Goal: Task Accomplishment & Management: Complete application form

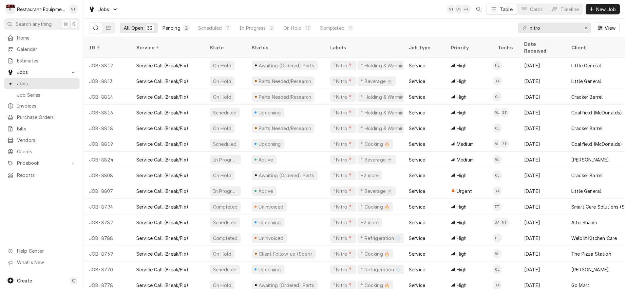
click at [178, 26] on div "Pending" at bounding box center [171, 28] width 18 height 7
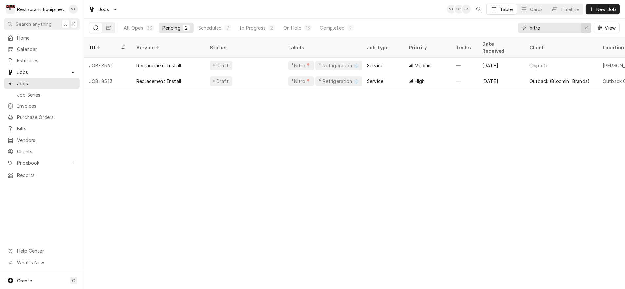
click at [586, 26] on icon "Erase input" at bounding box center [586, 28] width 4 height 5
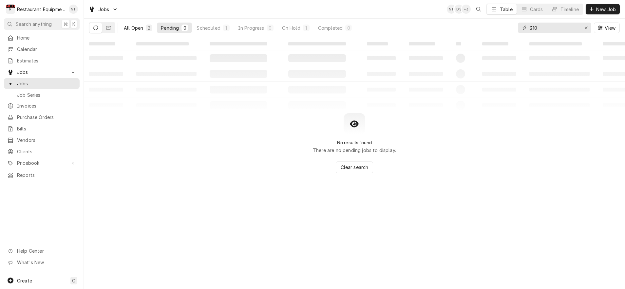
type input "310"
click at [132, 30] on div "All Open" at bounding box center [133, 28] width 19 height 7
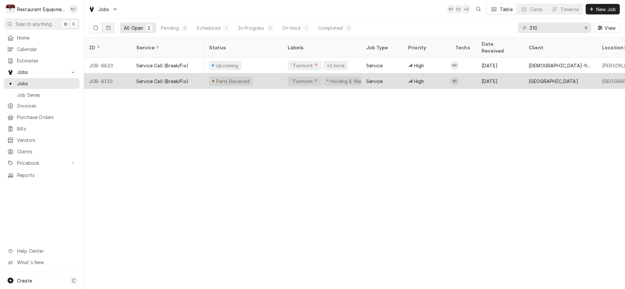
scroll to position [0, 43]
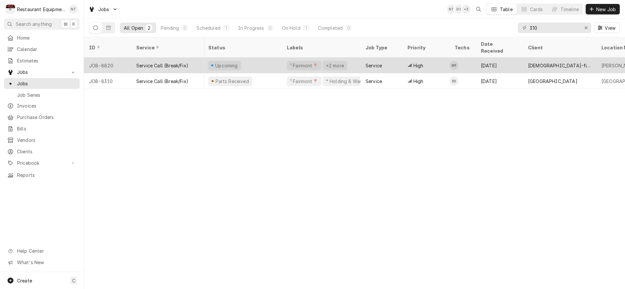
click at [492, 58] on div "[DATE]" at bounding box center [498, 66] width 47 height 16
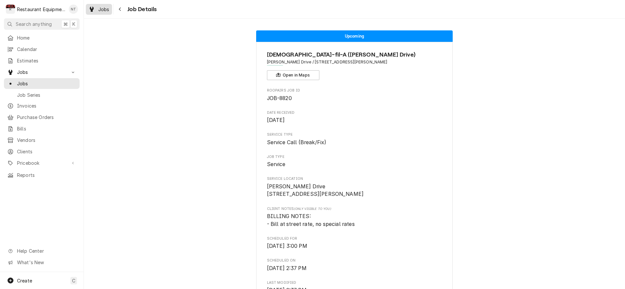
click at [101, 11] on span "Jobs" at bounding box center [103, 9] width 11 height 7
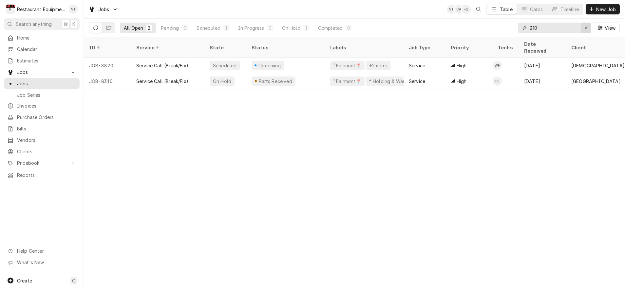
click at [584, 27] on icon "Erase input" at bounding box center [586, 28] width 4 height 5
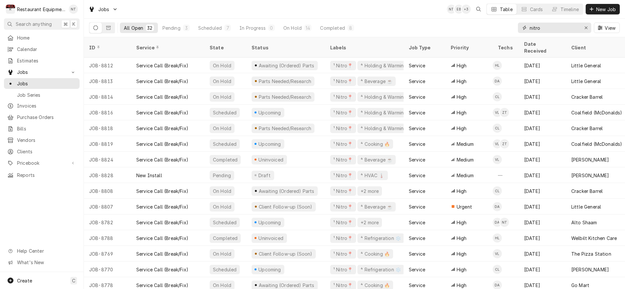
drag, startPoint x: 558, startPoint y: 26, endPoint x: 490, endPoint y: 21, distance: 68.6
click at [490, 21] on div "All Open 32 Pending 3 Scheduled 7 In Progress 0 On Hold 14 Completed 8 nitro Vi…" at bounding box center [354, 28] width 530 height 18
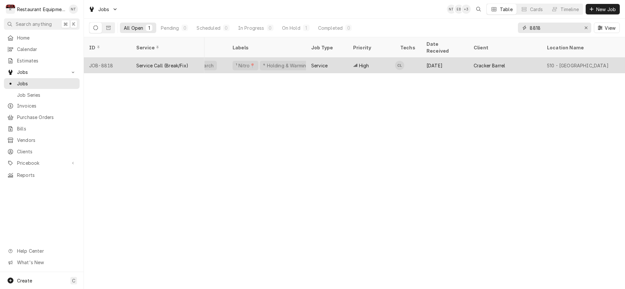
scroll to position [0, 103]
type input "8818"
click at [464, 62] on div "Cracker Barrel" at bounding box center [499, 66] width 73 height 16
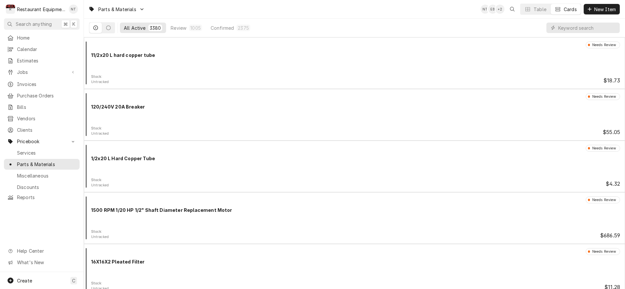
click at [573, 28] on input "Dynamic Content Wrapper" at bounding box center [587, 28] width 58 height 10
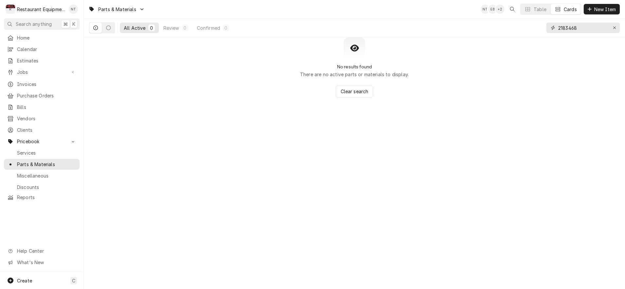
type input "2183468"
click at [619, 26] on div "All Active 0 Review 0 Confirmed 0 2183468" at bounding box center [354, 28] width 541 height 19
click at [616, 26] on div "Erase input" at bounding box center [614, 28] width 7 height 7
click at [612, 14] on div "NT EB + 2 Table Cards New Item" at bounding box center [549, 9] width 139 height 11
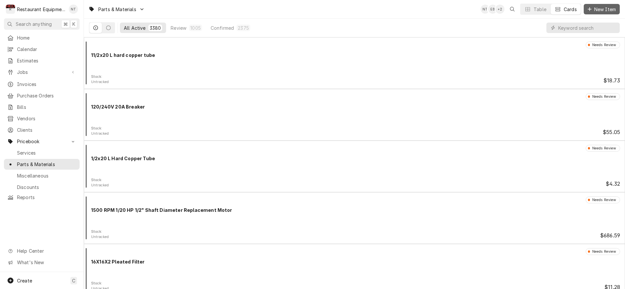
click at [608, 11] on span "New Item" at bounding box center [605, 9] width 24 height 7
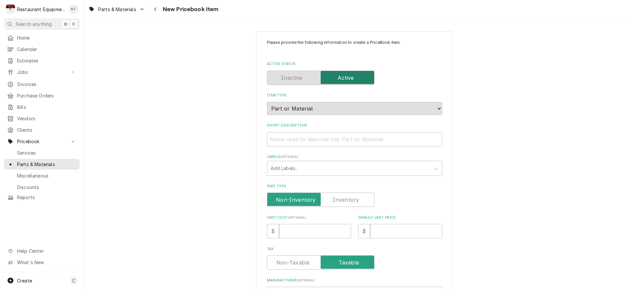
click at [413, 127] on div "Short Description" at bounding box center [354, 134] width 175 height 23
click at [417, 132] on input "Short Description" at bounding box center [354, 139] width 175 height 14
type textarea "x"
type input "P"
type textarea "x"
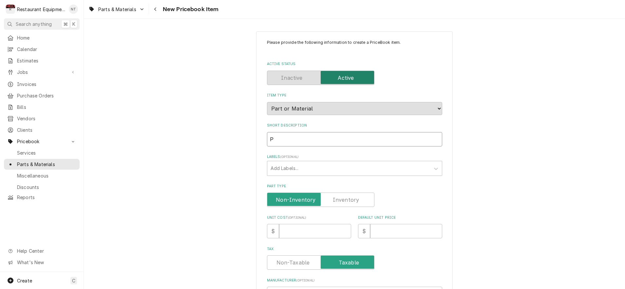
type input "PO"
type textarea "x"
type input "P"
type textarea "x"
type input "Po"
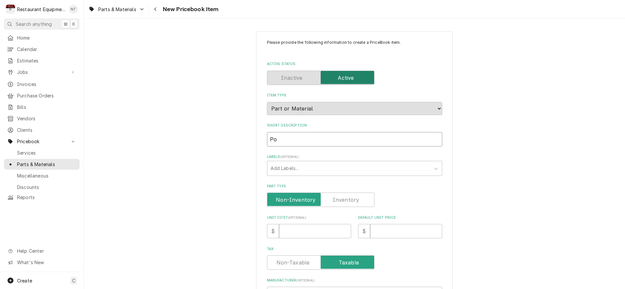
type textarea "x"
type input "Pow"
type textarea "x"
type input "[PERSON_NAME]"
type textarea "x"
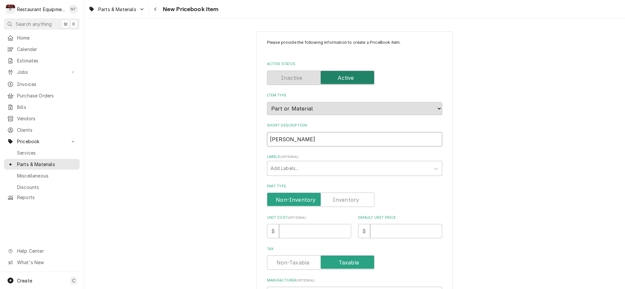
type input "Power"
type textarea "x"
type input "Power"
type textarea "x"
type input "Power C"
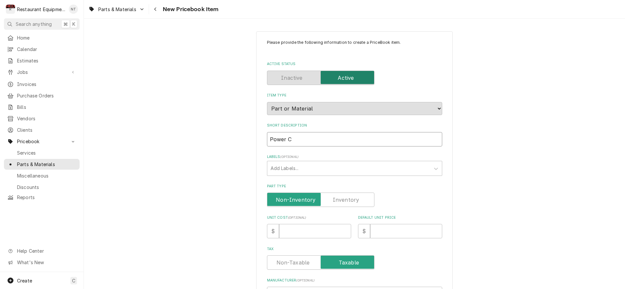
type textarea "x"
type input "Power Co"
type textarea "x"
type input "Power Cor"
type textarea "x"
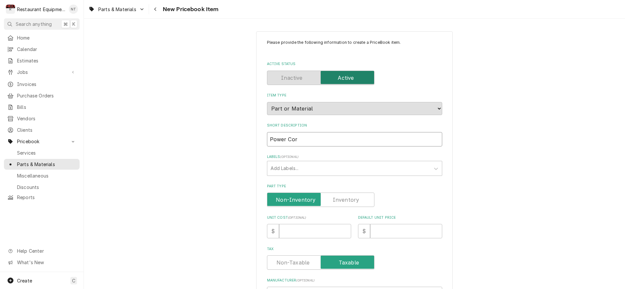
type input "Power Cord"
type textarea "x"
type input "Power Cord"
type textarea "x"
type input "Power Cord w"
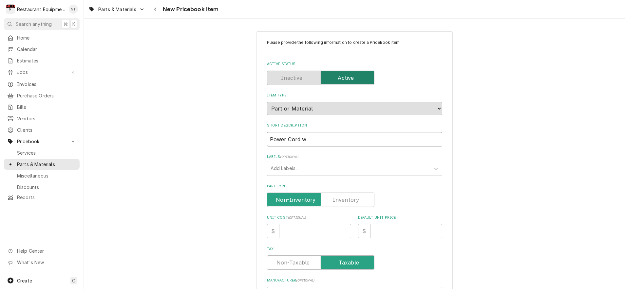
type textarea "x"
type input "Power Cord wi"
type textarea "x"
type input "Power Cord wit"
type textarea "x"
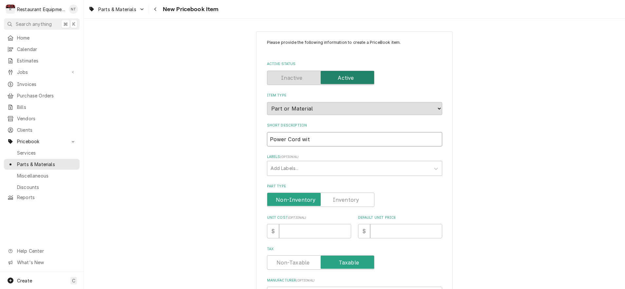
type input "Power Cord with"
type textarea "x"
type input "Power Cord with"
type textarea "x"
type input "Power Cord with R"
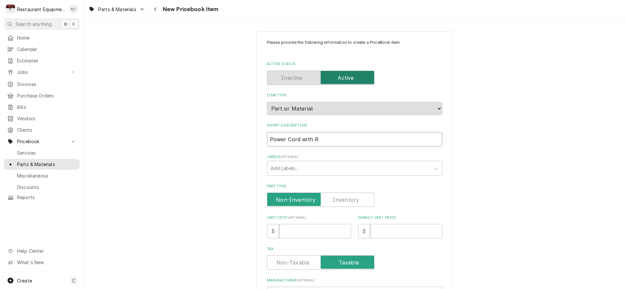
type textarea "x"
type input "Power Cord with Ri"
type textarea "x"
type input "Power Cord with Rig"
type textarea "x"
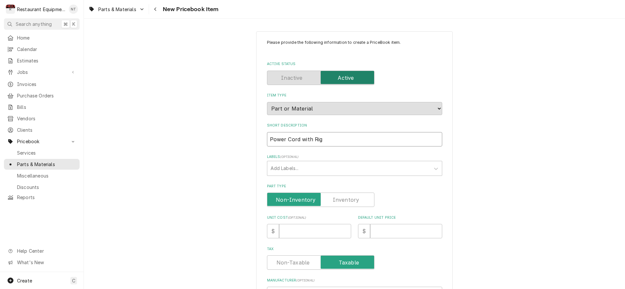
type input "Power Cord with Righ"
type textarea "x"
type input "Power Cord with Right"
type textarea "x"
type input "Power Cord with Right"
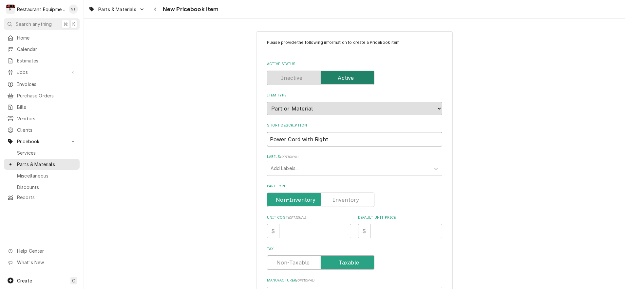
type textarea "x"
type input "Power Cord with Right A"
type textarea "x"
type input "Power Cord with Right An"
type textarea "x"
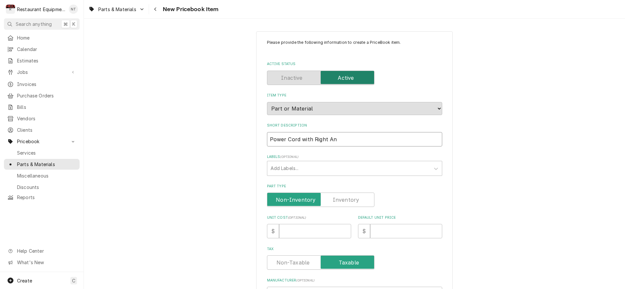
type input "Power Cord with Right Ang"
type textarea "x"
type input "Power Cord with Right Angl"
type textarea "x"
type input "Power Cord with Right Angle"
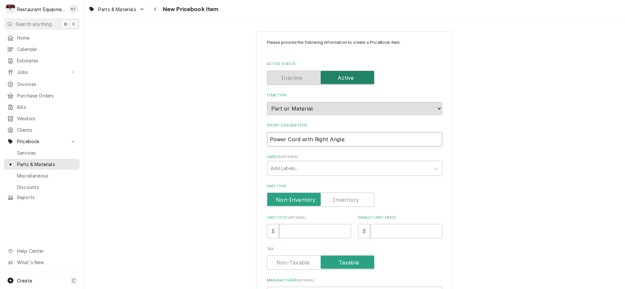
type textarea "x"
type input "Power Cord with Right Angle"
type textarea "x"
type input "Power Cord with Right Angle P"
type textarea "x"
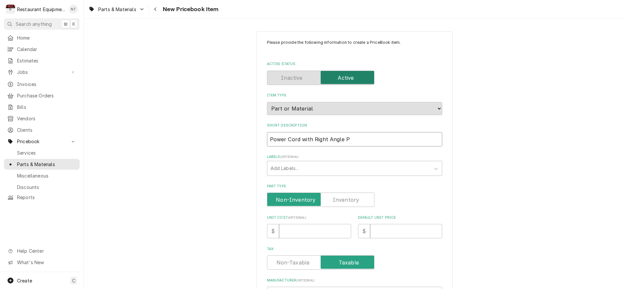
type input "Power Cord with Right Angle Pl"
type textarea "x"
type input "Power Cord with Right Angle Plu"
type textarea "x"
type input "Power Cord with Right Angle Pluh"
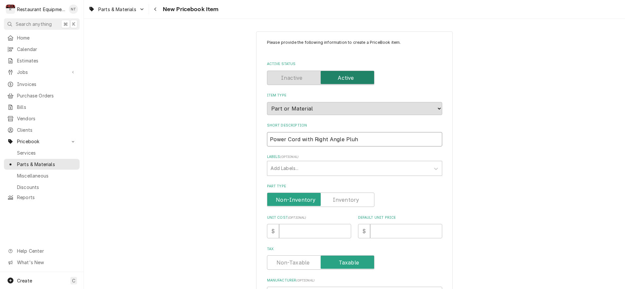
type textarea "x"
type input "Power Cord with Right Angle Plug,"
type textarea "x"
type input "Power Cord with Right Angle Plug,"
type textarea "x"
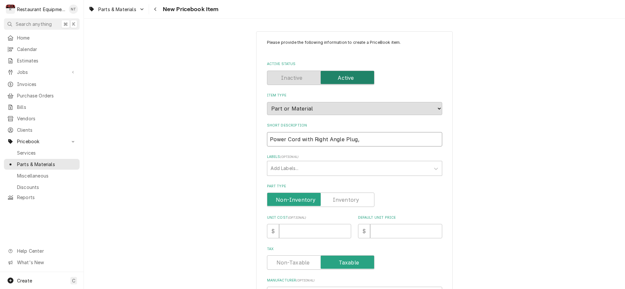
type input "Power Cord with Right Angle Plug, 1"
type textarea "x"
type input "Power Cord with Right Angle Plug, 18"
type textarea "x"
type input "Power Cord with Right Angle Plug, 18-"
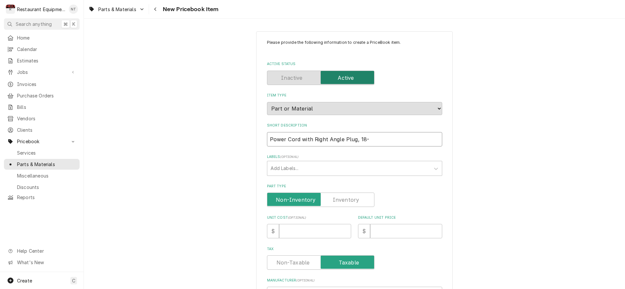
type textarea "x"
type input "Power Cord with Right Angle Plug, 18-3"
type textarea "x"
type input "Power Cord with Right Angle Plug, 18-3,"
type textarea "x"
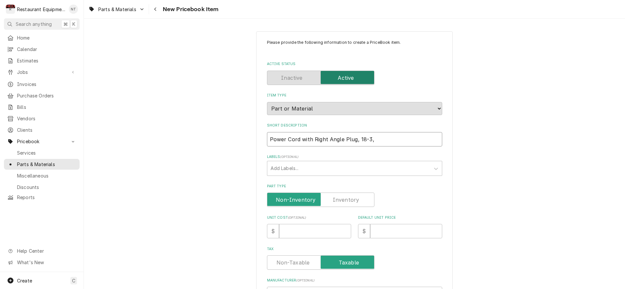
type input "Power Cord with Right Angle Plug, 18-3,"
type textarea "x"
type input "Power Cord with Right Angle Plug, 18-3, N"
type textarea "x"
type input "Power Cord with Right Angle Plug, 18-3, NE"
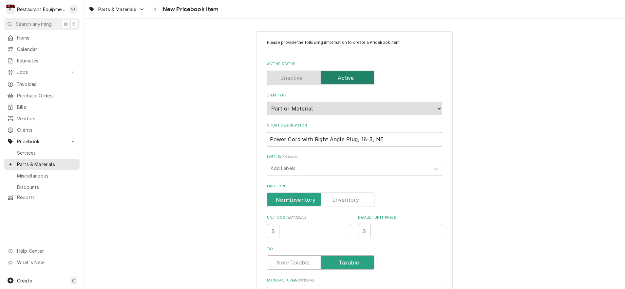
type textarea "x"
type input "Power Cord with Right Angle Plug, 18-3, NEM"
type textarea "x"
type input "Power Cord with Right Angle Plug, 18-3, NEMA"
type textarea "x"
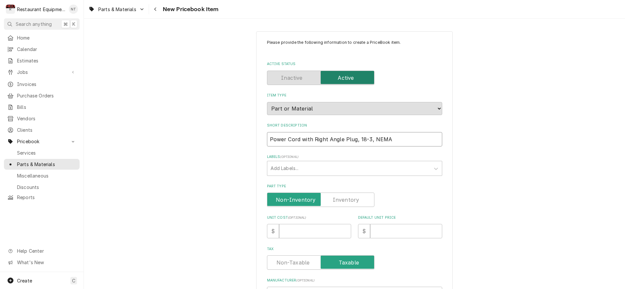
type input "Power Cord with Right Angle Plug, 18-3, NEMA5"
type textarea "x"
type input "Power Cord with Right Angle Plug, 18-3, NEMA5-"
type textarea "x"
type input "Power Cord with Right Angle Plug, 18-3, NEMA5-1"
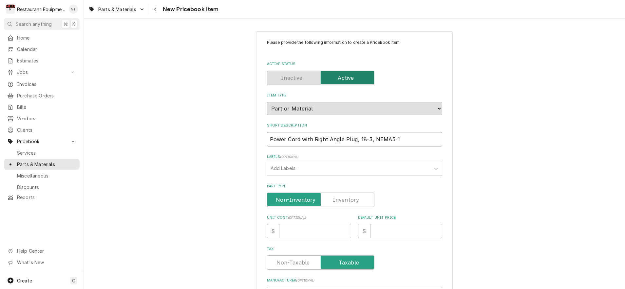
type textarea "x"
type input "Power Cord with Right Angle Plug, 18-3, NEMA5-15"
type textarea "x"
type input "Power Cord with Right Angle Plug, 18-3, NEMA5-15P"
click at [524, 135] on div "Please provide the following information to create a PriceBook item. Active Sta…" at bounding box center [354, 261] width 541 height 470
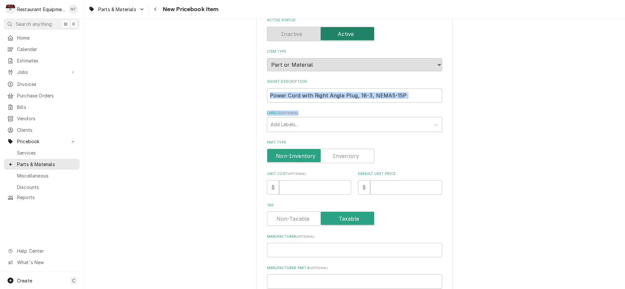
scroll to position [49, 0]
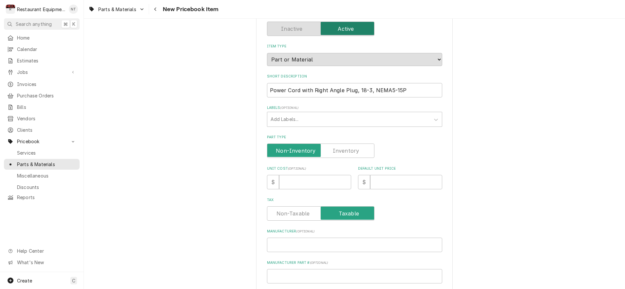
click at [522, 135] on div "Please provide the following information to create a PriceBook item. Active Sta…" at bounding box center [354, 211] width 541 height 470
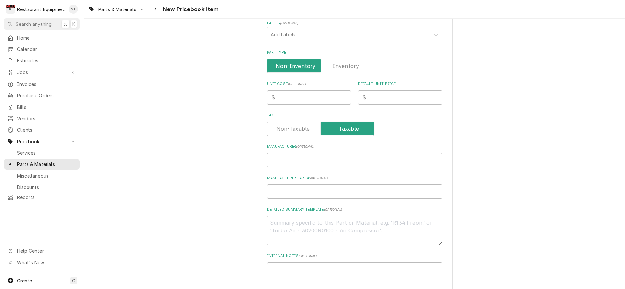
scroll to position [135, 0]
click at [314, 95] on input "Unit Cost ( optional )" at bounding box center [315, 96] width 72 height 14
type textarea "x"
type input "6"
type textarea "x"
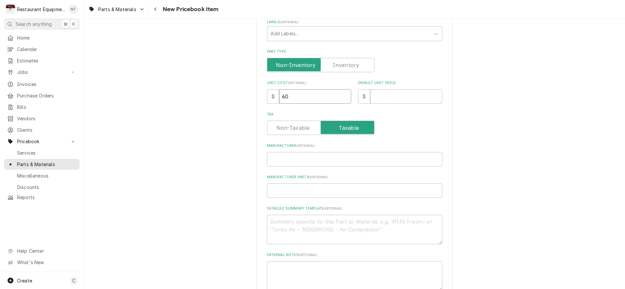
type input "60"
click at [425, 89] on input "Default Unit Price" at bounding box center [406, 96] width 72 height 14
type textarea "x"
type input "9"
type textarea "x"
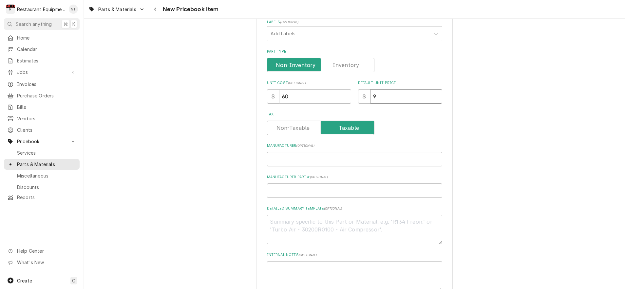
type input "91"
type textarea "x"
type input "91.7"
type textarea "x"
type input "91.74"
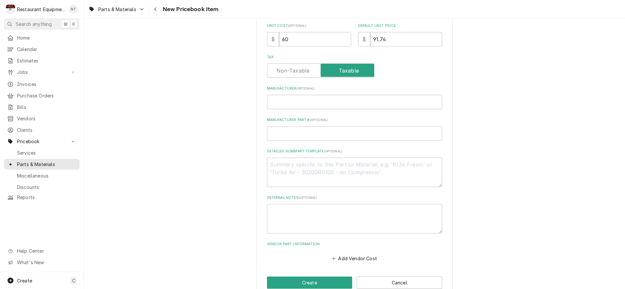
scroll to position [193, 0]
click at [398, 94] on input "Manufacturer ( optional )" at bounding box center [354, 101] width 175 height 14
type textarea "x"
type input "D"
type textarea "x"
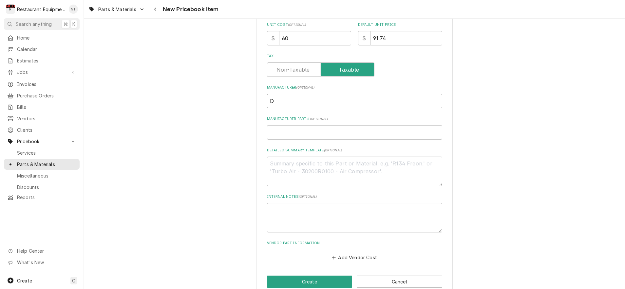
type input "De"
type textarea "x"
type input "Del"
type textarea "x"
type input "Delf"
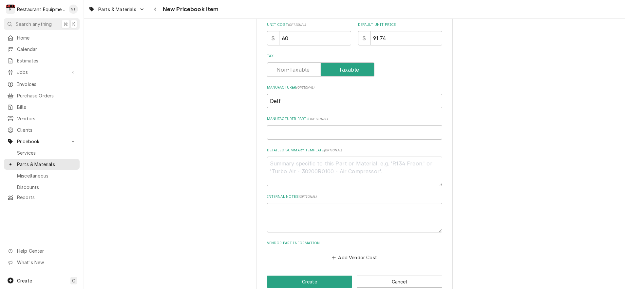
type textarea "x"
type input "Delfi"
type textarea "x"
type input "Delfie"
type textarea "x"
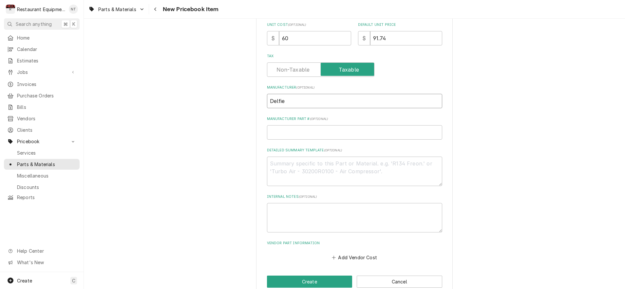
type input "Delfiel"
type textarea "x"
type input "Delfield"
click at [419, 126] on input "Manufacturer Part # ( optional )" at bounding box center [354, 132] width 175 height 14
type textarea "x"
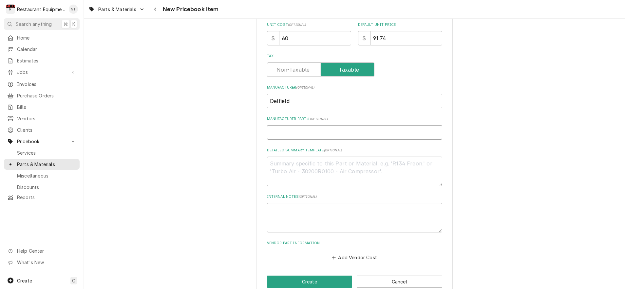
type input "2"
type textarea "x"
type input "21"
type textarea "x"
type input "218"
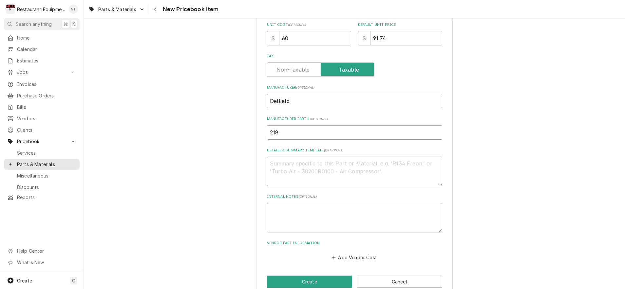
type textarea "x"
type input "2183"
type textarea "x"
type input "21834"
type textarea "x"
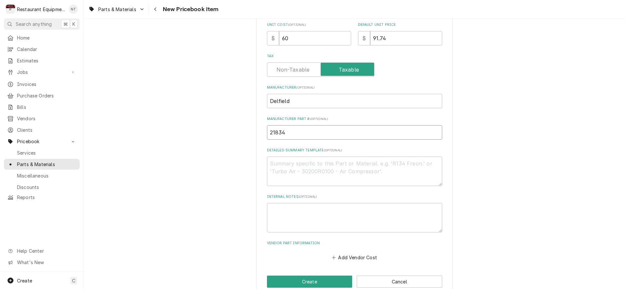
type input "218346"
type textarea "x"
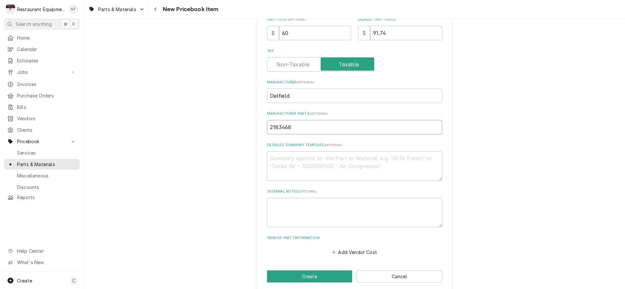
scroll to position [198, 0]
type input "2183468"
click at [364, 248] on button "Add Vendor Cost" at bounding box center [354, 252] width 47 height 9
type textarea "x"
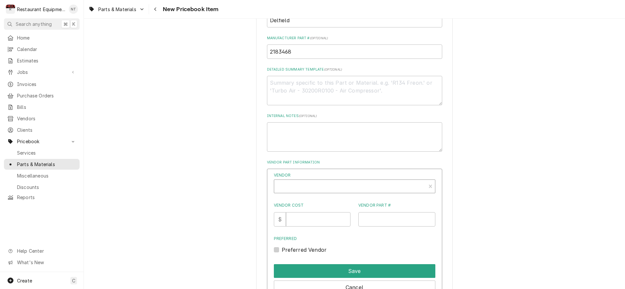
scroll to position [275, 0]
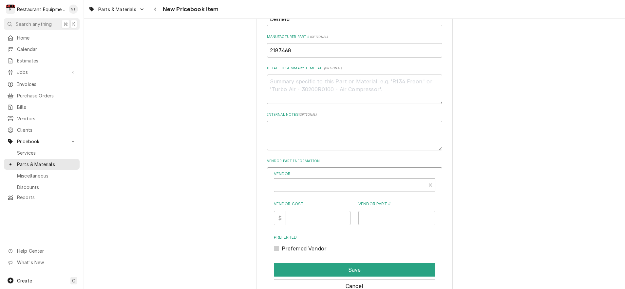
click at [366, 180] on div "Vendor" at bounding box center [349, 188] width 145 height 16
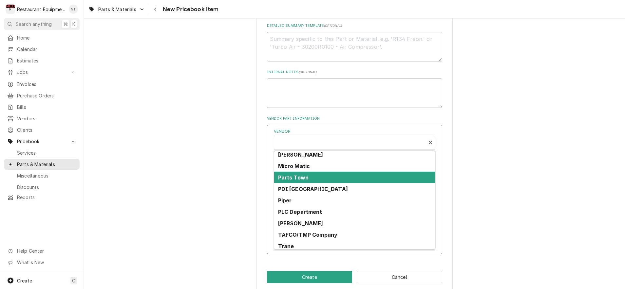
scroll to position [243, 0]
click at [321, 172] on div "Parts Town" at bounding box center [354, 177] width 161 height 11
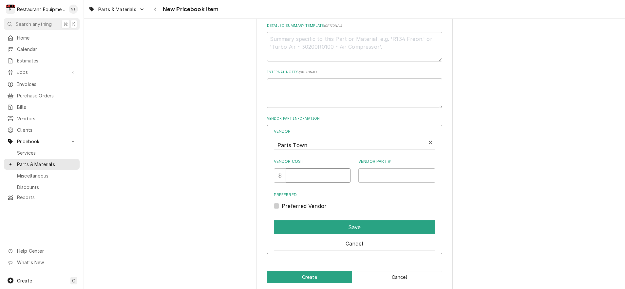
click at [316, 169] on input "Vendor Cost" at bounding box center [318, 176] width 64 height 14
type input "60"
click at [392, 169] on input "Vendor Part #" at bounding box center [396, 176] width 77 height 14
type input "DEL2183468"
click at [282, 202] on label "Preferred Vendor" at bounding box center [304, 206] width 45 height 8
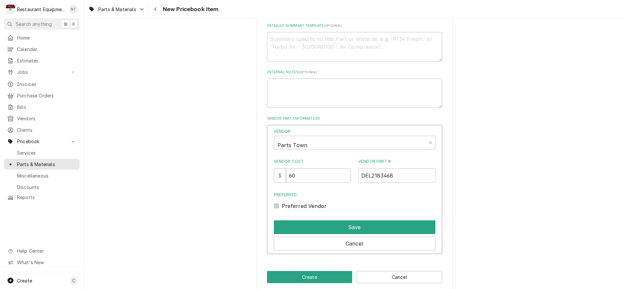
click at [282, 202] on input "Preferred" at bounding box center [362, 209] width 161 height 14
checkbox input "true"
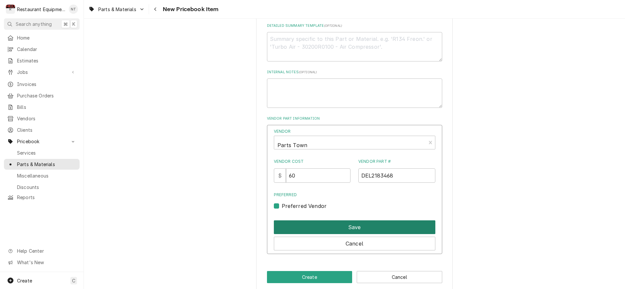
click at [332, 221] on button "Save" at bounding box center [354, 228] width 161 height 14
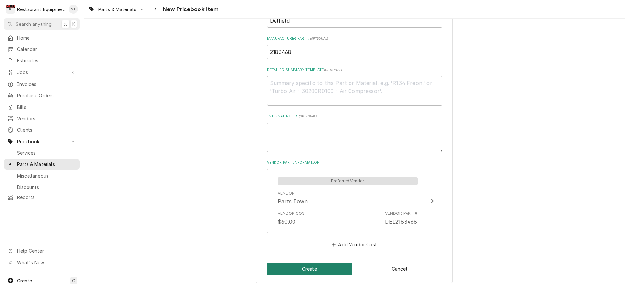
click at [315, 263] on button "Create" at bounding box center [309, 269] width 85 height 12
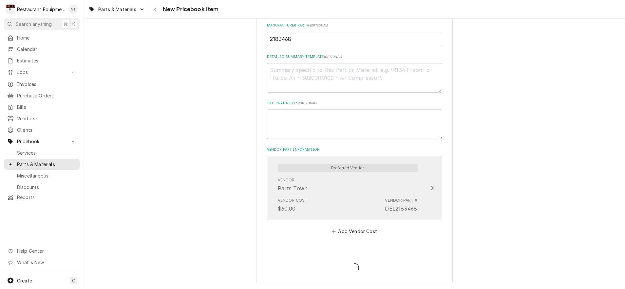
type textarea "x"
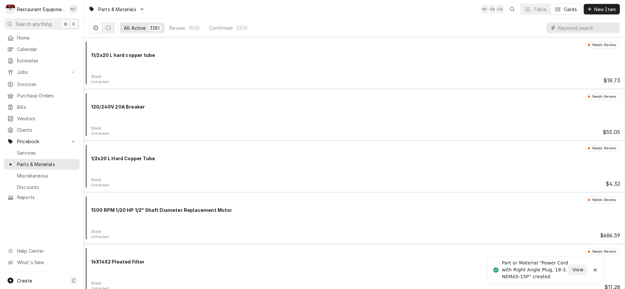
click at [596, 28] on input "Dynamic Content Wrapper" at bounding box center [587, 28] width 58 height 10
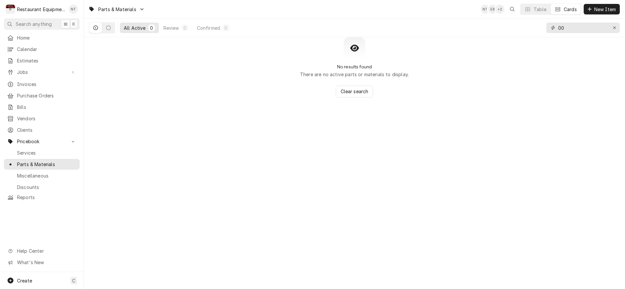
type input "0"
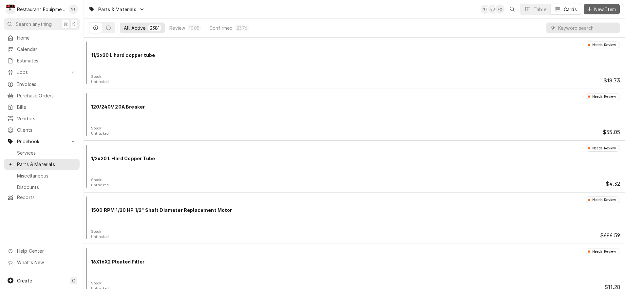
click at [592, 9] on div "Dynamic Content Wrapper" at bounding box center [589, 9] width 7 height 7
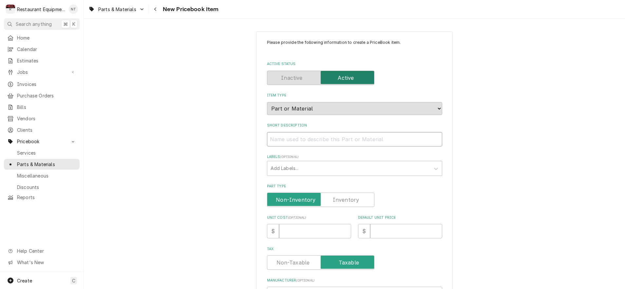
click at [397, 133] on input "Short Description" at bounding box center [354, 139] width 175 height 14
type textarea "x"
type input "T"
type textarea "x"
type input "Te"
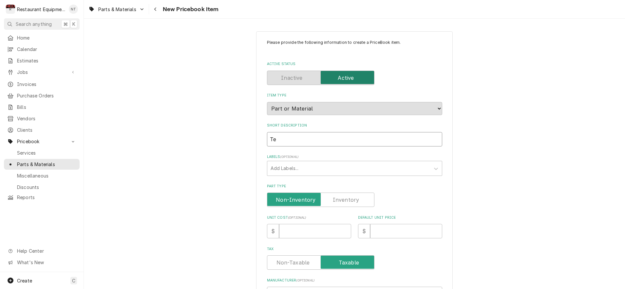
type textarea "x"
type input "Tem"
type textarea "x"
type input "Temp"
type textarea "x"
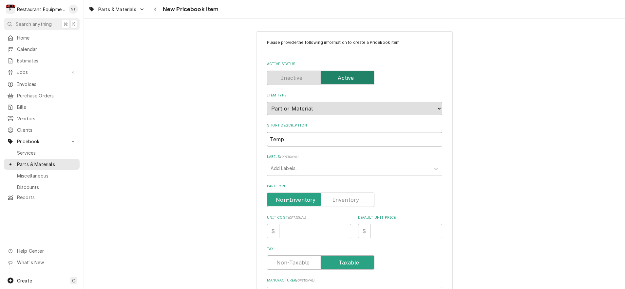
type input "Tempe"
type textarea "x"
type input "Temper"
type textarea "x"
type input "Tempera"
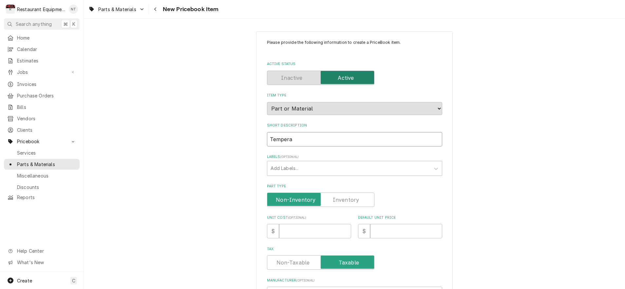
type textarea "x"
type input "Temperat"
type textarea "x"
type input "Temperatu"
type textarea "x"
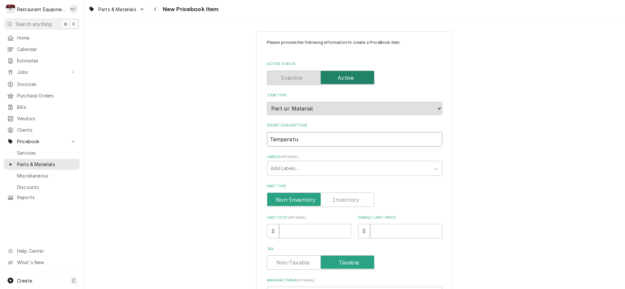
type input "Temperatur"
type textarea "x"
type input "Temperature"
type textarea "x"
type input "Temperature"
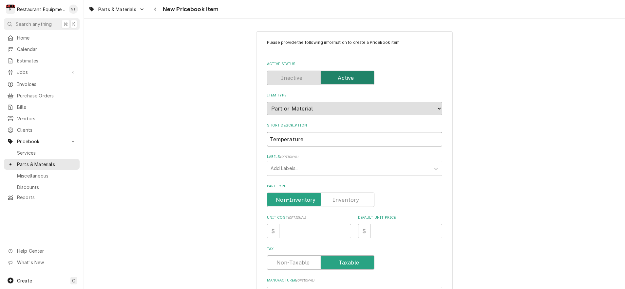
type textarea "x"
type input "Temperature C"
type textarea "x"
type input "Temperature Co"
type textarea "x"
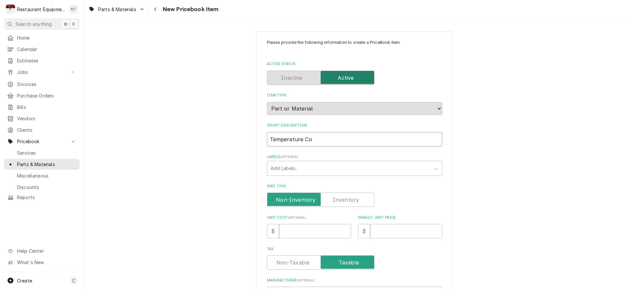
type input "Temperature Con"
type textarea "x"
type input "Temperature Cont"
type textarea "x"
type input "Temperature Contr"
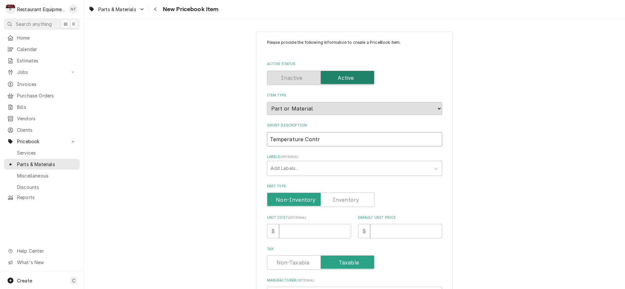
type textarea "x"
type input "Temperature Contro"
type textarea "x"
type input "Temperature Control"
type textarea "x"
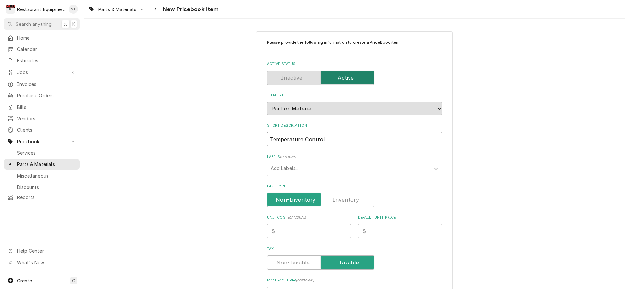
type input "Temperature Control,"
type textarea "x"
type input "Temperature Control,"
type textarea "x"
type input "Temperature Control, D"
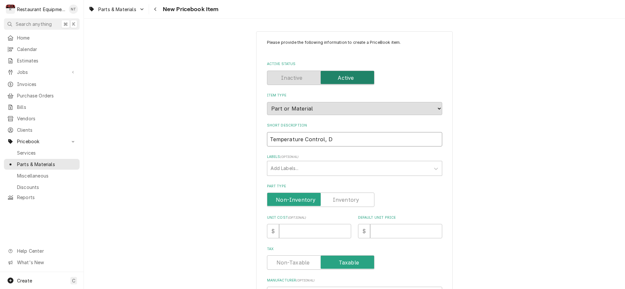
type textarea "x"
type input "Temperature Control, Di"
type textarea "x"
type input "Temperature Control, Dig"
type textarea "x"
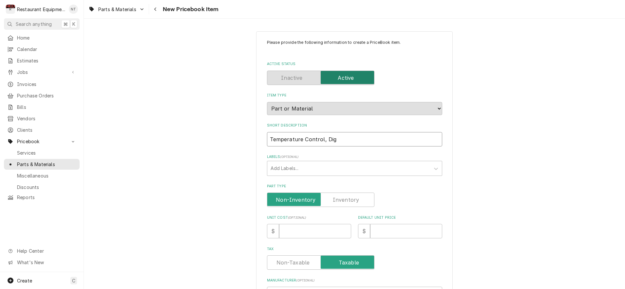
type input "Temperature Control, Digi"
type textarea "x"
type input "Temperature Control, Digit"
type textarea "x"
type input "Temperature Control, Digita"
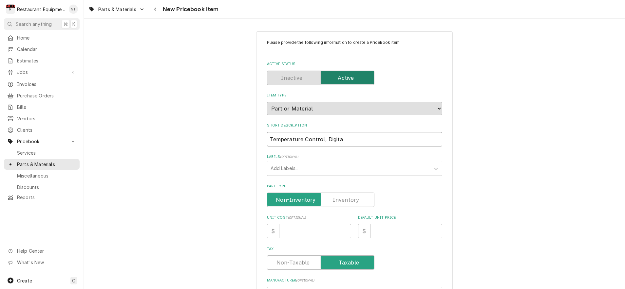
type textarea "x"
type input "Temperature Control, Digital"
type textarea "x"
type input "Temperature Control, Digital,"
type textarea "x"
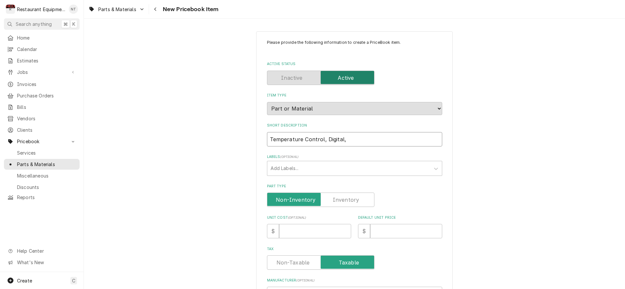
type input "Temperature Control, Digital,"
type textarea "x"
type input "Temperature Control, Digital, R"
type textarea "x"
type input "Temperature Control, Digital, Rf"
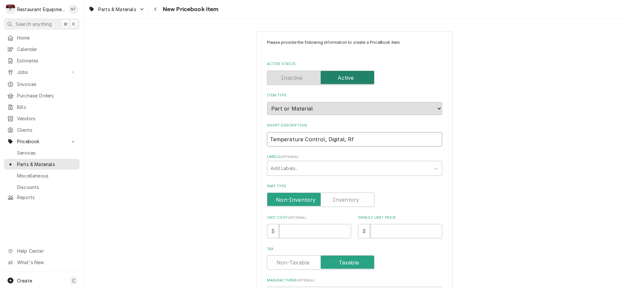
type textarea "x"
type input "Temperature Control, Digital, Rfg"
type textarea "x"
type input "Temperature Control, Digital, Rfg,"
type textarea "x"
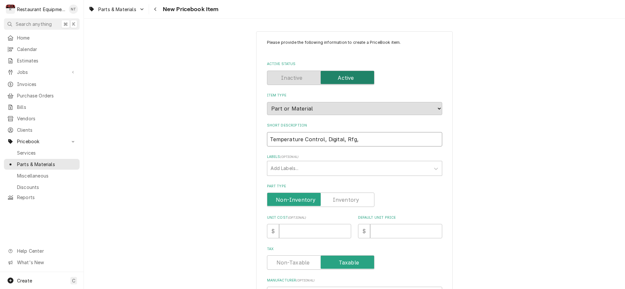
type input "Temperature Control, Digital, Rfg,"
type textarea "x"
type input "Temperature Control, Digital, Rfg, D"
type textarea "x"
type input "Temperature Control, Digital, Rfg, Do"
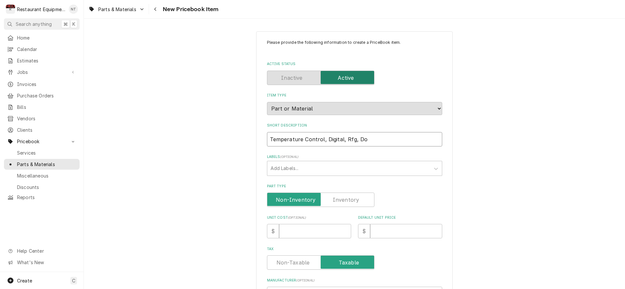
type textarea "x"
type input "Temperature Control, Digital, Rfg, Dou"
type textarea "x"
type input "Temperature Control, Digital, Rfg, Doub"
type textarea "x"
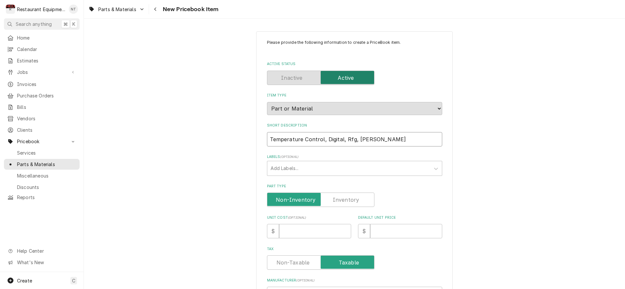
type input "Temperature Control, Digital, Rfg, Doubl"
type textarea "x"
type input "Temperature Control, Digital, Rfg, Double"
type textarea "x"
type input "Temperature Control, Digital, Rfg, Double"
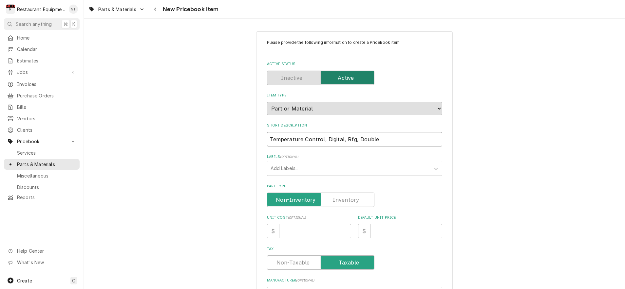
type textarea "x"
type input "Temperature Control, Digital, Rfg, Double H"
type textarea "x"
type input "Temperature Control, Digital, Rfg, Double Ho"
type textarea "x"
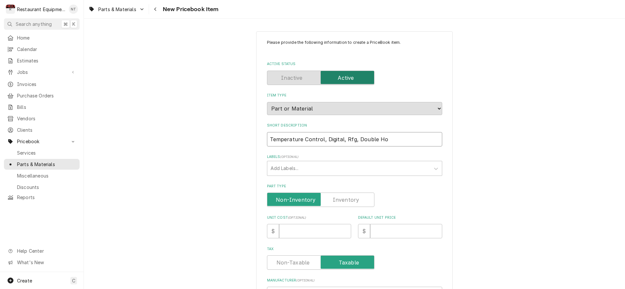
type input "Temperature Control, Digital, Rfg, Double Hoo"
type textarea "x"
type input "Temperature Control, Digital, Rfg, Double Hook"
type textarea "x"
type input "Temperature Control, Digital, Rfg, Double Hooku"
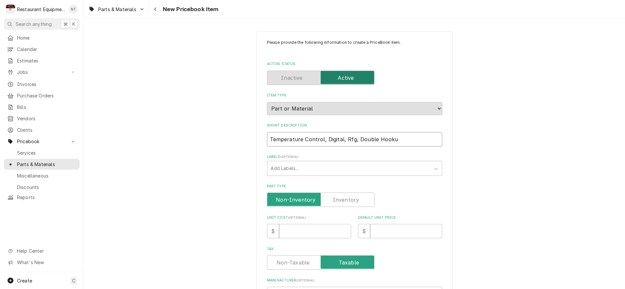
type textarea "x"
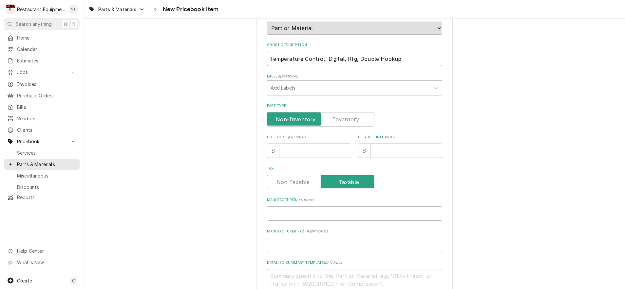
scroll to position [81, 0]
type input "Temperature Control, Digital, Rfg, Double Hookup"
click at [334, 143] on input "Unit Cost ( optional )" at bounding box center [315, 150] width 72 height 14
type textarea "x"
type input "3"
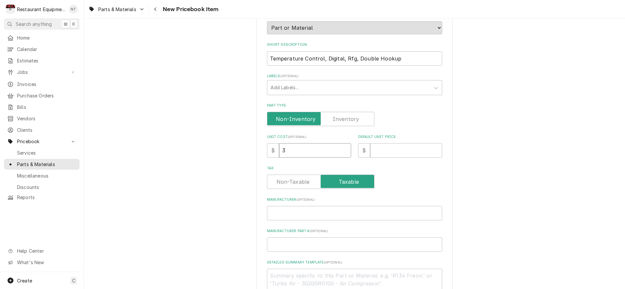
type textarea "x"
type input "33"
type textarea "x"
type input "332"
click at [383, 143] on input "Default Unit Price" at bounding box center [406, 150] width 72 height 14
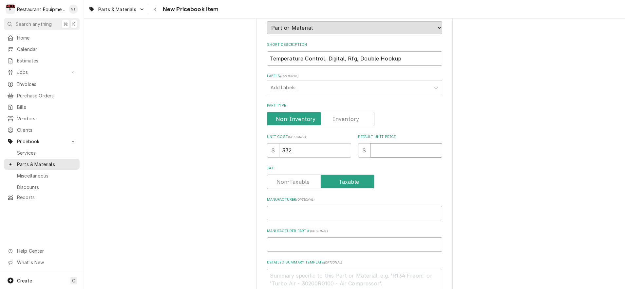
type textarea "x"
type input "5"
type textarea "x"
type input "50"
type textarea "x"
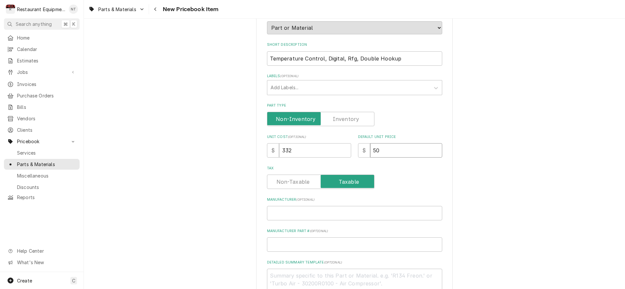
type input "507"
type textarea "x"
type input "507.6"
type textarea "x"
type input "507.64"
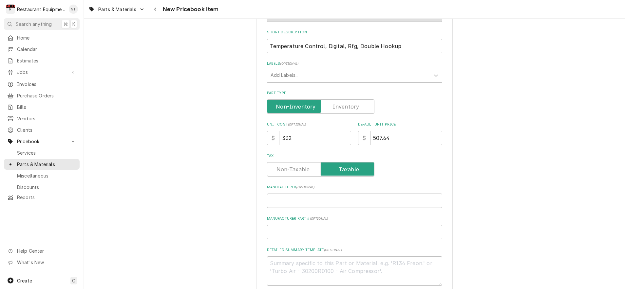
scroll to position [96, 0]
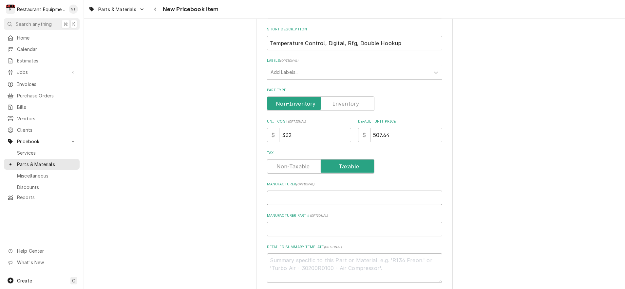
click at [416, 191] on input "Manufacturer ( optional )" at bounding box center [354, 198] width 175 height 14
type textarea "x"
type input "D"
type textarea "x"
type input "De"
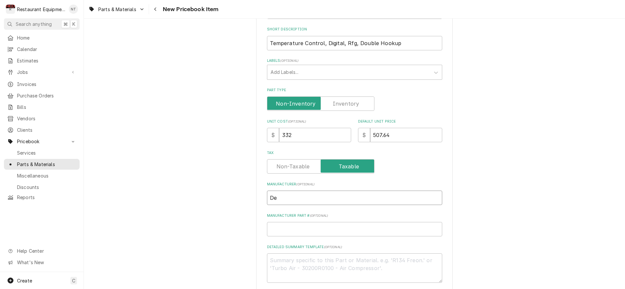
type textarea "x"
type input "Del"
type textarea "x"
type input "Delf"
type textarea "x"
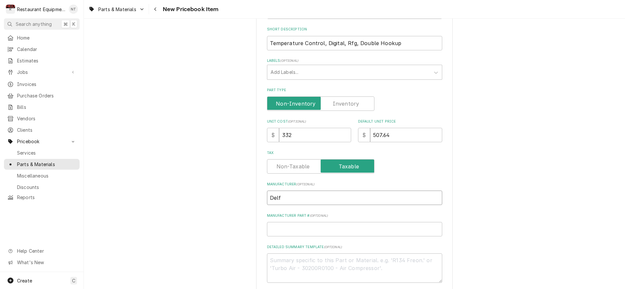
type input "Delfi"
type textarea "x"
type input "Delfie"
type textarea "x"
type input "Delfiel"
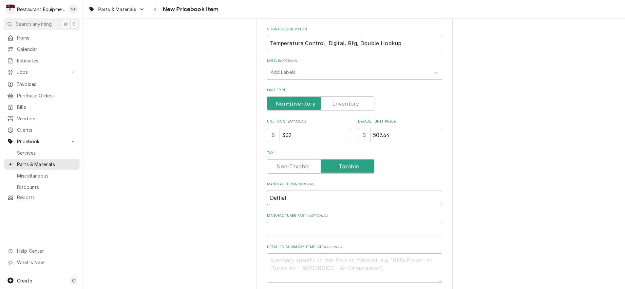
type textarea "x"
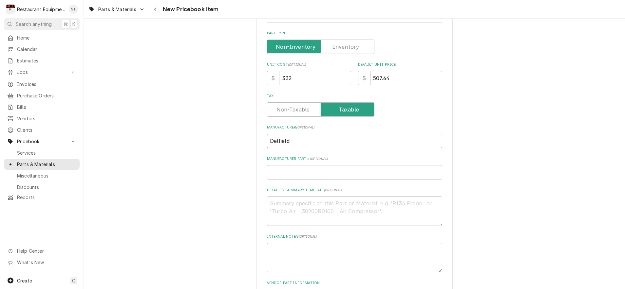
scroll to position [154, 0]
type input "Delfield"
click at [370, 165] on input "Manufacturer Part # ( optional )" at bounding box center [354, 172] width 175 height 14
type textarea "x"
type input "0"
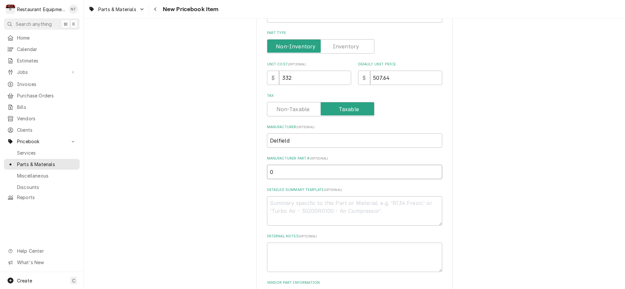
type textarea "x"
type input "00"
type textarea "x"
type input "000"
type textarea "x"
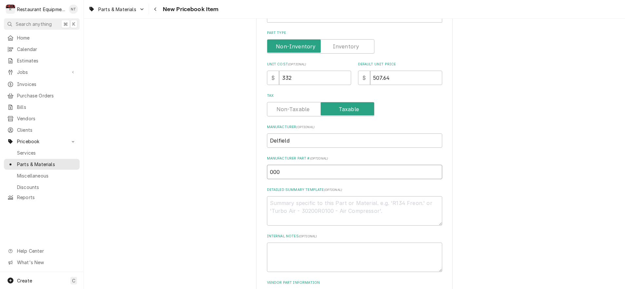
type input "000-"
type textarea "x"
type input "000-C"
type textarea "x"
type input "000-CZ"
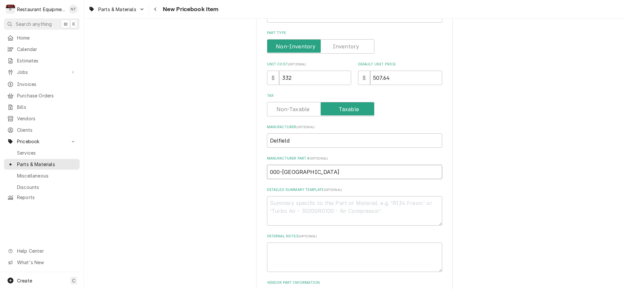
type textarea "x"
type input "000-CZO"
type textarea "x"
type input "000-CZ"
type textarea "x"
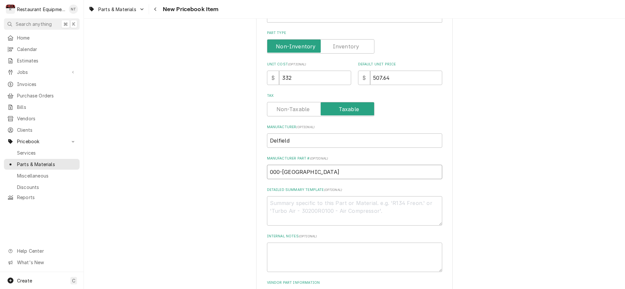
type input "000-CZ0"
type textarea "x"
type input "000-CZ0-"
type textarea "x"
type input "000-CZ0-0"
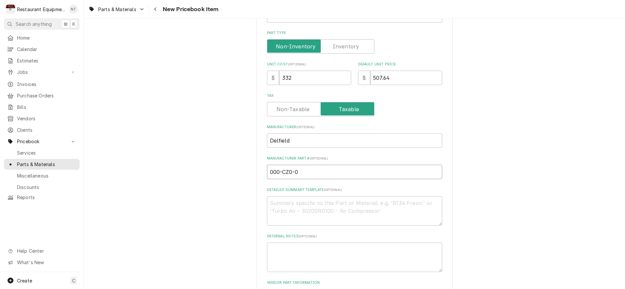
type textarea "x"
type input "000-CZ0-02"
type textarea "x"
type input "000-CZ0-025"
type textarea "x"
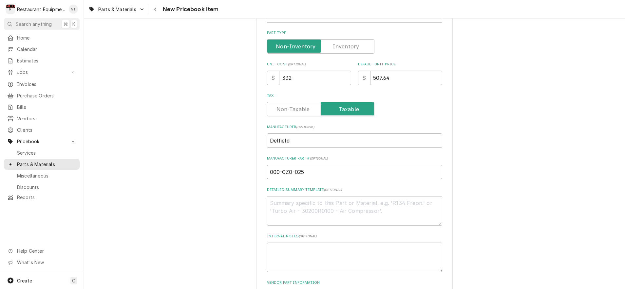
type input "000-CZ0-0253"
type textarea "x"
type input "000-CZ0-0253-"
type textarea "x"
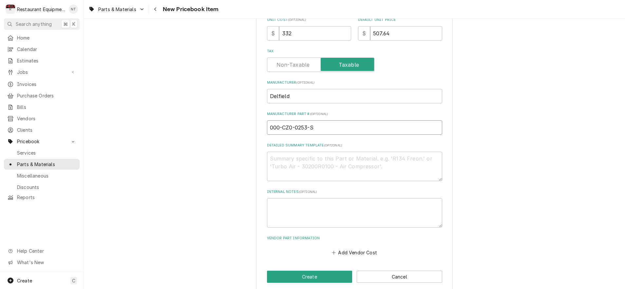
scroll to position [0, 0]
type input "000-CZ0-0253-S"
click at [363, 248] on button "Add Vendor Cost" at bounding box center [354, 252] width 47 height 9
type textarea "x"
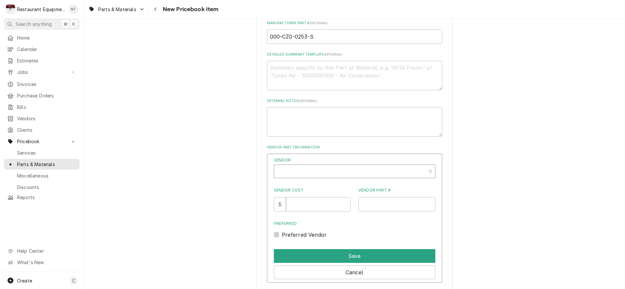
scroll to position [293, 0]
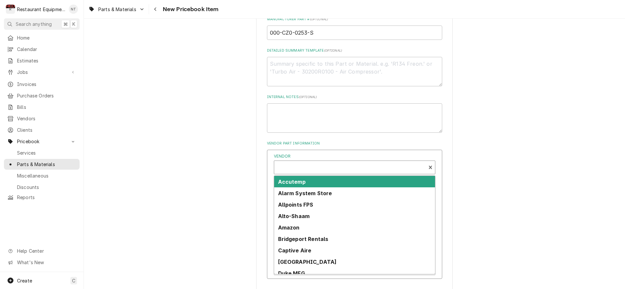
click at [358, 162] on div "Vendor" at bounding box center [349, 170] width 145 height 16
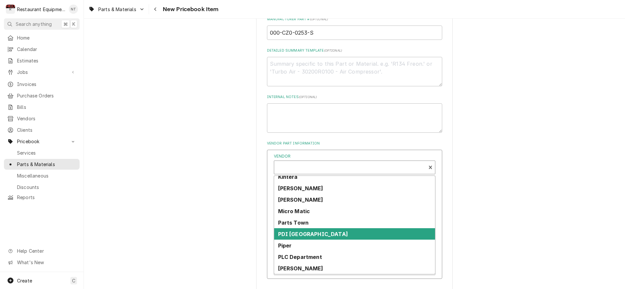
scroll to position [225, 0]
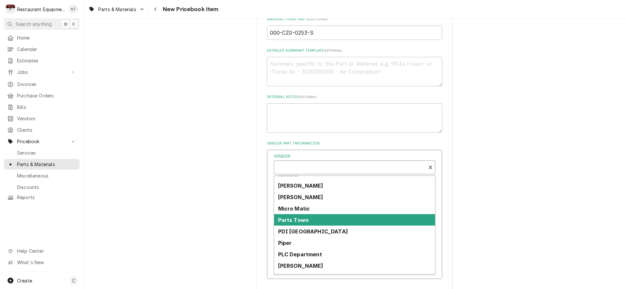
click at [351, 214] on div "Parts Town" at bounding box center [354, 219] width 161 height 11
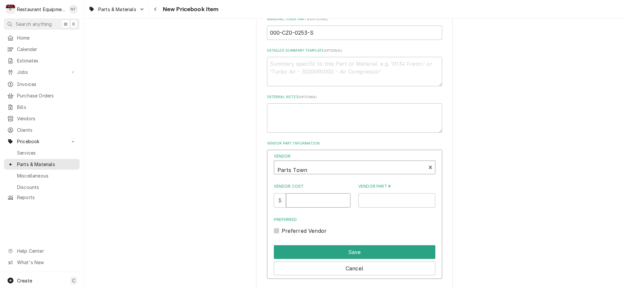
click at [317, 193] on input "Vendor Cost" at bounding box center [318, 200] width 64 height 14
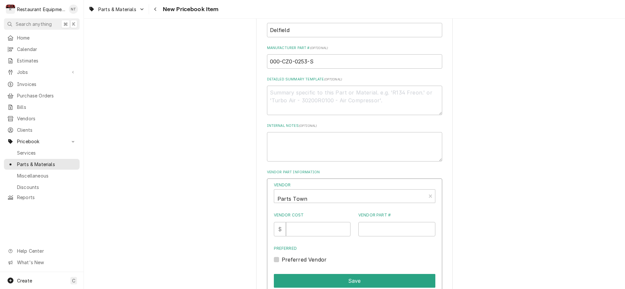
scroll to position [265, 0]
click at [312, 222] on input "Vendor Cost" at bounding box center [318, 229] width 64 height 14
type input "332"
click at [373, 222] on input "Vendor Part #" at bounding box center [396, 229] width 77 height 14
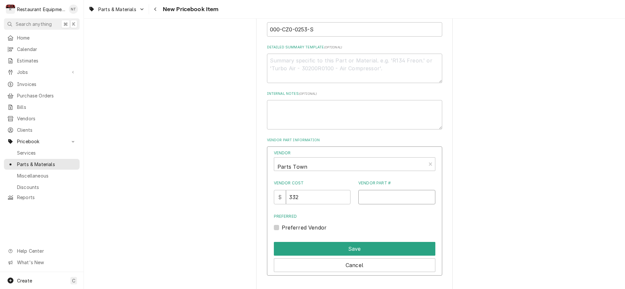
scroll to position [297, 0]
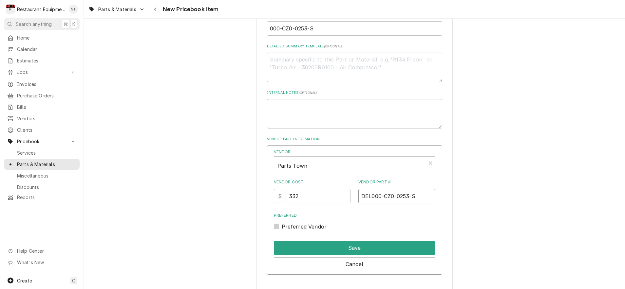
type input "DEL000-CZ0-0253-S"
click at [281, 223] on div "Preferred Vendor" at bounding box center [354, 227] width 161 height 8
click at [282, 223] on label "Preferred Vendor" at bounding box center [304, 227] width 45 height 8
click at [282, 223] on input "Preferred" at bounding box center [362, 230] width 161 height 14
checkbox input "true"
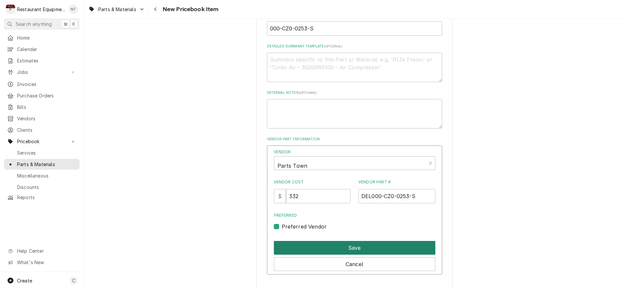
click at [334, 241] on button "Save" at bounding box center [354, 248] width 161 height 14
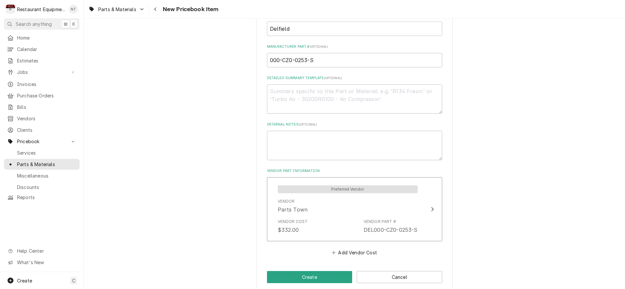
scroll to position [0, 0]
click at [329, 271] on button "Create" at bounding box center [309, 277] width 85 height 12
type textarea "x"
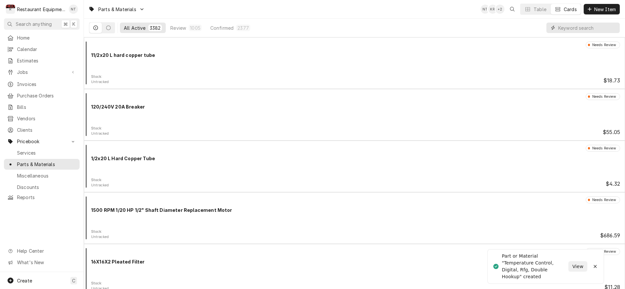
click at [558, 27] on input "Dynamic Content Wrapper" at bounding box center [587, 28] width 58 height 10
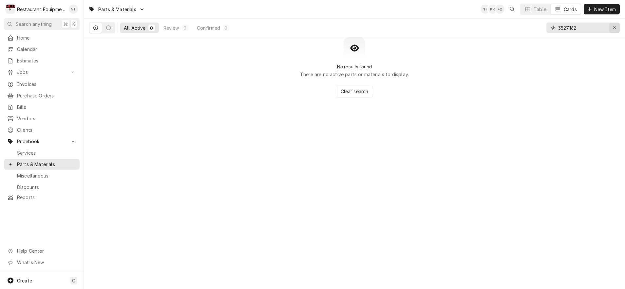
type input "3527162"
drag, startPoint x: 614, startPoint y: 29, endPoint x: 609, endPoint y: 23, distance: 8.3
click at [614, 28] on icon "Erase input" at bounding box center [614, 28] width 4 height 5
click at [607, 12] on button "New Item" at bounding box center [601, 9] width 36 height 10
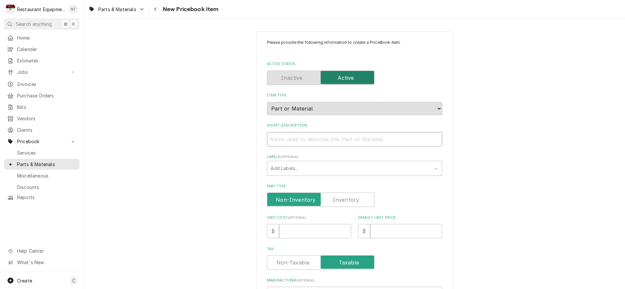
click at [364, 133] on input "Short Description" at bounding box center [354, 139] width 175 height 14
type textarea "x"
type input "C"
type textarea "x"
type input "Co"
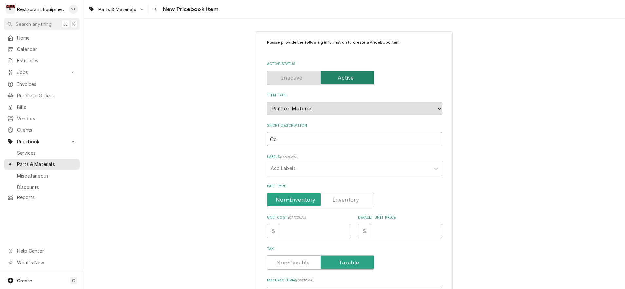
type textarea "x"
type input "Com"
type textarea "x"
type input "Comp"
type textarea "x"
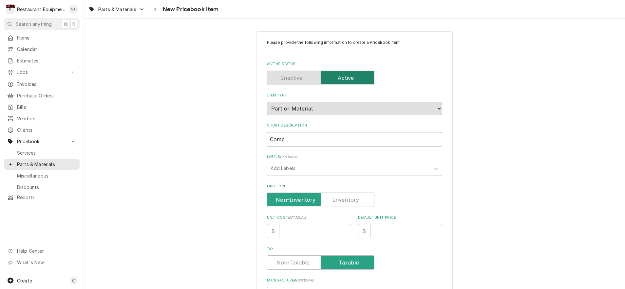
type input "Compr"
type textarea "x"
type input "Compre"
type textarea "x"
type input "Compres"
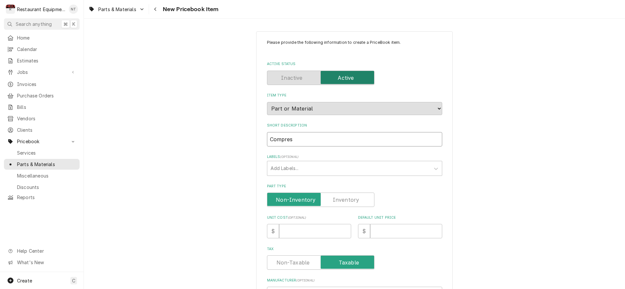
type textarea "x"
type input "Compress"
type textarea "x"
type input "Compresso"
type textarea "x"
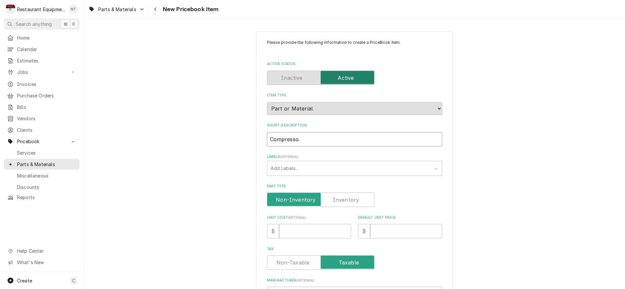
type input "Compressor"
type textarea "x"
type input "Compressor"
type textarea "x"
type input "Compressor 1"
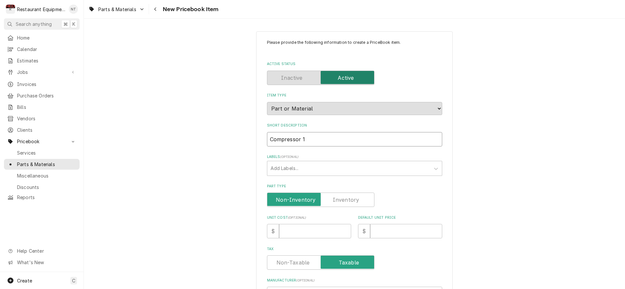
type textarea "x"
type input "Compressor 11"
type textarea "x"
type input "Compressor 115"
type textarea "x"
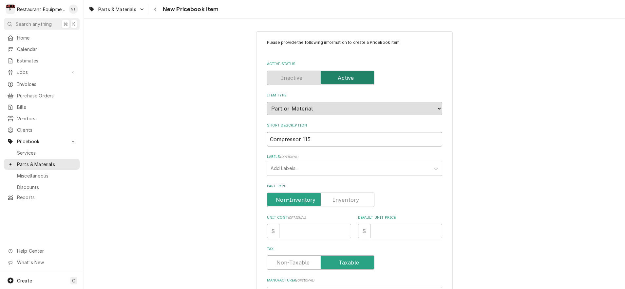
type input "Compressor 115-"
type textarea "x"
type input "Compressor 115-1"
type textarea "x"
type input "Compressor 115-12"
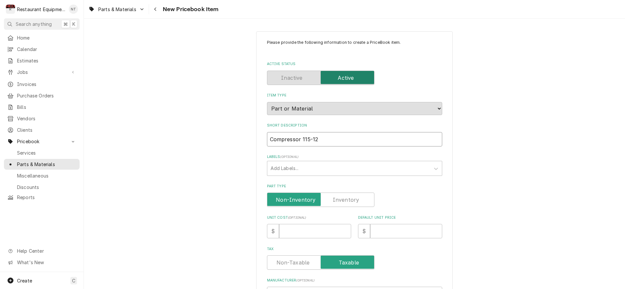
type textarea "x"
type input "Compressor 115-120"
type textarea "x"
type input "Compressor 115-120V"
type textarea "x"
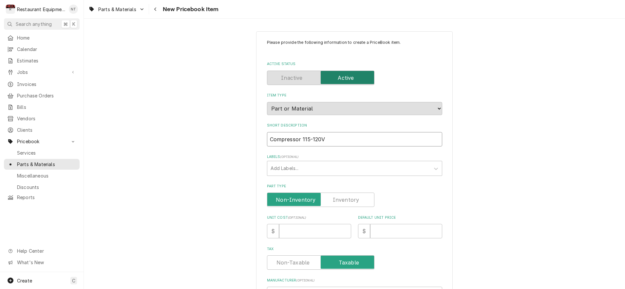
type input "Compressor 115-120V"
type textarea "x"
type input "Compressor 115-120V"
type textarea "x"
type input "Compressor 115-120V,"
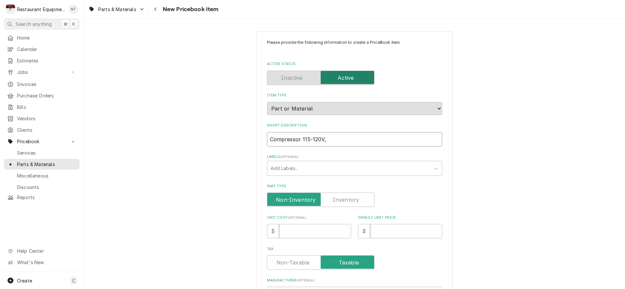
type textarea "x"
type input "Compressor 115-120V,"
type textarea "x"
type input "Compressor 115-120V, 6"
type textarea "x"
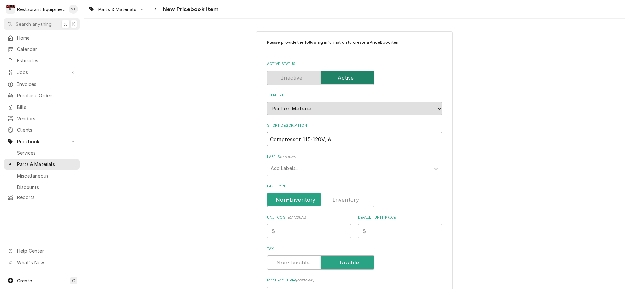
type input "Compressor 115-120V, 60"
type textarea "x"
type input "Compressor 115-120V, 60H"
type textarea "x"
type input "Compressor 115-120V, 60HZ"
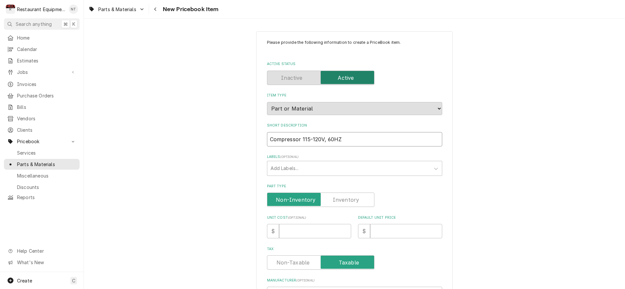
type textarea "x"
type input "Compressor 115-120V, 60HZ,"
type textarea "x"
type input "Compressor 115-120V, 60HZ,"
type textarea "x"
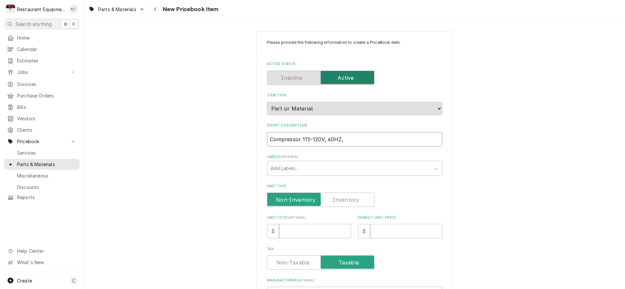
type input "Compressor 115-120V, 60HZ, R"
type textarea "x"
type input "Compressor 115-120V, 60HZ, R2"
type textarea "x"
type input "Compressor 115-120V, 60HZ, R29"
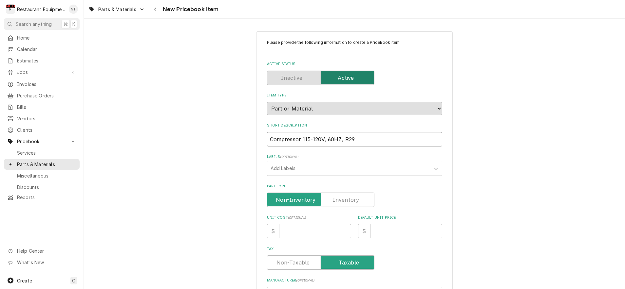
type textarea "x"
type input "Compressor 115-120V, 60HZ, R290"
type textarea "x"
type input "Compressor 115-120V, 60HZ, R290,"
type textarea "x"
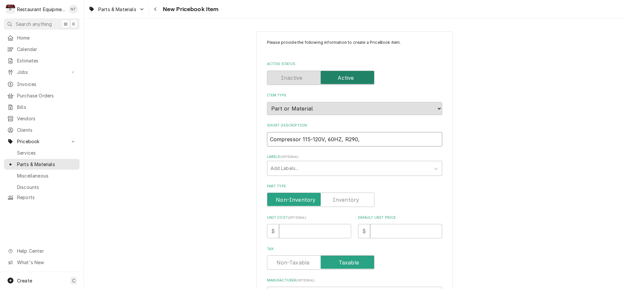
type input "Compressor 115-120V, 60HZ, R290,"
type textarea "x"
type input "Compressor 115-120V, 60HZ, R290, D"
type textarea "x"
type input "Compressor 115-120V, 60HZ, R290, Da"
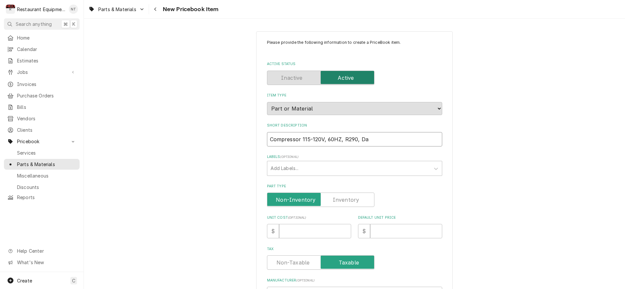
type textarea "x"
type input "Compressor 115-120V, 60HZ, R290, Dan"
type textarea "x"
type input "Compressor 115-120V, 60HZ, R290, Danf"
type textarea "x"
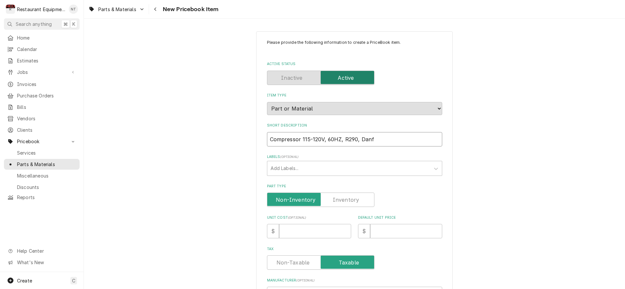
type input "Compressor 115-120V, 60HZ, R290, Danfo"
type textarea "x"
type input "Compressor 115-120V, 60HZ, R290, Danfos"
type textarea "x"
type input "Compressor 115-120V, 60HZ, R290, Danfoso"
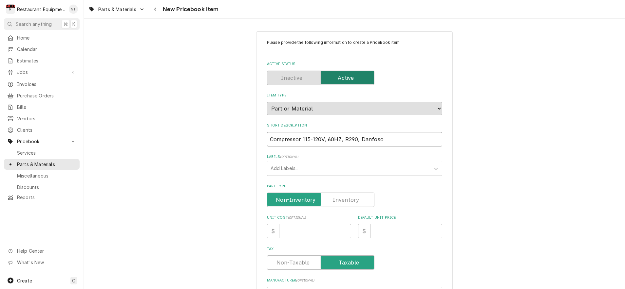
type textarea "x"
type input "Compressor 115-120V, 60HZ, R290, Danfos"
type textarea "x"
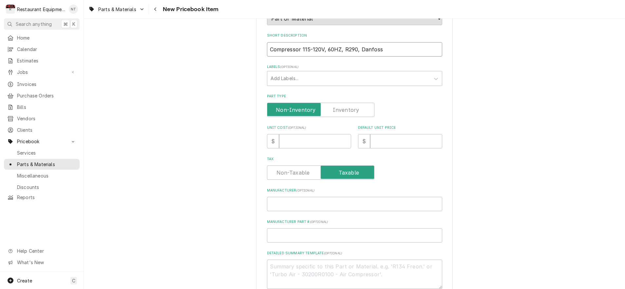
scroll to position [91, 0]
type input "Compressor 115-120V, 60HZ, R290, Danfoss"
click at [309, 137] on input "Unit Cost ( optional )" at bounding box center [315, 140] width 72 height 14
click at [311, 136] on input "Unit Cost ( optional )" at bounding box center [315, 140] width 72 height 14
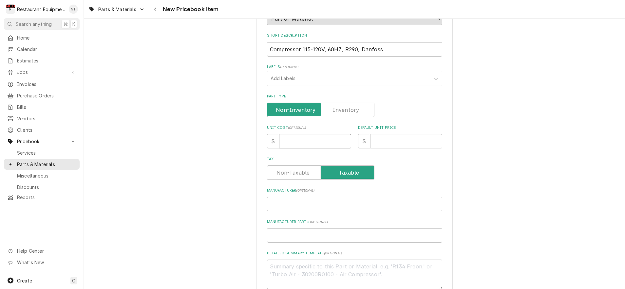
click at [313, 138] on input "Unit Cost ( optional )" at bounding box center [315, 141] width 72 height 14
type textarea "x"
type input "5"
type textarea "x"
type input "55"
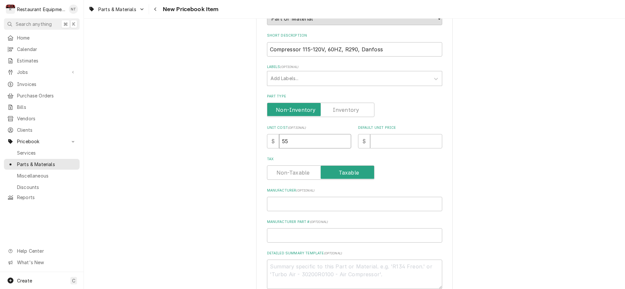
type textarea "x"
type input "556"
click at [395, 138] on input "Default Unit Price" at bounding box center [406, 141] width 72 height 14
type textarea "x"
type input "8"
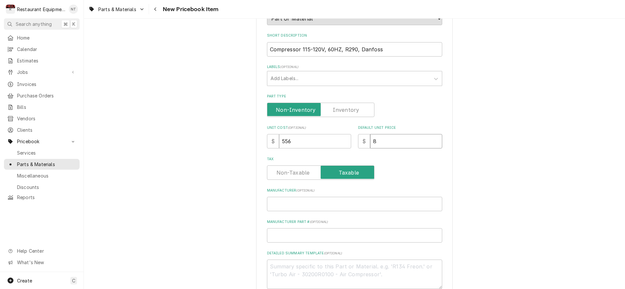
type textarea "x"
type input "85"
type textarea "x"
type input "850"
type textarea "x"
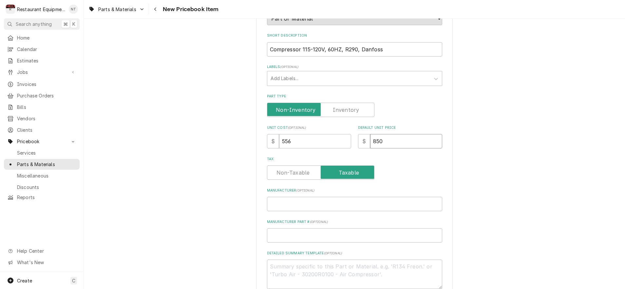
type input "850.2"
type textarea "x"
type input "850"
type textarea "x"
type input "850.1"
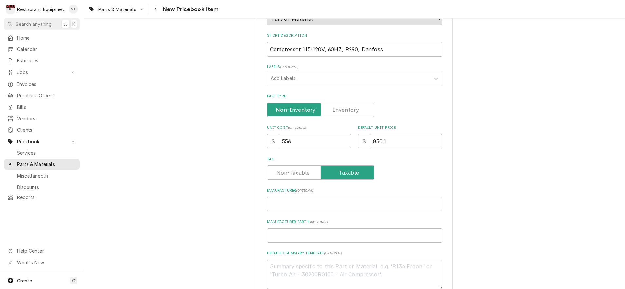
type textarea "x"
type input "850.14"
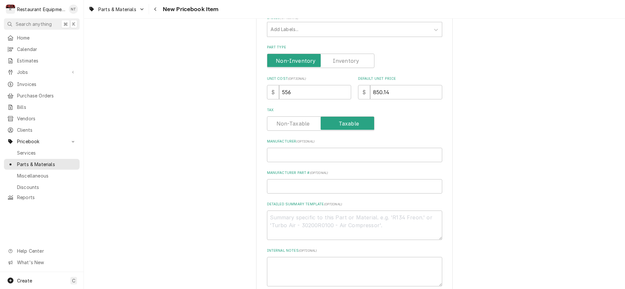
scroll to position [147, 0]
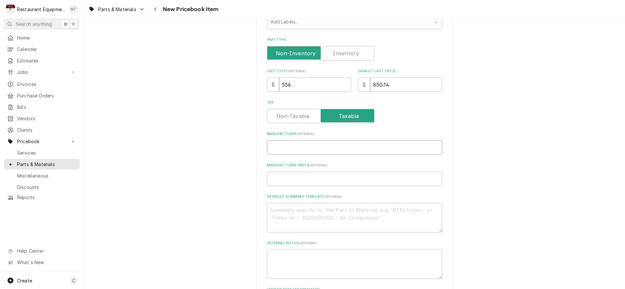
click at [376, 147] on input "Manufacturer ( optional )" at bounding box center [354, 147] width 175 height 14
type textarea "x"
type input "D"
type textarea "x"
type input "De"
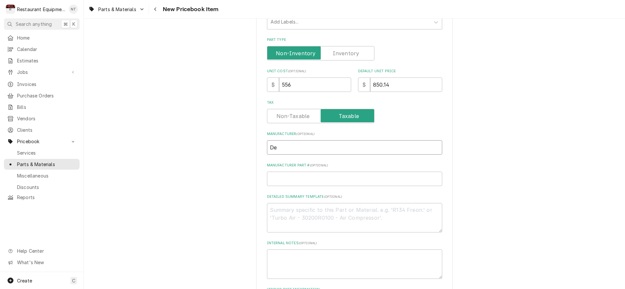
type textarea "x"
type input "Del"
type textarea "x"
type input "Delf"
type textarea "x"
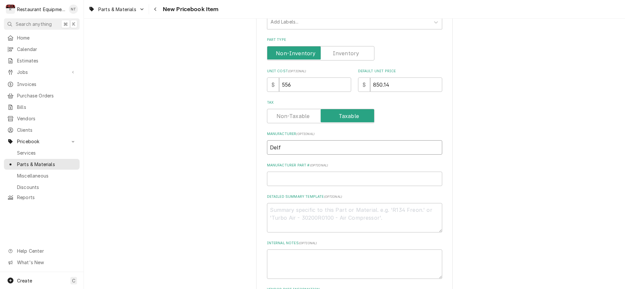
type input "Delfi"
type textarea "x"
type input "Delfie"
type textarea "x"
type input "Delfiel"
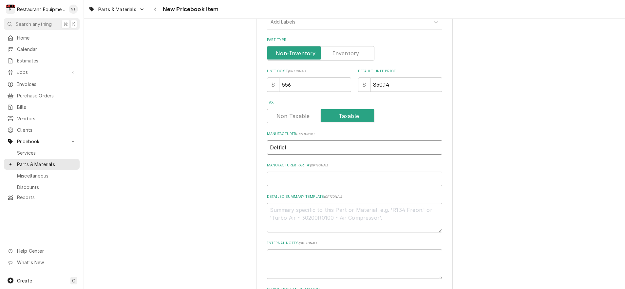
type textarea "x"
type input "Delfield"
type textarea "x"
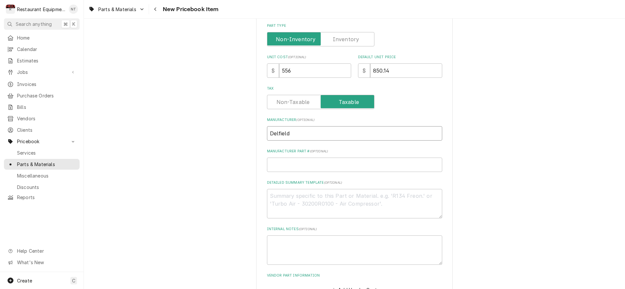
scroll to position [164, 0]
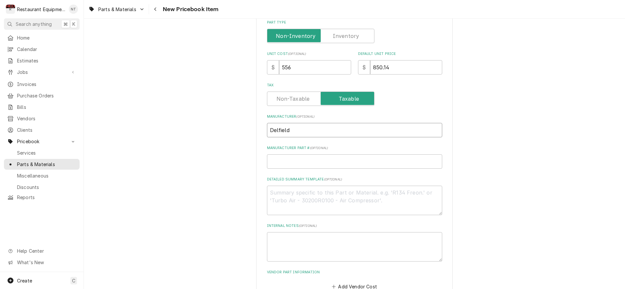
type input "Delfield"
click at [347, 155] on input "Manufacturer Part # ( optional )" at bounding box center [354, 162] width 175 height 14
type textarea "x"
type input "3"
type textarea "x"
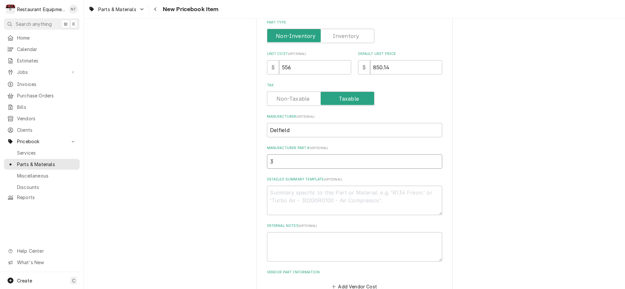
type input "35"
type textarea "x"
type input "352"
type textarea "x"
type input "3527"
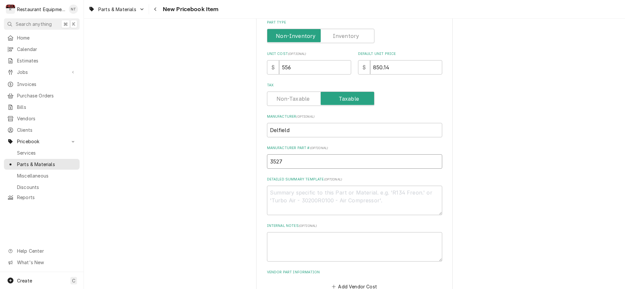
type textarea "x"
type input "35272"
type textarea "x"
type input "3527"
type textarea "x"
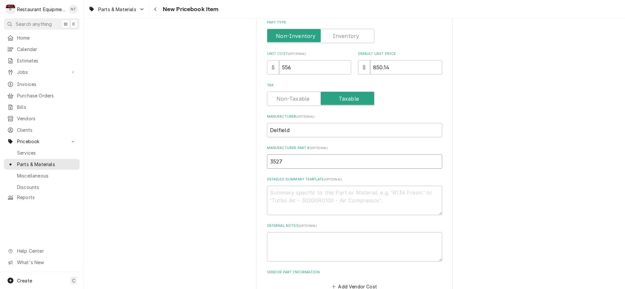
type input "35271"
type textarea "x"
type input "352716"
type textarea "x"
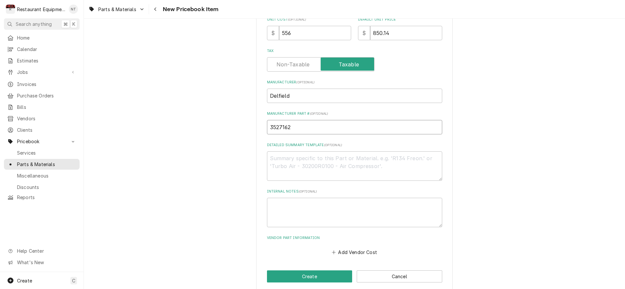
scroll to position [198, 0]
type input "3527162"
click at [360, 248] on button "Add Vendor Cost" at bounding box center [354, 252] width 47 height 9
type textarea "x"
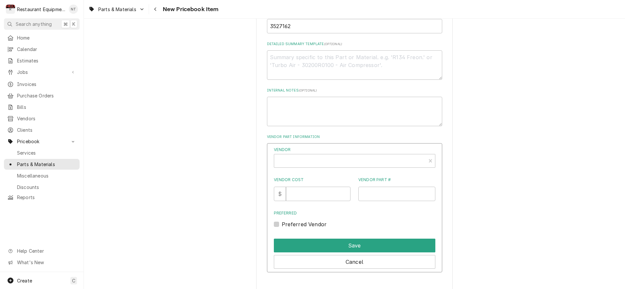
scroll to position [310, 0]
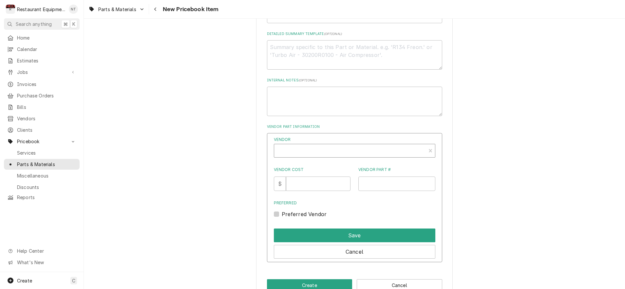
click at [393, 146] on div "Vendor" at bounding box center [349, 154] width 145 height 16
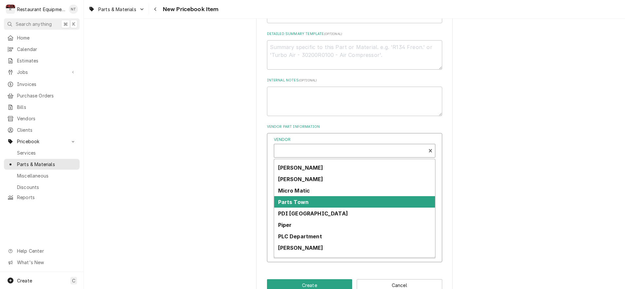
scroll to position [227, 0]
click at [345, 196] on div "Parts Town" at bounding box center [354, 201] width 161 height 11
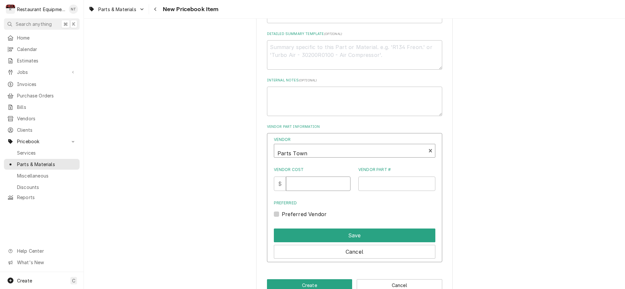
click at [316, 177] on input "Vendor Cost" at bounding box center [318, 184] width 64 height 14
type input "556"
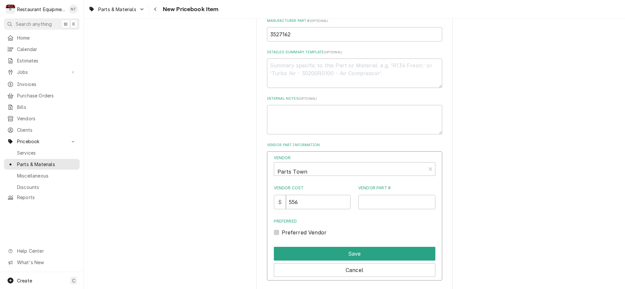
scroll to position [292, 0]
click at [378, 195] on input "Vendor Part #" at bounding box center [396, 201] width 77 height 14
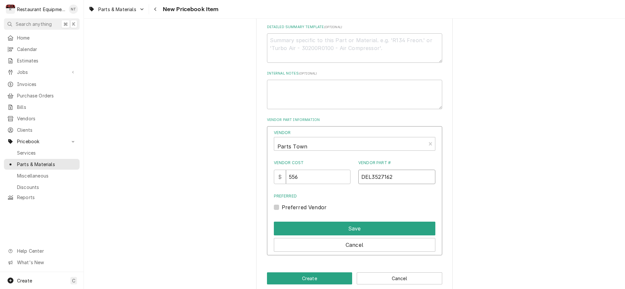
scroll to position [317, 0]
type input "DEL3527162"
click at [282, 203] on label "Preferred Vendor" at bounding box center [304, 207] width 45 height 8
click at [282, 203] on input "Preferred" at bounding box center [362, 210] width 161 height 14
checkbox input "true"
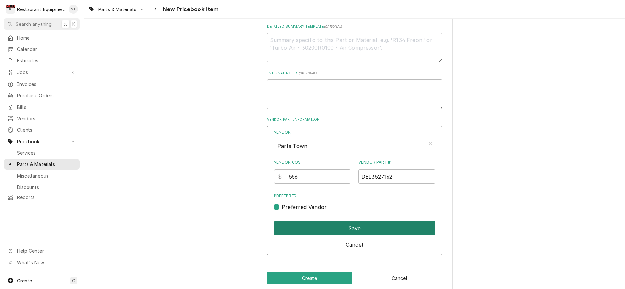
click at [332, 222] on button "Save" at bounding box center [354, 229] width 161 height 14
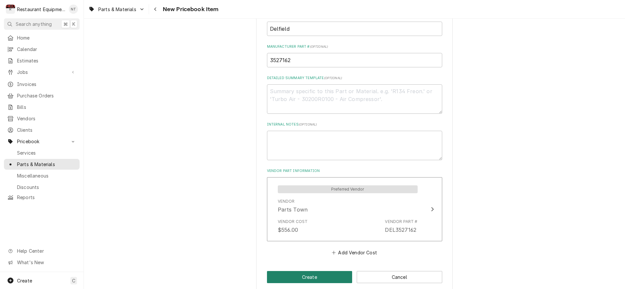
click at [329, 271] on button "Create" at bounding box center [309, 277] width 85 height 12
type textarea "x"
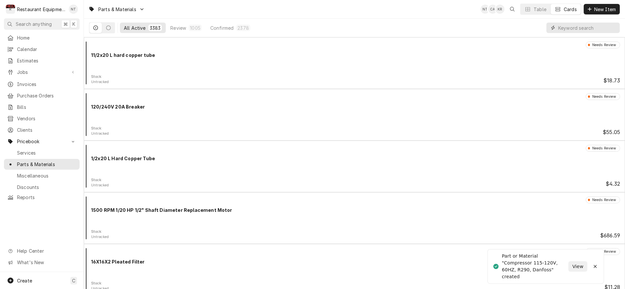
click at [598, 33] on input "Dynamic Content Wrapper" at bounding box center [587, 28] width 58 height 10
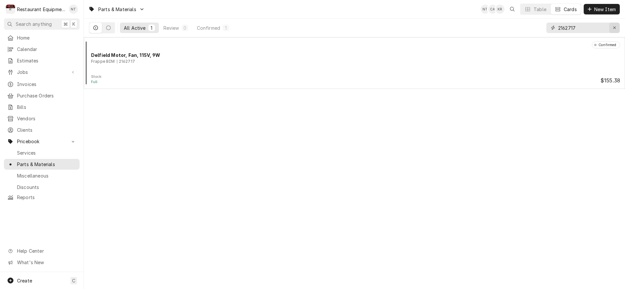
type input "2162717"
click at [618, 30] on button "Erase input" at bounding box center [614, 28] width 10 height 10
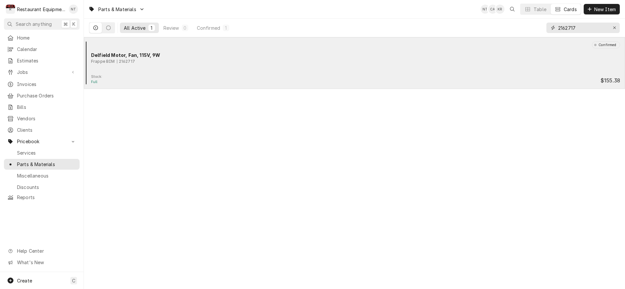
type input "2162717"
click at [475, 58] on div "Delfield Motor, Fan, 115V, 9W" at bounding box center [355, 55] width 529 height 7
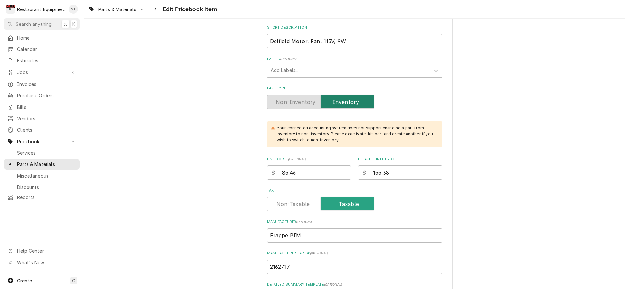
scroll to position [104, 0]
drag, startPoint x: 271, startPoint y: 168, endPoint x: 254, endPoint y: 165, distance: 17.3
type textarea "x"
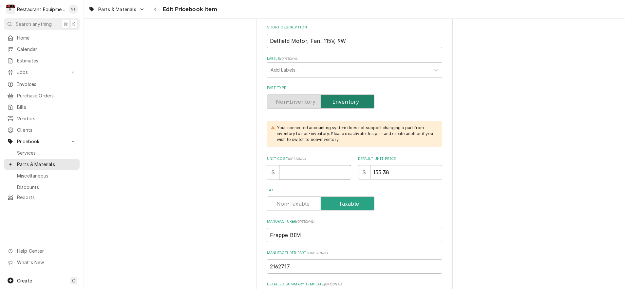
type input "1"
type textarea "x"
type input "17"
type textarea "x"
type input "171"
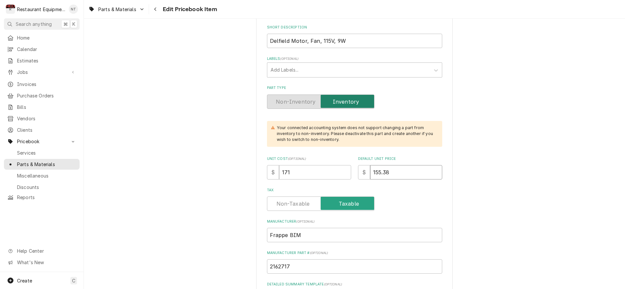
drag, startPoint x: 381, startPoint y: 169, endPoint x: 354, endPoint y: 170, distance: 27.8
click at [354, 170] on div "Unit Cost ( optional ) $ 171 Default Unit Price $ 155.38" at bounding box center [354, 167] width 175 height 23
drag, startPoint x: 395, startPoint y: 167, endPoint x: 358, endPoint y: 166, distance: 37.3
click at [358, 166] on div "$ 155.38" at bounding box center [400, 172] width 84 height 14
type textarea "x"
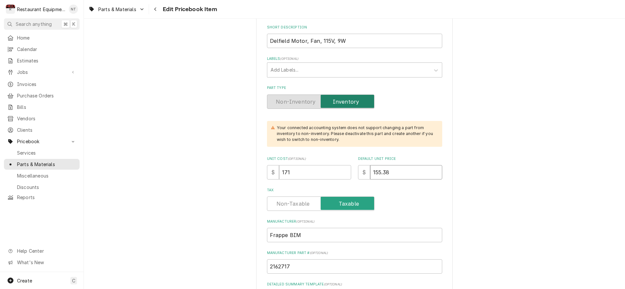
type input "2"
type textarea "x"
type input "21"
type textarea "x"
type input "2"
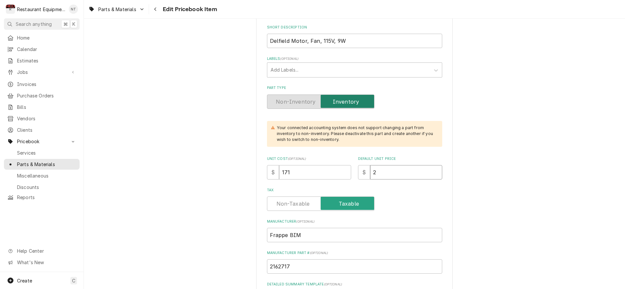
type textarea "x"
type input "26"
type textarea "x"
type input "261"
type textarea "x"
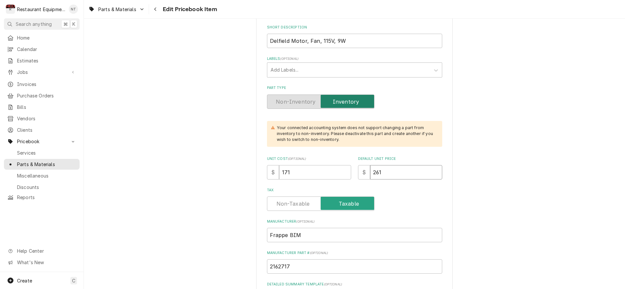
type input "261.4"
type textarea "x"
type input "261.46"
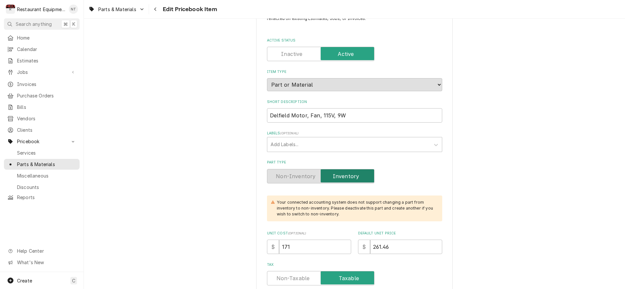
scroll to position [0, 0]
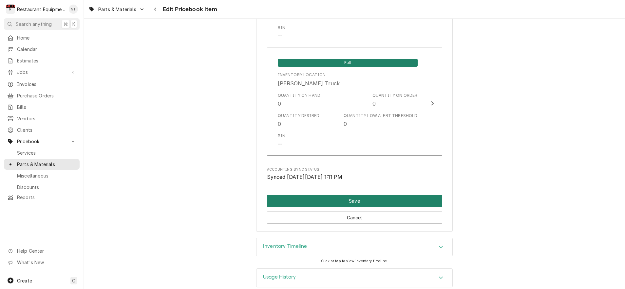
click at [365, 195] on button "Save" at bounding box center [354, 201] width 175 height 12
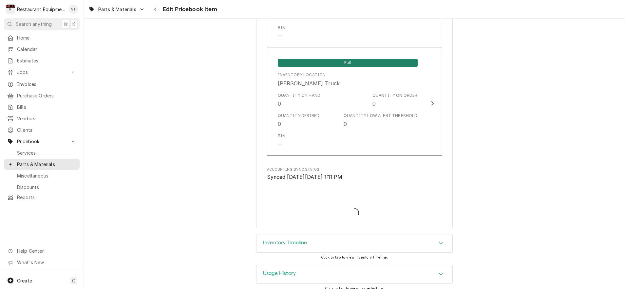
scroll to position [4253, 0]
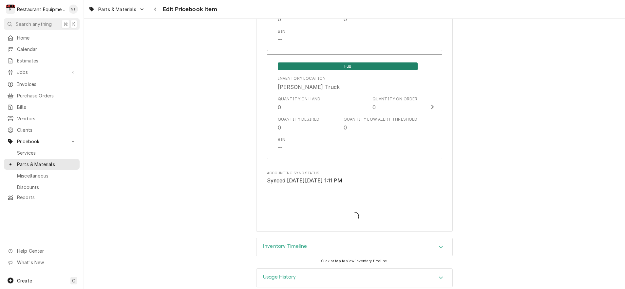
type textarea "x"
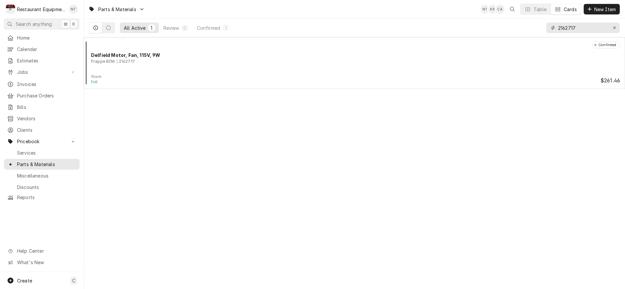
click at [617, 27] on div "Erase input" at bounding box center [614, 28] width 7 height 7
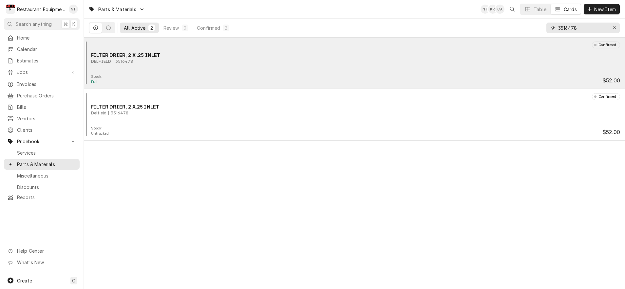
type input "3516478"
click at [368, 74] on div "Confirmed FILTER DRIER, 2 X .25 INLET DELFIELD 3516478 Stock: Full $52.00" at bounding box center [354, 63] width 536 height 43
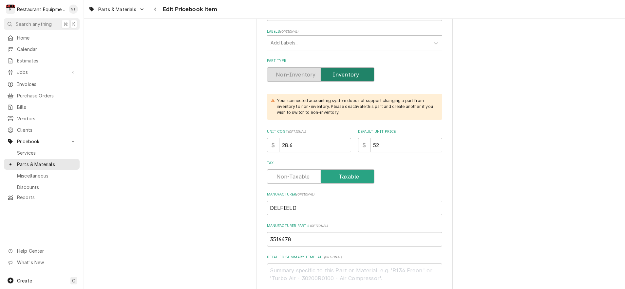
scroll to position [133, 0]
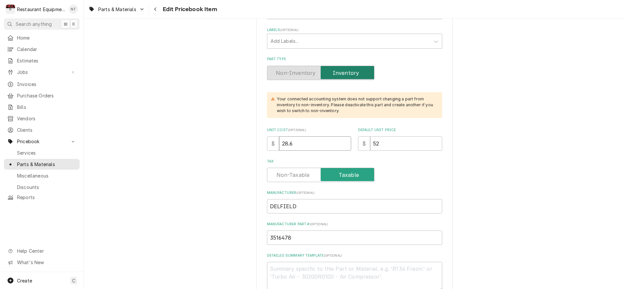
drag, startPoint x: 314, startPoint y: 135, endPoint x: 230, endPoint y: 133, distance: 83.5
type textarea "x"
type input "5"
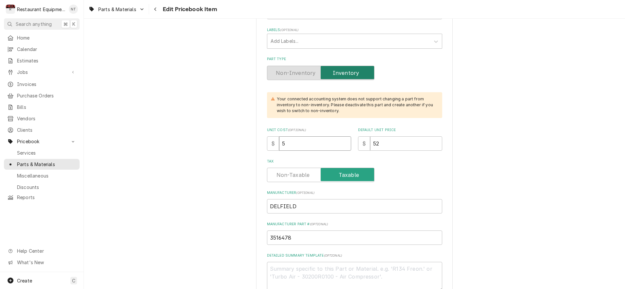
type textarea "x"
type input "52"
drag, startPoint x: 388, startPoint y: 138, endPoint x: 357, endPoint y: 139, distance: 30.5
click at [357, 139] on div "Unit Cost ( optional ) $ 52 Default Unit Price $ 52" at bounding box center [354, 139] width 175 height 23
type textarea "x"
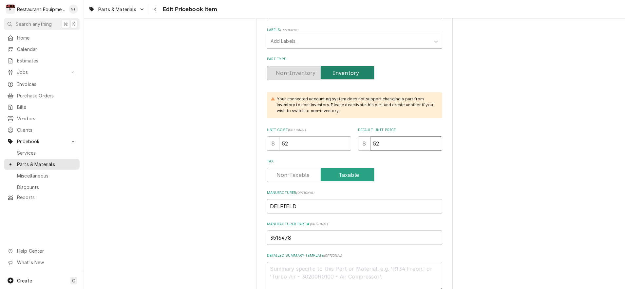
type input "7"
type textarea "x"
type input "79"
type textarea "x"
type input "79.5"
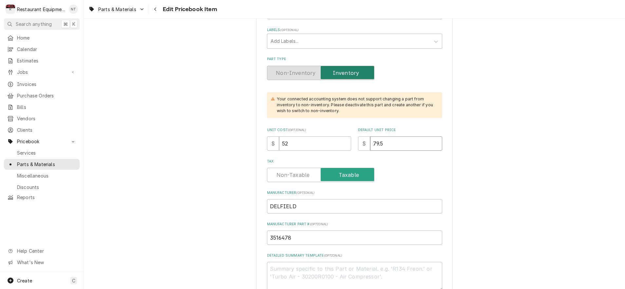
type textarea "x"
type input "79.51"
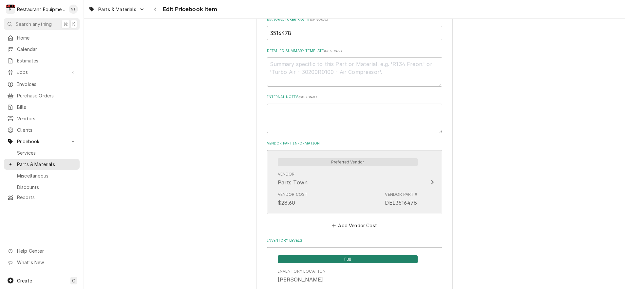
scroll to position [339, 0]
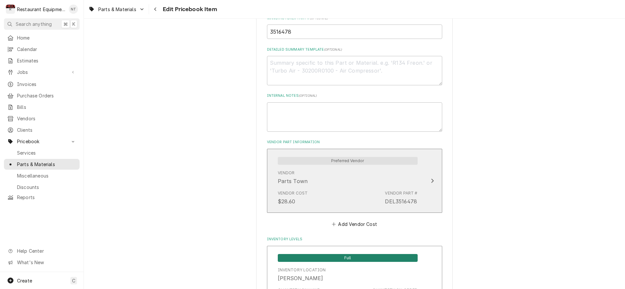
click at [425, 166] on button "Preferred Vendor Vendor Parts Town Vendor Cost $28.60 Vendor Part # DEL3516478" at bounding box center [354, 181] width 175 height 64
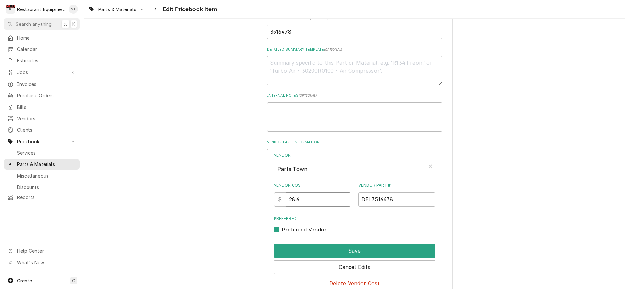
drag, startPoint x: 288, startPoint y: 190, endPoint x: 281, endPoint y: 189, distance: 7.4
click at [280, 192] on div "$ 28.6" at bounding box center [312, 199] width 77 height 14
type input "52"
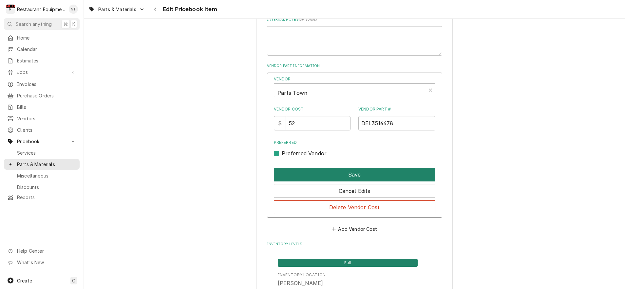
scroll to position [419, 0]
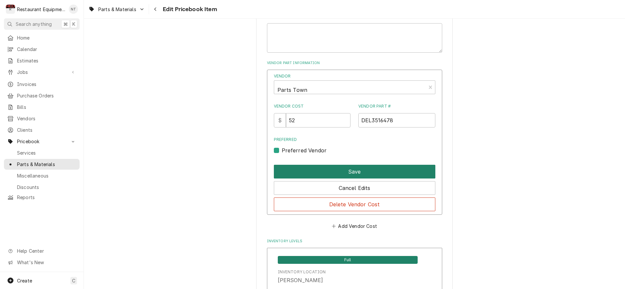
click at [334, 165] on button "Save" at bounding box center [354, 172] width 161 height 14
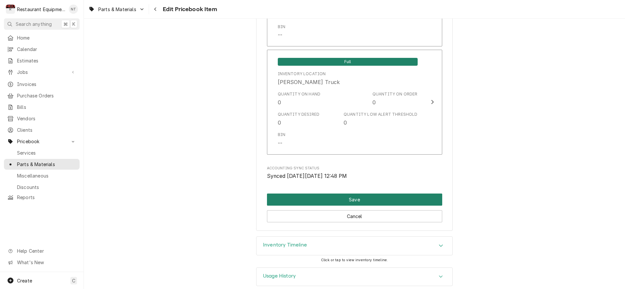
scroll to position [4324, 0]
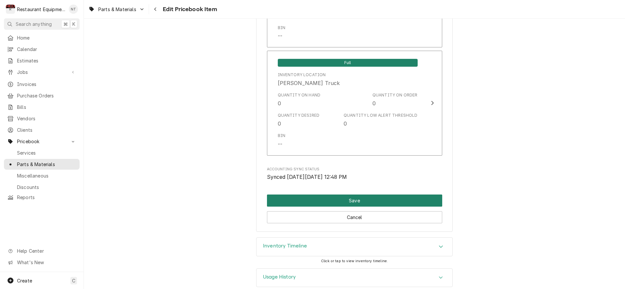
click at [354, 195] on button "Save" at bounding box center [354, 201] width 175 height 12
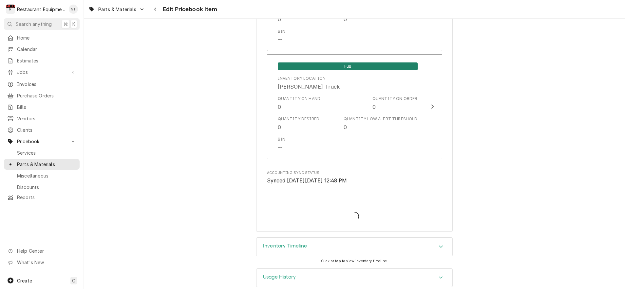
scroll to position [0, 0]
type textarea "x"
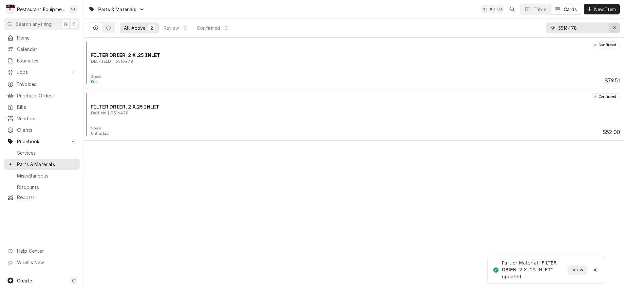
click at [617, 29] on button "Erase input" at bounding box center [614, 28] width 10 height 10
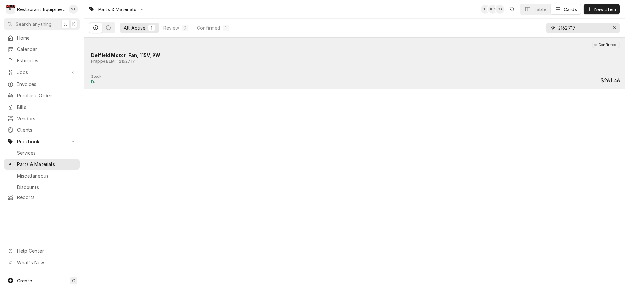
type input "2162717"
click at [544, 57] on div "Delfield Motor, Fan, 115V, 9W" at bounding box center [355, 55] width 529 height 7
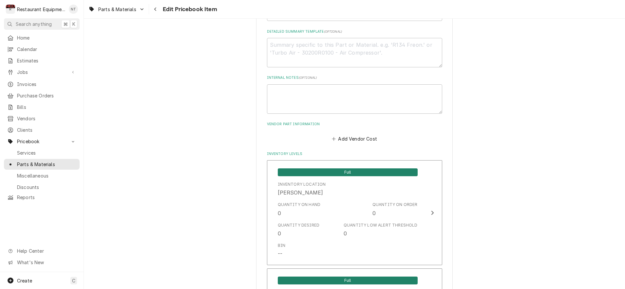
scroll to position [358, 0]
drag, startPoint x: 357, startPoint y: 125, endPoint x: 363, endPoint y: 127, distance: 5.9
click at [357, 131] on div "Add Vendor Cost" at bounding box center [354, 137] width 175 height 13
click at [366, 134] on button "Add Vendor Cost" at bounding box center [354, 138] width 47 height 9
type textarea "x"
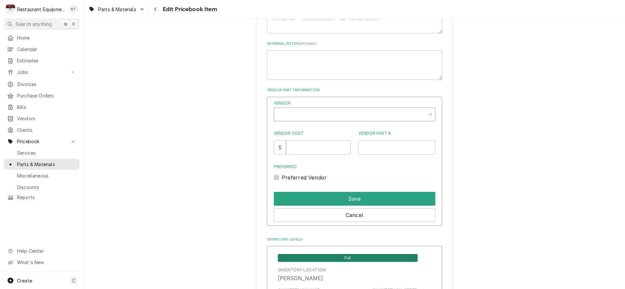
scroll to position [394, 0]
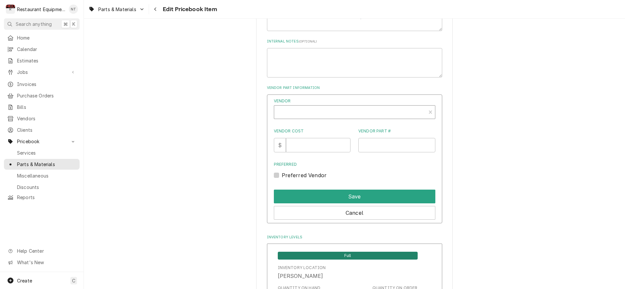
click at [372, 107] on div "Vendor" at bounding box center [349, 115] width 145 height 16
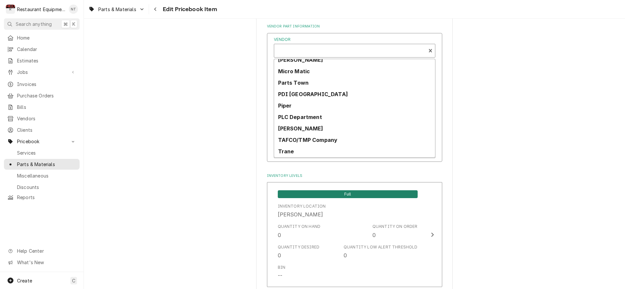
scroll to position [246, 0]
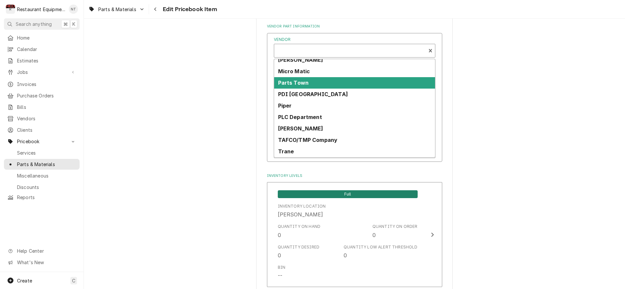
click at [342, 79] on div "Parts Town" at bounding box center [354, 82] width 161 height 11
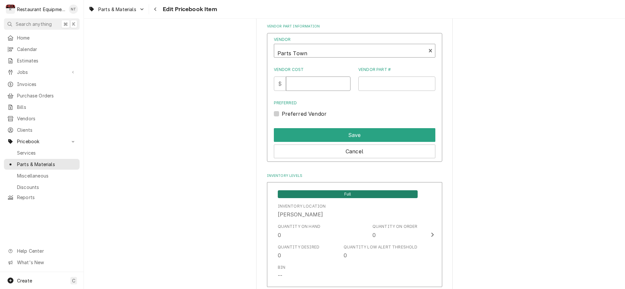
click at [329, 77] on input "Vendor Cost" at bounding box center [318, 84] width 64 height 14
type input "171"
click at [384, 81] on input "Vendor Part #" at bounding box center [396, 84] width 77 height 14
type input "DEL2162717"
drag, startPoint x: 277, startPoint y: 107, endPoint x: 281, endPoint y: 106, distance: 3.3
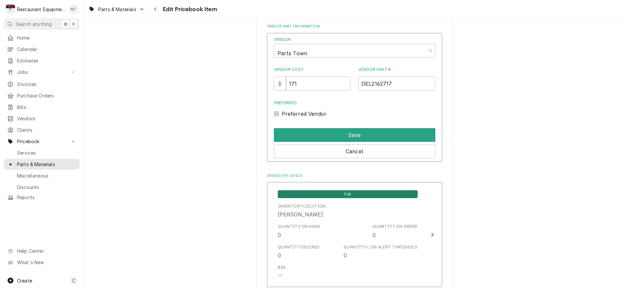
click at [282, 110] on label "Preferred Vendor" at bounding box center [304, 114] width 45 height 8
click at [282, 110] on input "Preferred" at bounding box center [362, 117] width 161 height 14
checkbox input "true"
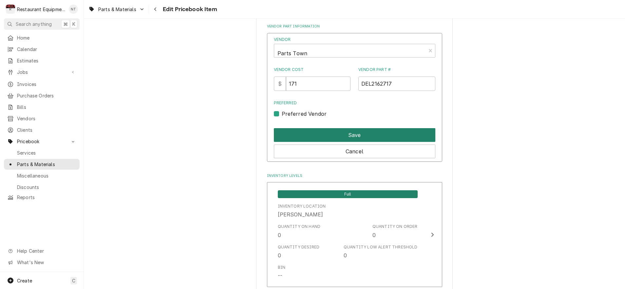
click at [381, 128] on button "Save" at bounding box center [354, 135] width 161 height 14
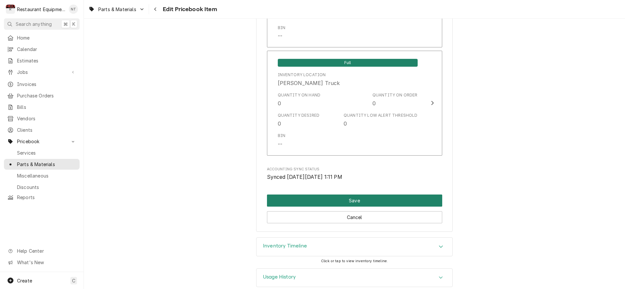
click at [399, 195] on button "Save" at bounding box center [354, 201] width 175 height 12
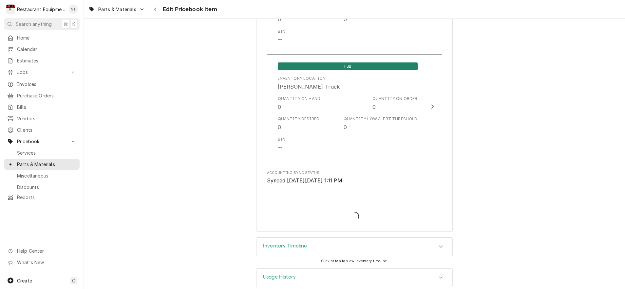
type textarea "x"
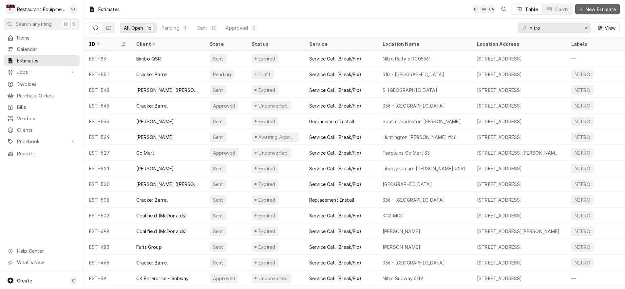
click at [599, 6] on button "New Estimate" at bounding box center [597, 9] width 45 height 10
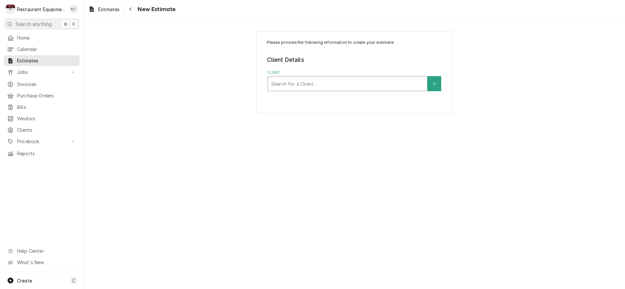
click at [387, 81] on div "Client" at bounding box center [347, 84] width 153 height 12
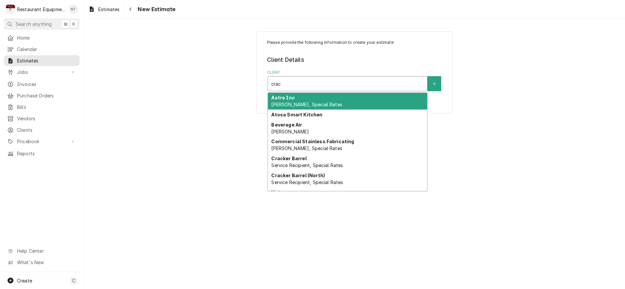
type input "crack"
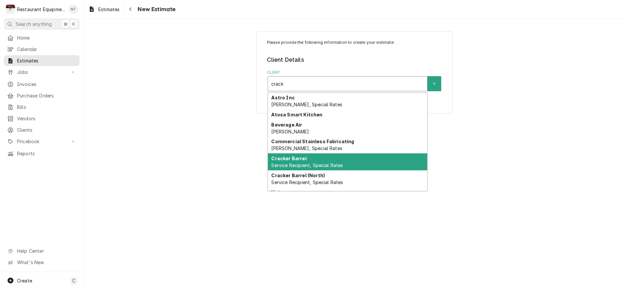
click at [331, 165] on span "Service Recipient, Special Rates" at bounding box center [307, 166] width 72 height 6
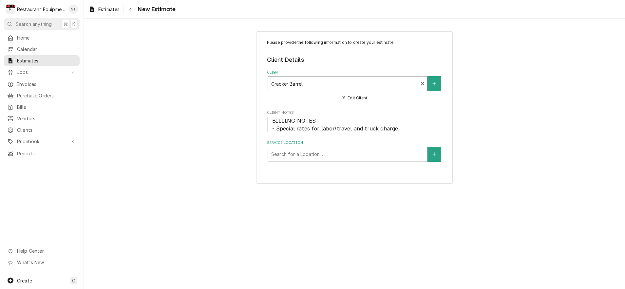
click at [323, 144] on label "Service Location" at bounding box center [354, 142] width 175 height 5
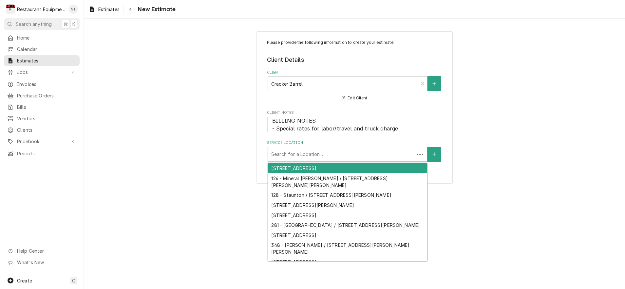
click at [328, 153] on div "Service Location" at bounding box center [340, 155] width 139 height 12
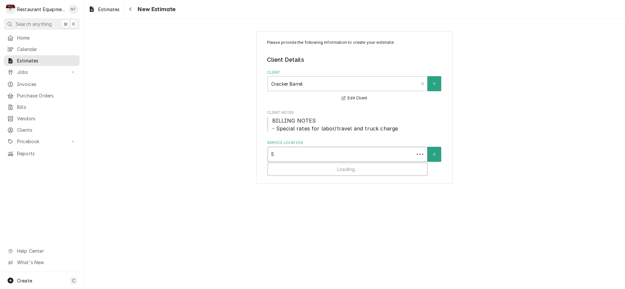
type input "51"
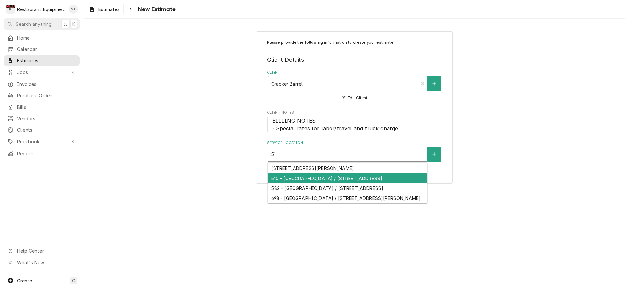
click at [390, 178] on div "510 - [GEOGRAPHIC_DATA] / [STREET_ADDRESS]" at bounding box center [347, 179] width 159 height 10
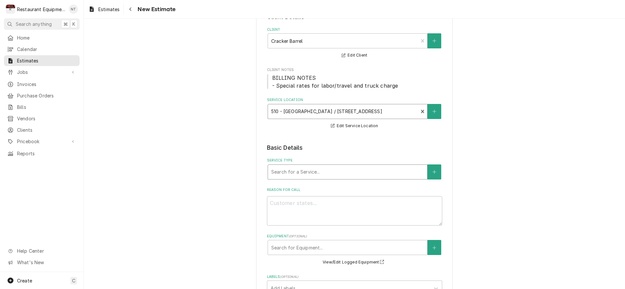
scroll to position [44, 0]
click at [361, 170] on div "Service Type" at bounding box center [347, 171] width 153 height 12
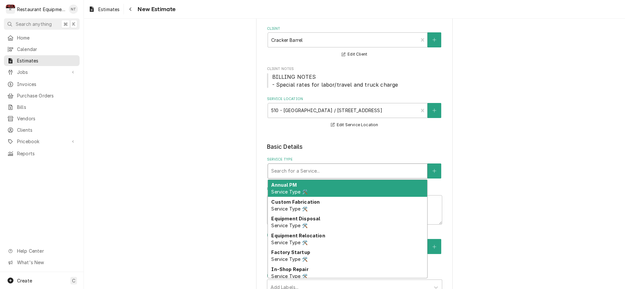
type textarea "x"
type input "b"
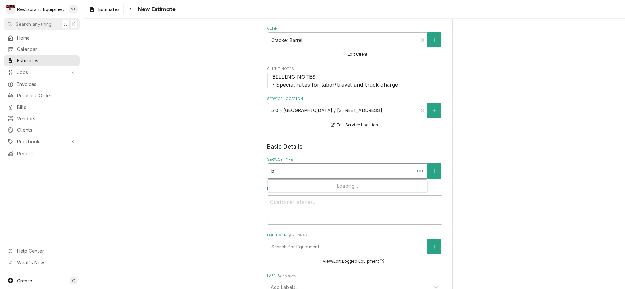
type textarea "x"
type input "br"
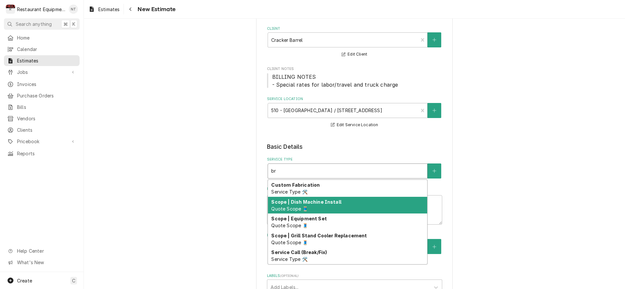
type textarea "x"
type input "bre"
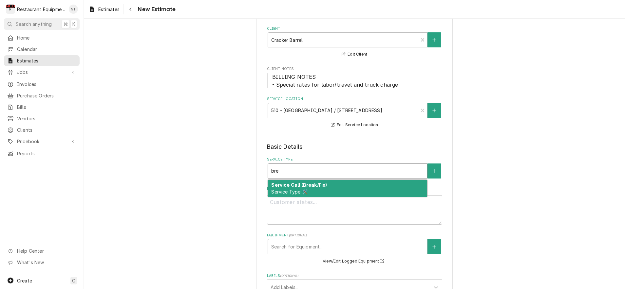
click at [377, 187] on div "Service Call (Break/Fix) Service Type 🛠️" at bounding box center [347, 188] width 159 height 17
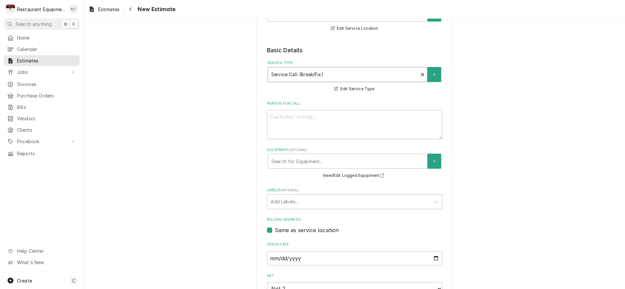
scroll to position [143, 0]
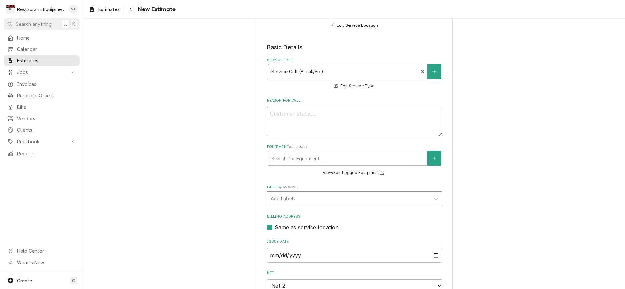
click at [389, 203] on div "Add Labels..." at bounding box center [348, 199] width 163 height 14
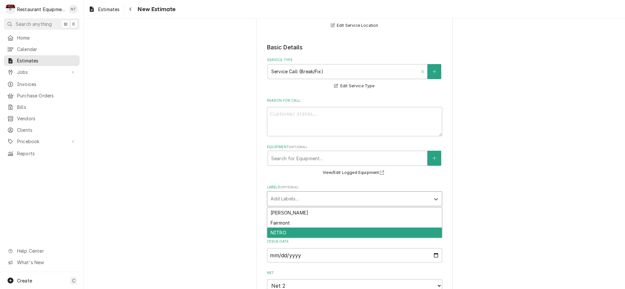
click at [404, 236] on div "beckley Fairmont NITRO" at bounding box center [354, 223] width 175 height 31
click at [405, 232] on div "NITRO" at bounding box center [354, 233] width 174 height 10
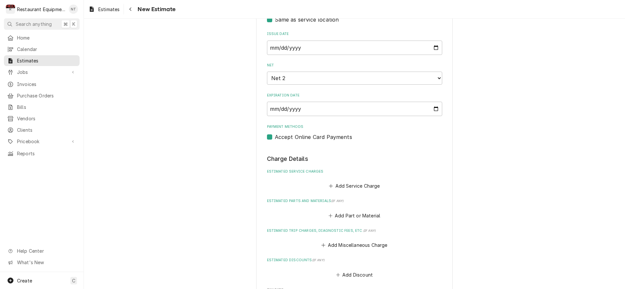
scroll to position [352, 0]
click at [362, 181] on button "Add Service Charge" at bounding box center [354, 185] width 53 height 9
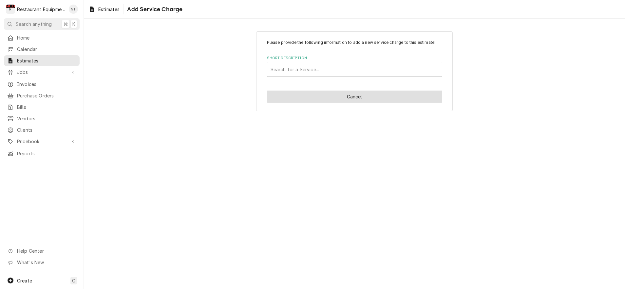
click at [301, 89] on div "Please provide the following information to add a new service charge to this es…" at bounding box center [354, 71] width 196 height 80
click at [302, 93] on button "Cancel" at bounding box center [354, 97] width 175 height 12
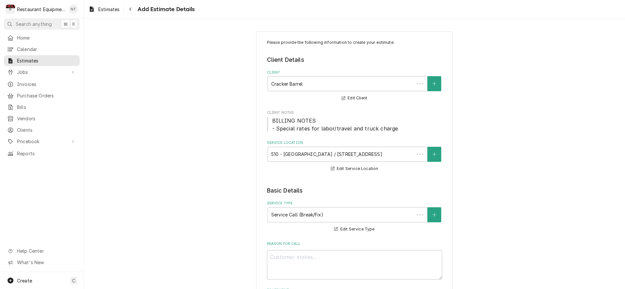
scroll to position [352, 0]
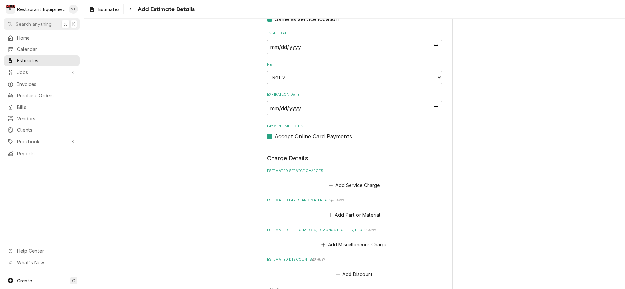
type textarea "x"
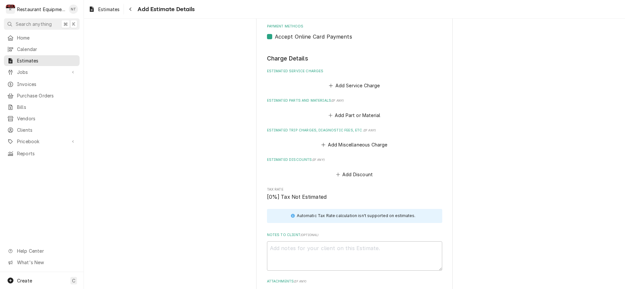
scroll to position [452, 0]
click at [362, 81] on button "Add Service Charge" at bounding box center [354, 85] width 53 height 9
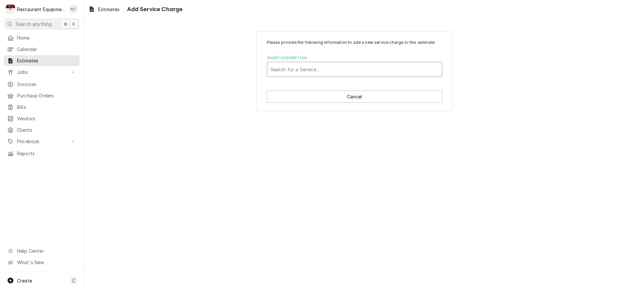
click at [347, 73] on div "Short Description" at bounding box center [354, 70] width 168 height 12
type input "labo"
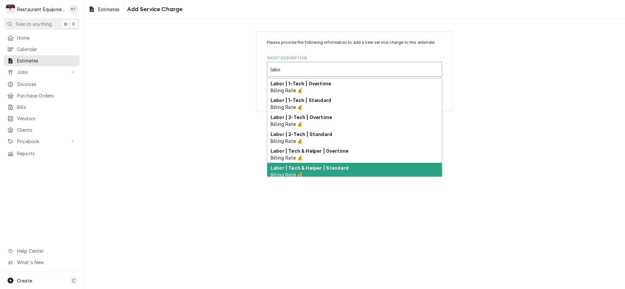
click at [368, 165] on div "Labor | Tech & Helper | Standard Billing Rate 💰" at bounding box center [354, 171] width 174 height 17
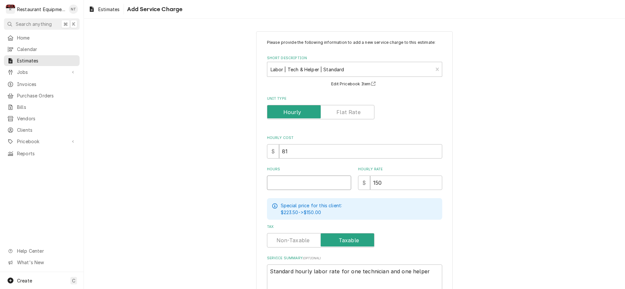
click at [321, 178] on input "Hours" at bounding box center [309, 183] width 84 height 14
type textarea "x"
type input "4"
type textarea "x"
type input "4"
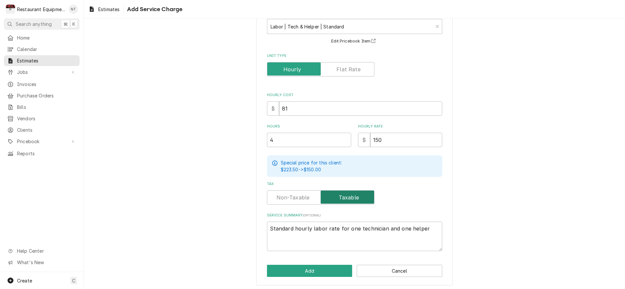
scroll to position [43, 0]
click at [335, 266] on button "Add" at bounding box center [309, 271] width 85 height 12
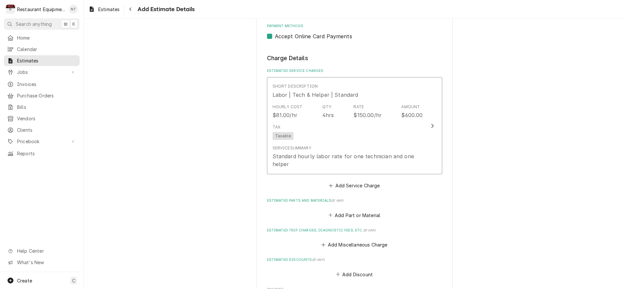
type textarea "x"
click at [345, 211] on button "Add Part or Material" at bounding box center [354, 215] width 54 height 9
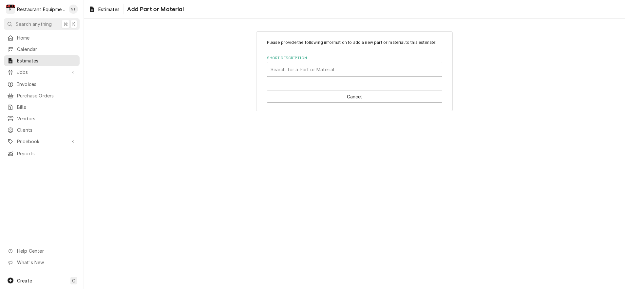
click at [341, 72] on div "Short Description" at bounding box center [354, 70] width 168 height 12
type input "21834"
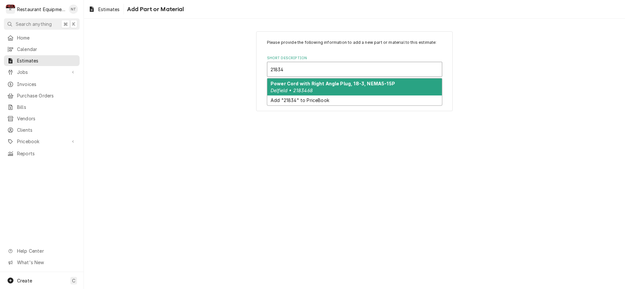
click at [347, 90] on div "Power Cord with Right Angle Plug, 18-3, NEMA5-15P Delfield • 2183468" at bounding box center [354, 87] width 174 height 17
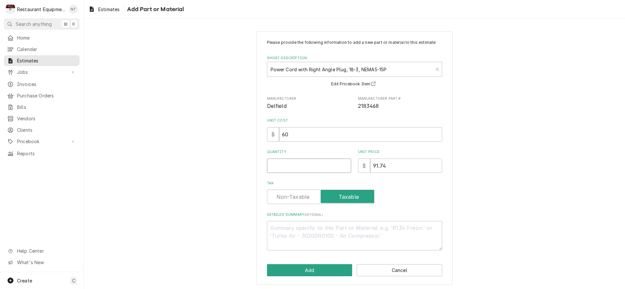
click at [318, 163] on input "Quantity" at bounding box center [309, 166] width 84 height 14
type textarea "x"
type input "1"
type textarea "x"
type input "1"
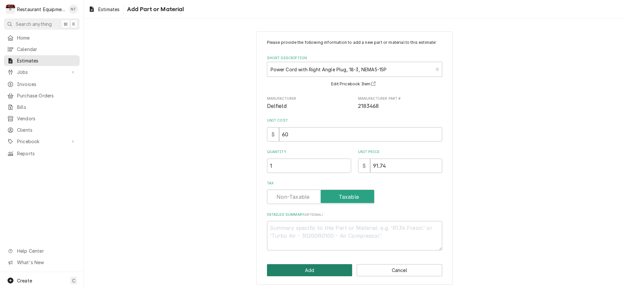
click at [324, 268] on button "Add" at bounding box center [309, 271] width 85 height 12
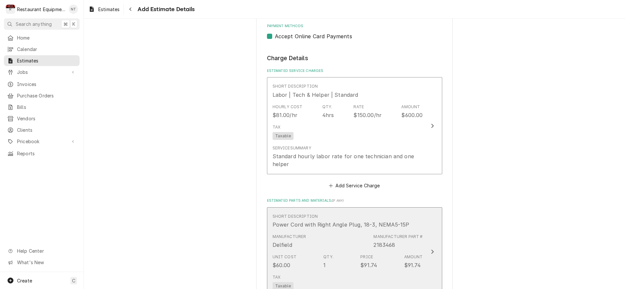
type textarea "x"
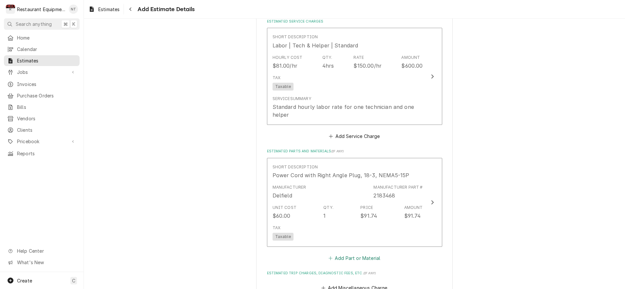
scroll to position [502, 0]
click at [352, 253] on button "Add Part or Material" at bounding box center [354, 257] width 54 height 9
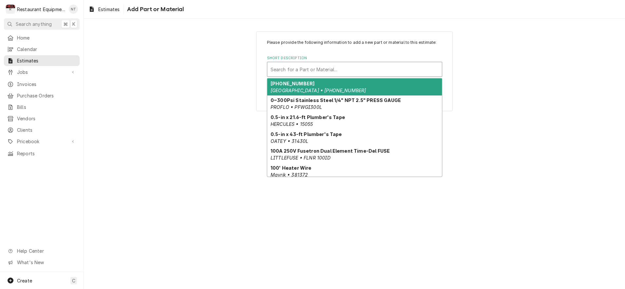
click at [347, 65] on div "Short Description" at bounding box center [354, 70] width 168 height 12
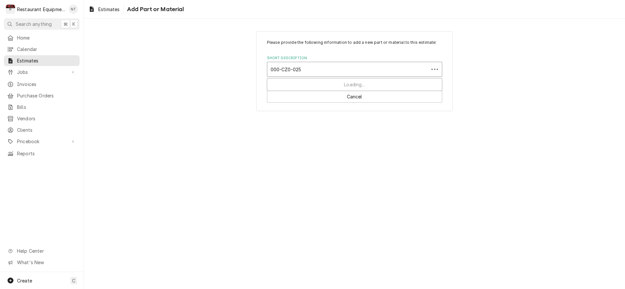
type input "000-CZ0-0253"
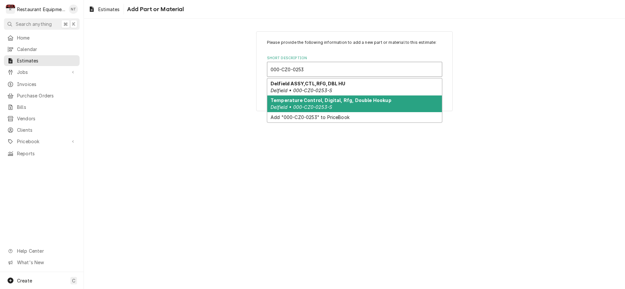
click at [381, 101] on strong "Temperature Control, Digital, Rfg, Double Hookup" at bounding box center [330, 101] width 121 height 6
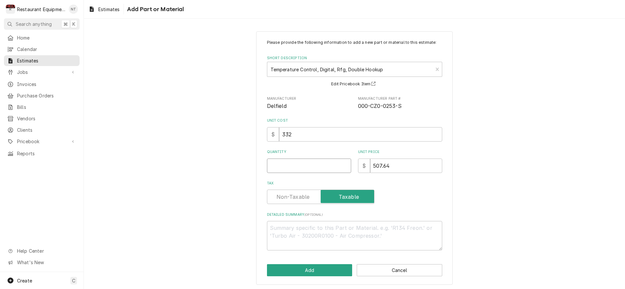
click at [298, 162] on input "Quantity" at bounding box center [309, 166] width 84 height 14
type textarea "x"
type input "1"
click at [308, 265] on button "Add" at bounding box center [309, 271] width 85 height 12
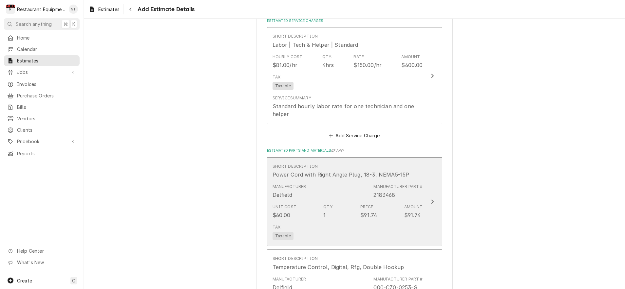
type textarea "x"
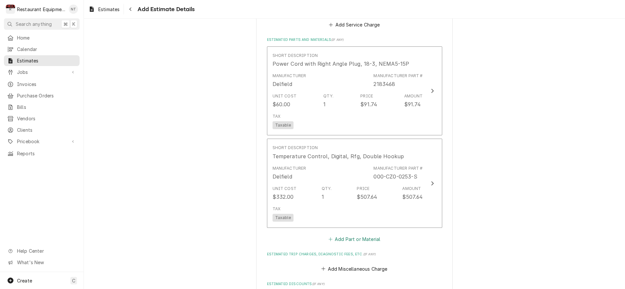
scroll to position [613, 0]
click at [359, 235] on button "Add Part or Material" at bounding box center [354, 239] width 54 height 9
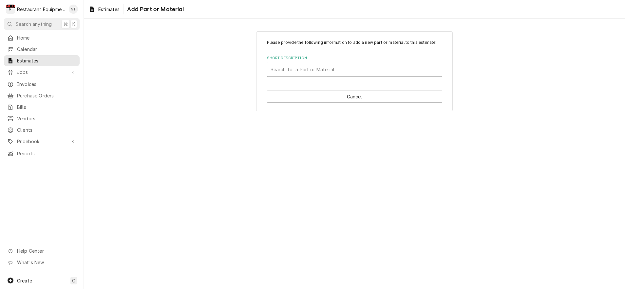
click at [323, 69] on div "Search for a Part or Material..." at bounding box center [354, 69] width 168 height 7
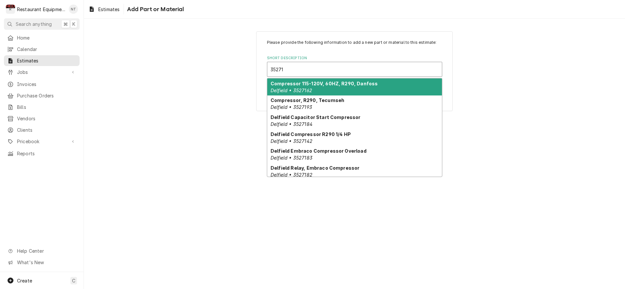
type input "352716"
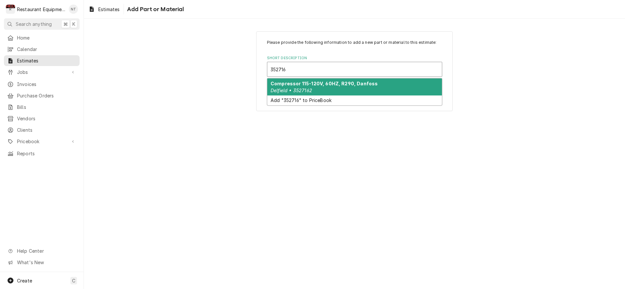
click at [344, 90] on div "Compressor 115-120V, 60HZ, R290, Danfoss Delfield • 3527162" at bounding box center [354, 87] width 174 height 17
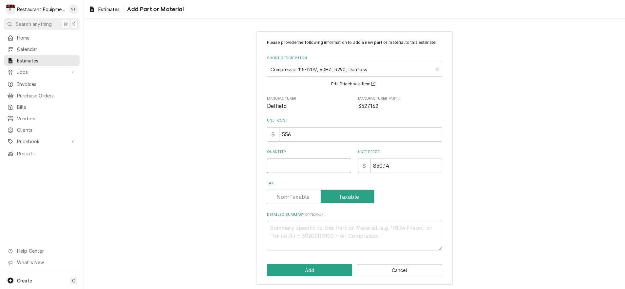
click at [328, 161] on input "Quantity" at bounding box center [309, 166] width 84 height 14
type textarea "x"
type input "1"
type textarea "x"
type input "1"
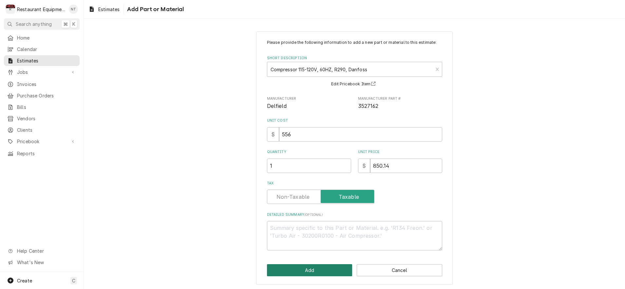
click at [337, 265] on button "Add" at bounding box center [309, 271] width 85 height 12
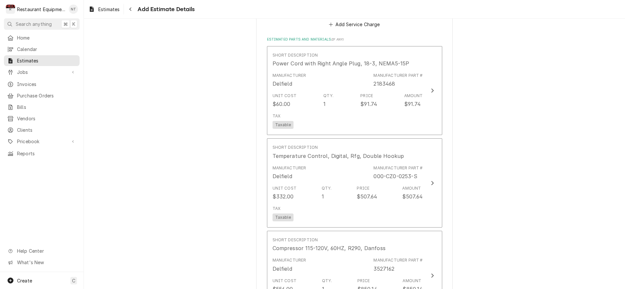
type textarea "x"
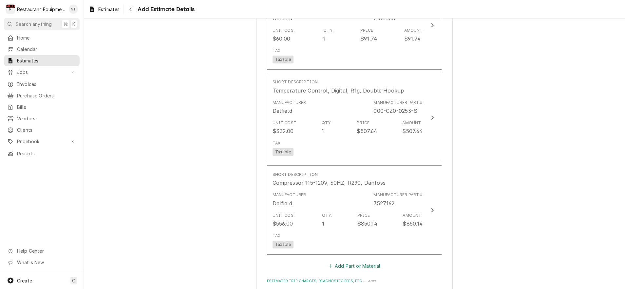
scroll to position [683, 0]
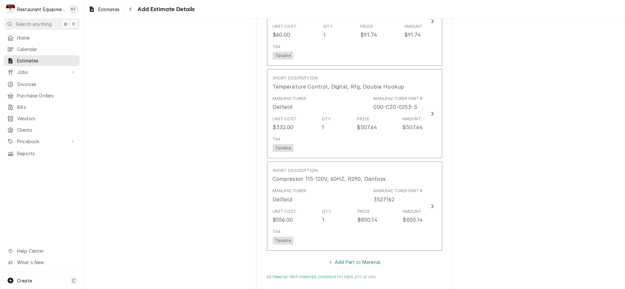
click at [350, 258] on button "Add Part or Material" at bounding box center [354, 262] width 54 height 9
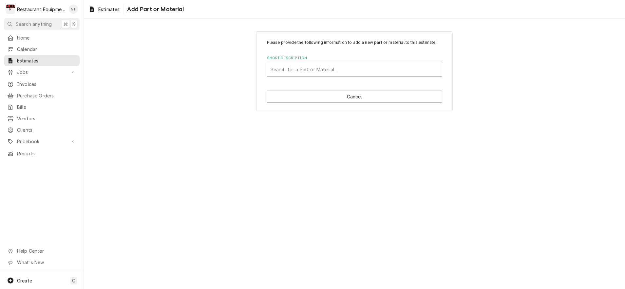
click at [325, 67] on div "Search for a Part or Material..." at bounding box center [354, 69] width 168 height 7
type input "2162717"
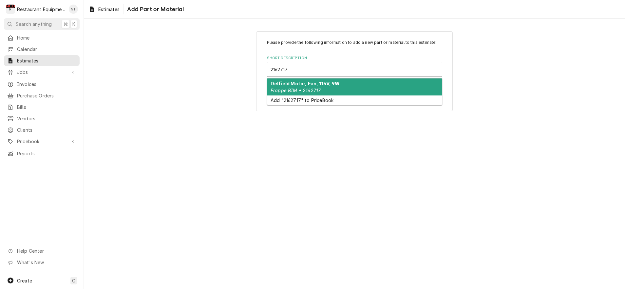
click at [305, 85] on strong "Delfield Motor, Fan, 115V, 9W" at bounding box center [304, 84] width 69 height 6
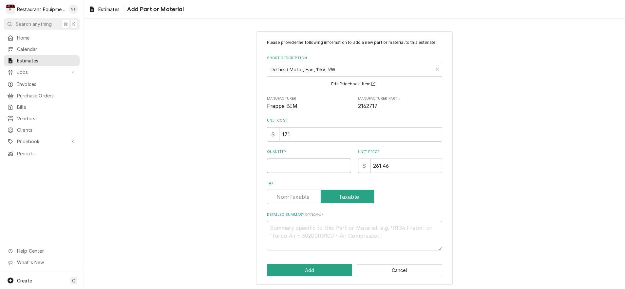
click at [322, 164] on input "Quantity" at bounding box center [309, 166] width 84 height 14
type textarea "x"
type input "1"
type textarea "x"
type input "1"
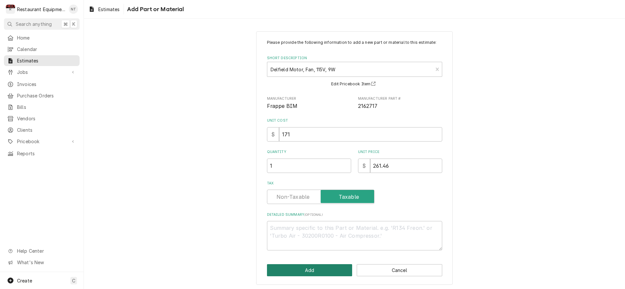
click at [326, 269] on button "Add" at bounding box center [309, 271] width 85 height 12
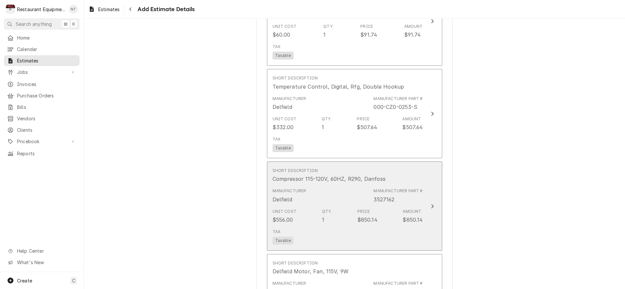
type textarea "x"
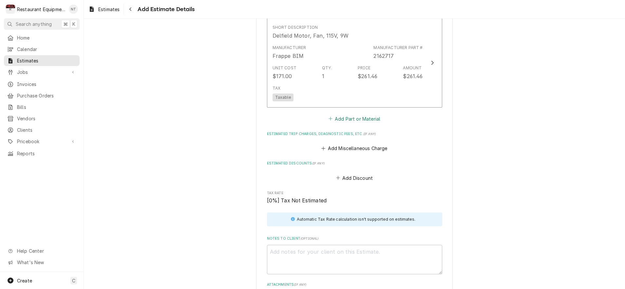
scroll to position [920, 0]
click at [350, 114] on button "Add Part or Material" at bounding box center [354, 118] width 54 height 9
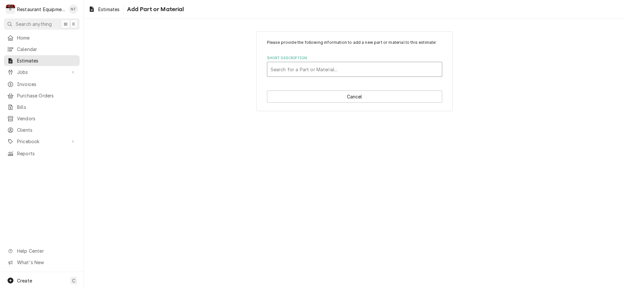
click at [355, 73] on div "Short Description" at bounding box center [354, 70] width 168 height 12
type input "3516478"
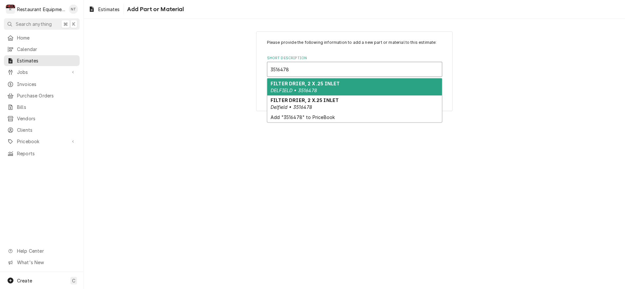
click at [343, 91] on div "FILTER DRIER, 2 X .25 INLET DELFIELD • 3516478" at bounding box center [354, 87] width 174 height 17
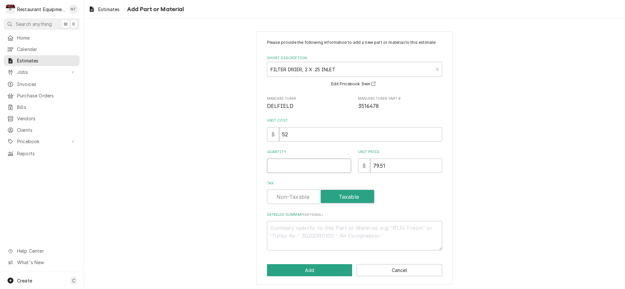
click at [330, 161] on input "Quantity" at bounding box center [309, 166] width 84 height 14
type textarea "x"
type input "1"
type textarea "x"
type input "1"
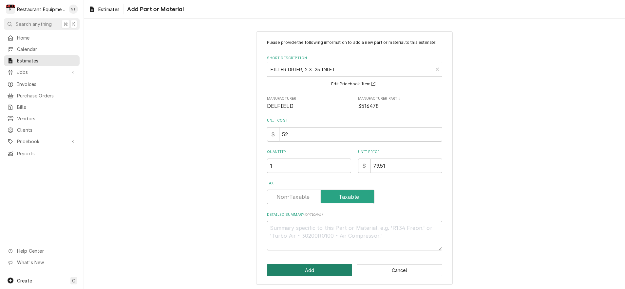
click at [327, 272] on button "Add" at bounding box center [309, 271] width 85 height 12
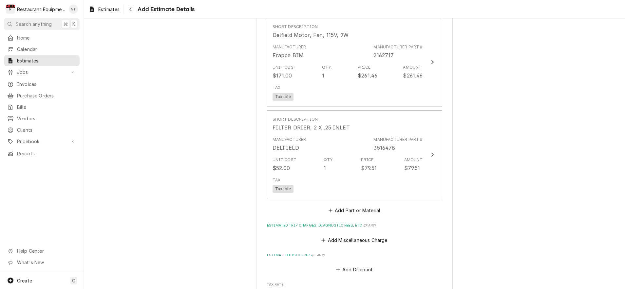
type textarea "x"
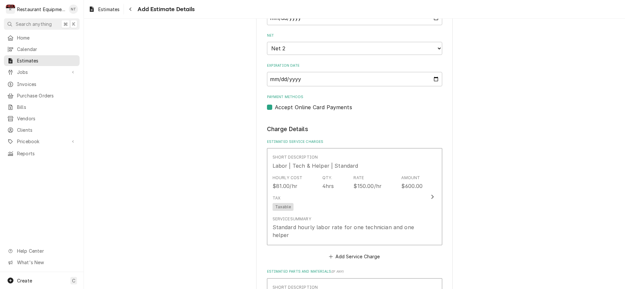
scroll to position [384, 0]
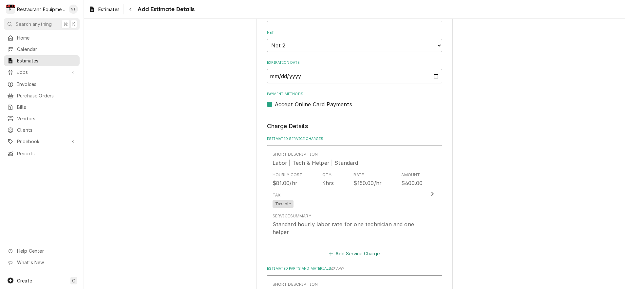
click at [360, 249] on button "Add Service Charge" at bounding box center [354, 253] width 53 height 9
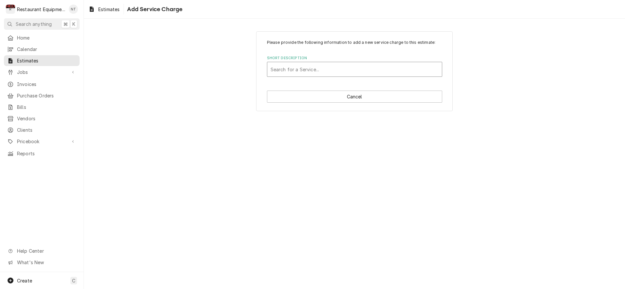
click at [345, 72] on div "Short Description" at bounding box center [354, 70] width 168 height 12
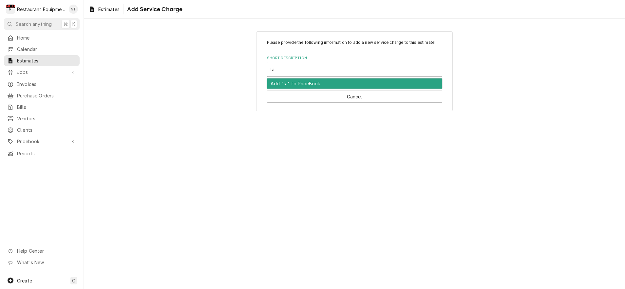
type input "lab"
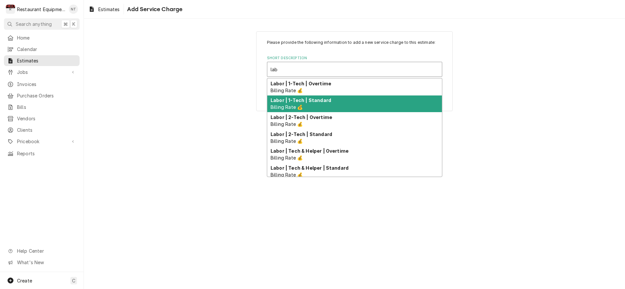
click at [345, 98] on div "Labor | 1-Tech | Standard Billing Rate 💰" at bounding box center [354, 104] width 174 height 17
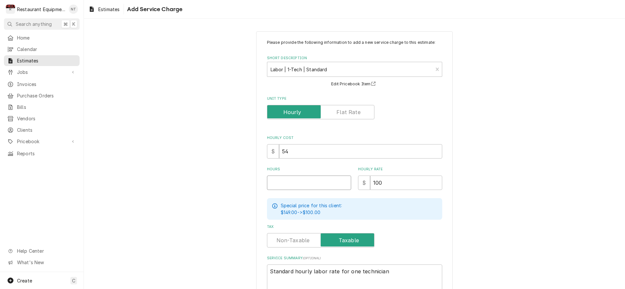
click at [314, 176] on input "Hours" at bounding box center [309, 183] width 84 height 14
type textarea "x"
type input "1"
type textarea "x"
type input "1.7"
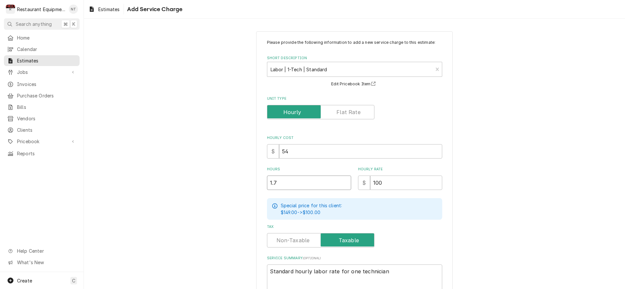
type textarea "x"
type input "1.75"
type textarea "x"
type input "1.75"
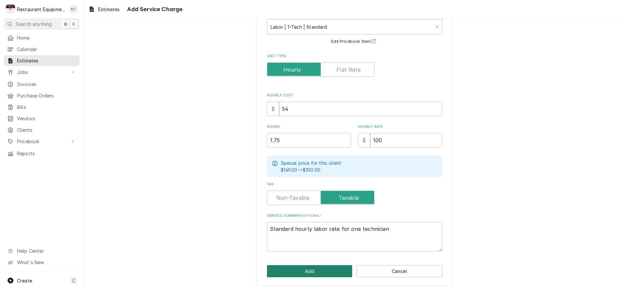
click at [338, 268] on button "Add" at bounding box center [309, 271] width 85 height 12
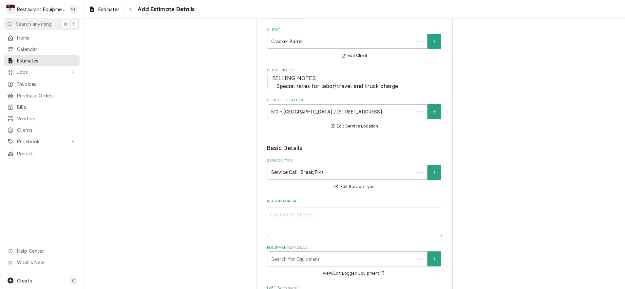
scroll to position [384, 0]
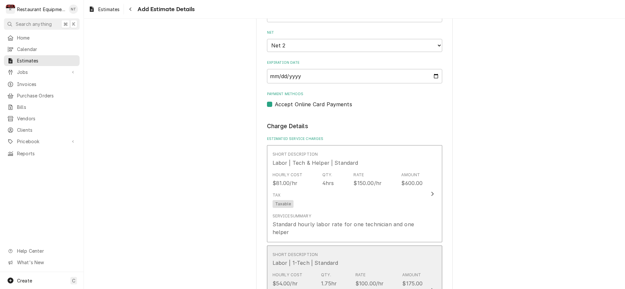
type textarea "x"
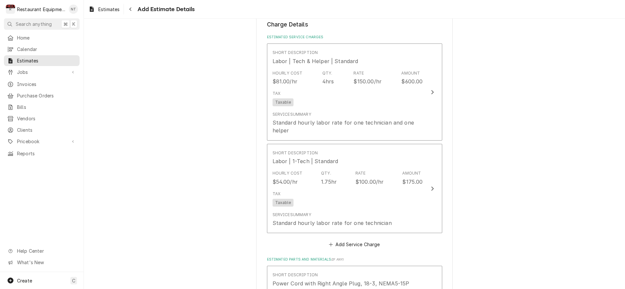
scroll to position [489, 0]
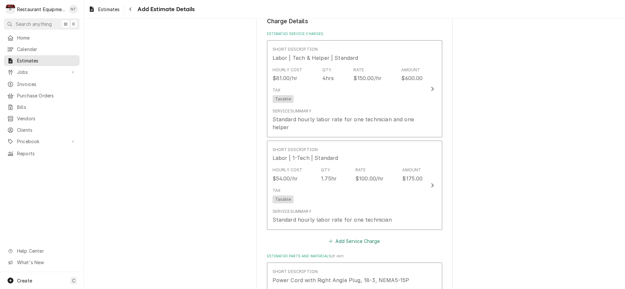
click at [369, 237] on button "Add Service Charge" at bounding box center [354, 241] width 53 height 9
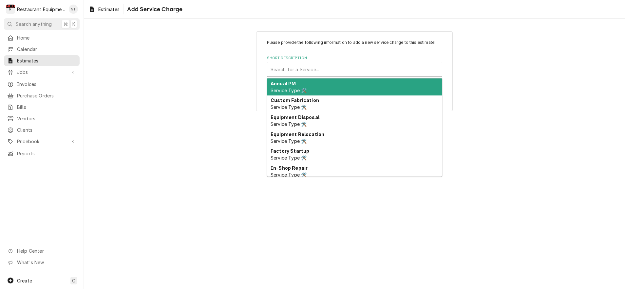
click at [307, 67] on div "Search for a Service..." at bounding box center [354, 69] width 168 height 7
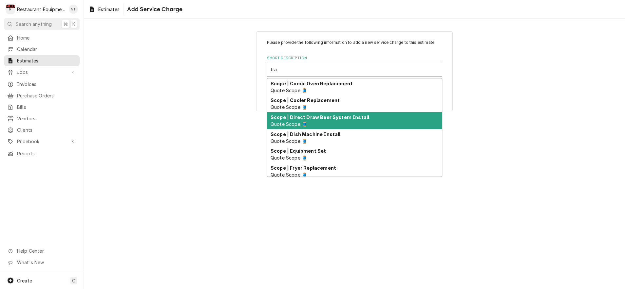
type input "trav"
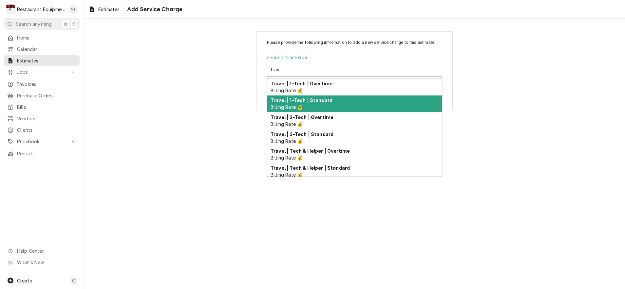
click at [336, 101] on div "Travel | 1-Tech | Standard Billing Rate 💰" at bounding box center [354, 104] width 174 height 17
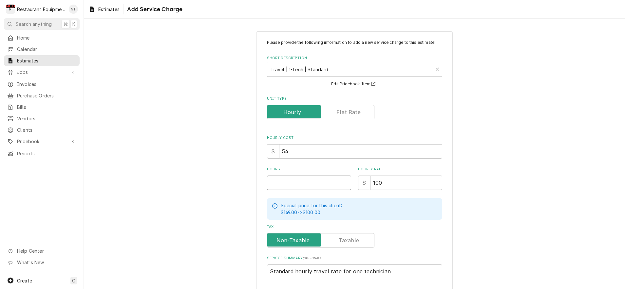
click at [329, 178] on input "Hours" at bounding box center [309, 183] width 84 height 14
type textarea "x"
type input "2"
type textarea "x"
type input "2"
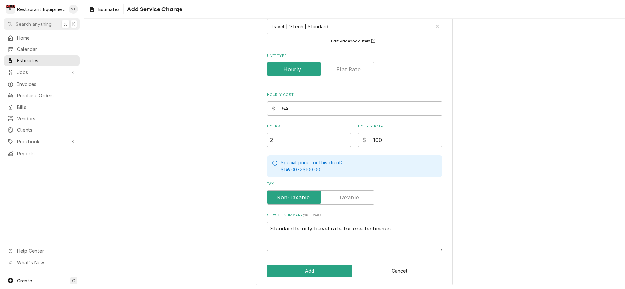
scroll to position [43, 0]
click at [324, 272] on button "Add" at bounding box center [309, 271] width 85 height 12
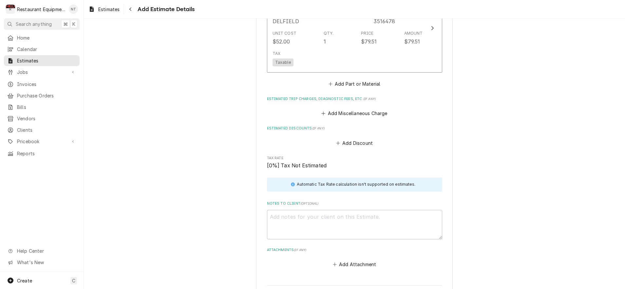
scroll to position [1233, 0]
click at [353, 108] on button "Add Miscellaneous Charge" at bounding box center [354, 112] width 68 height 9
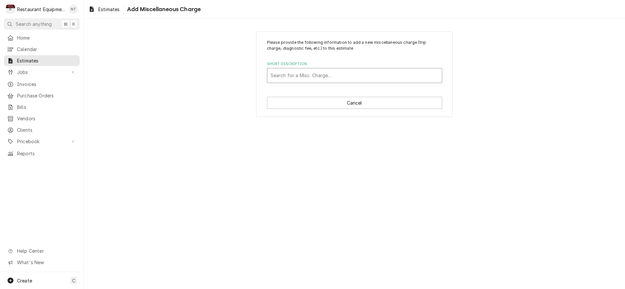
click at [346, 81] on div "Search for a Misc. Charge..." at bounding box center [354, 75] width 174 height 14
click at [219, 76] on div "Please provide the following information to add a new miscellaneous charge (tri…" at bounding box center [354, 75] width 541 height 98
click at [321, 97] on button "Cancel" at bounding box center [354, 103] width 175 height 12
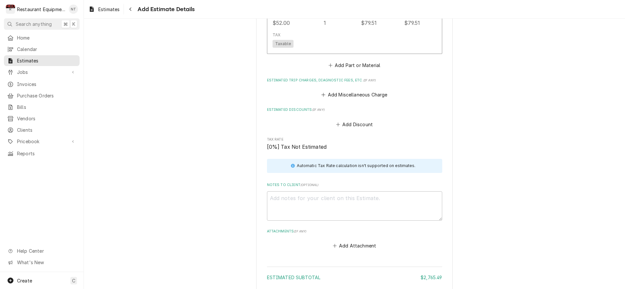
scroll to position [1251, 0]
click at [356, 90] on button "Add Miscellaneous Charge" at bounding box center [354, 94] width 68 height 9
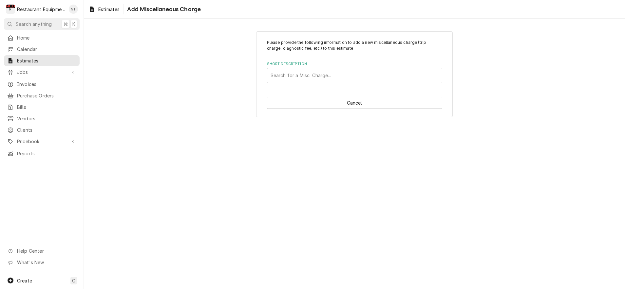
click at [357, 78] on div "Short Description" at bounding box center [354, 76] width 168 height 12
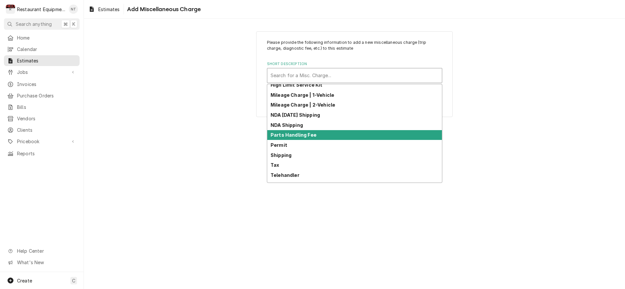
scroll to position [55, 0]
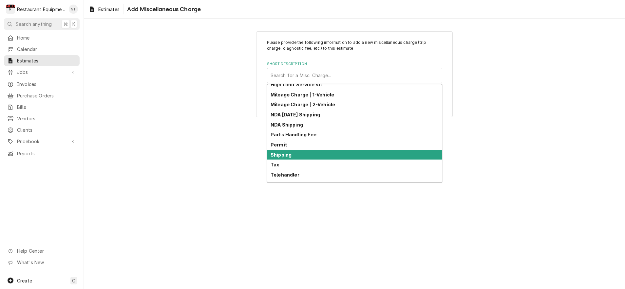
click at [344, 154] on div "Shipping" at bounding box center [354, 155] width 174 height 10
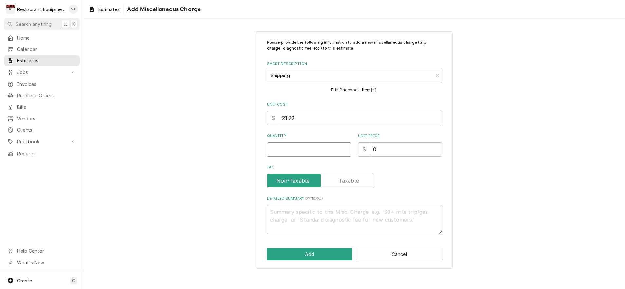
click at [308, 146] on input "Quantity" at bounding box center [309, 149] width 84 height 14
type textarea "x"
type input "1"
type textarea "x"
type input "1"
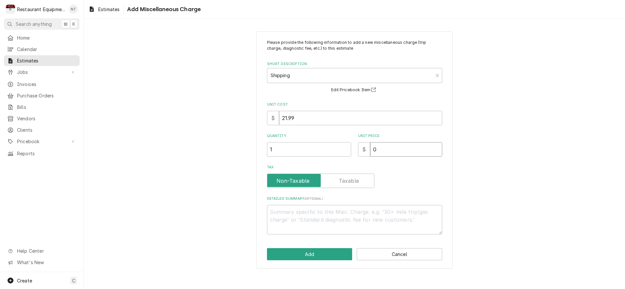
click at [406, 145] on input "0" at bounding box center [406, 149] width 72 height 14
type textarea "x"
type input "7"
type textarea "x"
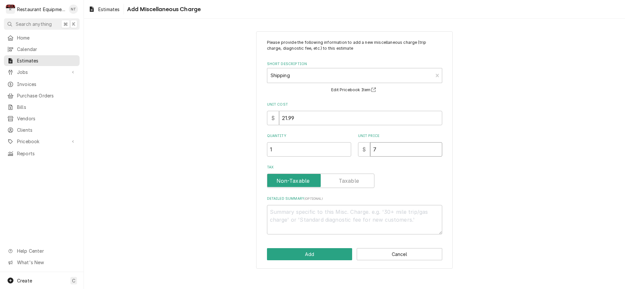
type input "78"
type textarea "x"
type input "78.3"
type textarea "x"
type input "78.33"
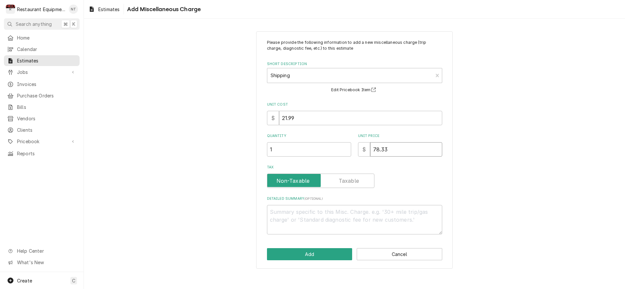
type textarea "x"
type input "78.33"
click at [338, 251] on button "Add" at bounding box center [309, 254] width 85 height 12
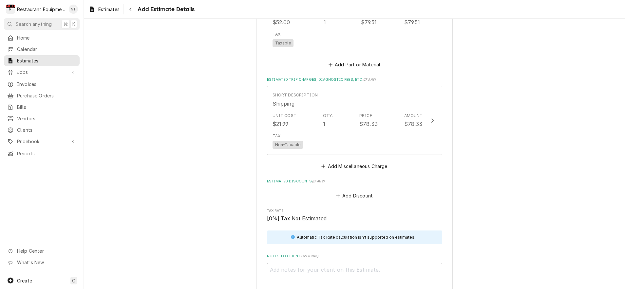
type textarea "x"
click at [353, 162] on button "Add Miscellaneous Charge" at bounding box center [354, 166] width 68 height 9
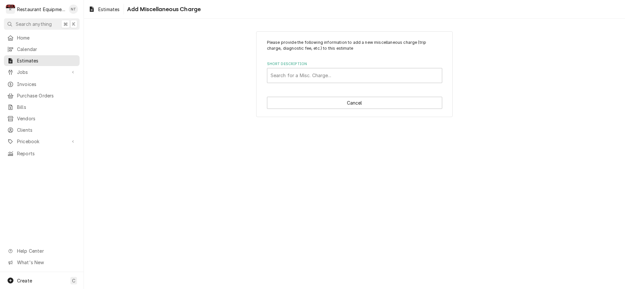
click at [305, 84] on div "Please provide the following information to add a new miscellaneous charge (tri…" at bounding box center [354, 74] width 196 height 86
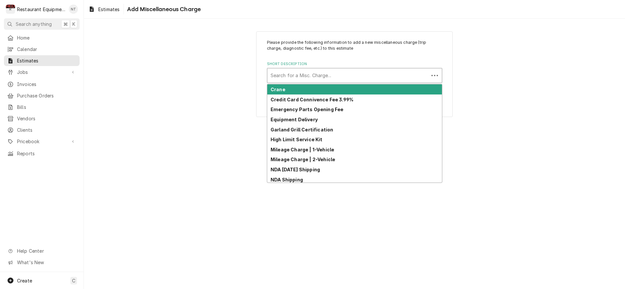
click at [308, 78] on div "Search for a Misc. Charge..." at bounding box center [347, 75] width 161 height 14
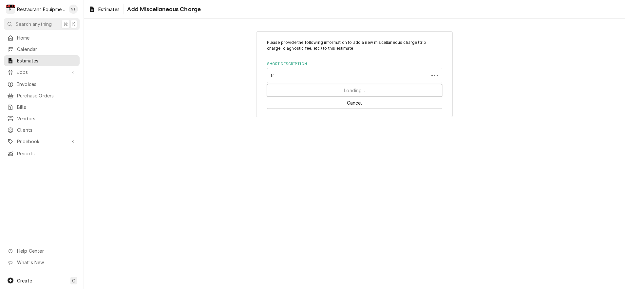
type input "tru"
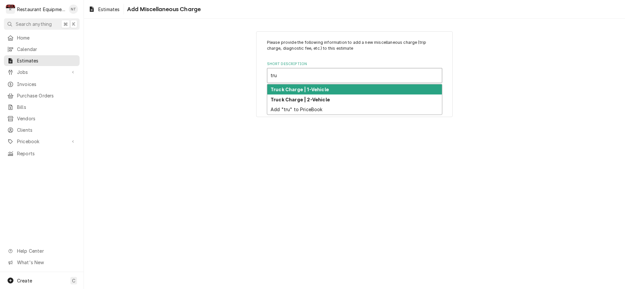
click at [297, 89] on strong "Truck Charge | 1-Vehicle" at bounding box center [299, 90] width 58 height 6
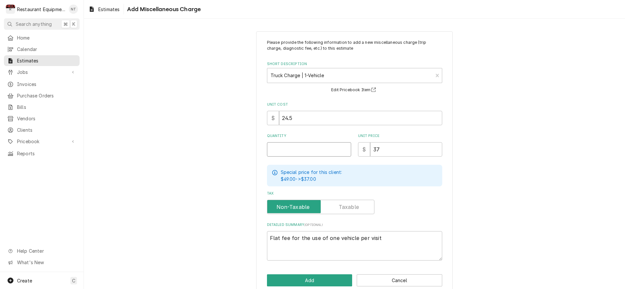
click at [322, 149] on input "Quantity" at bounding box center [309, 149] width 84 height 14
type textarea "x"
type input "2"
type textarea "x"
type input "2"
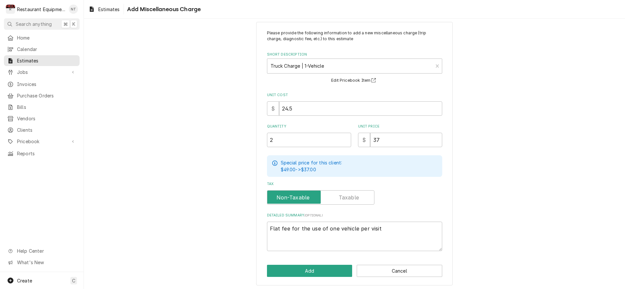
scroll to position [9, 0]
click at [323, 273] on button "Add" at bounding box center [309, 271] width 85 height 12
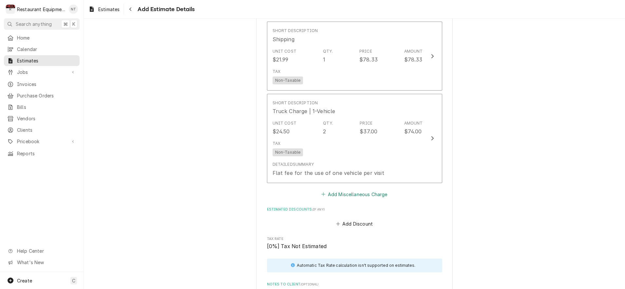
scroll to position [1316, 0]
click at [364, 189] on button "Add Miscellaneous Charge" at bounding box center [354, 193] width 68 height 9
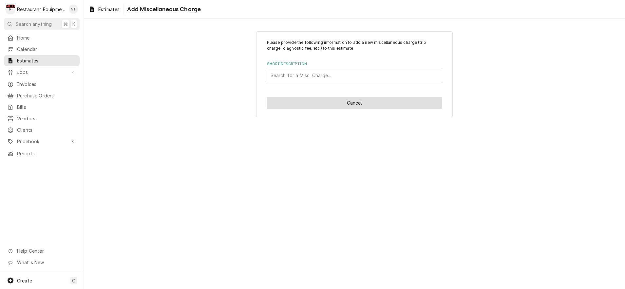
click at [333, 98] on button "Cancel" at bounding box center [354, 103] width 175 height 12
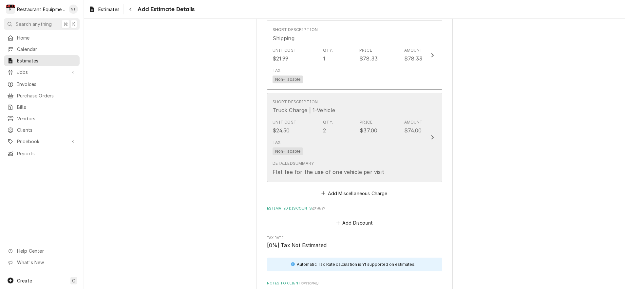
type textarea "x"
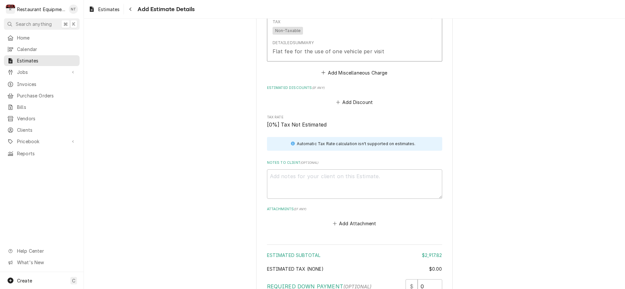
scroll to position [1430, 0]
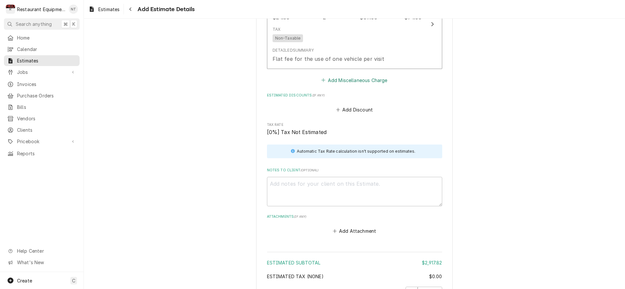
click at [360, 76] on button "Add Miscellaneous Charge" at bounding box center [354, 80] width 68 height 9
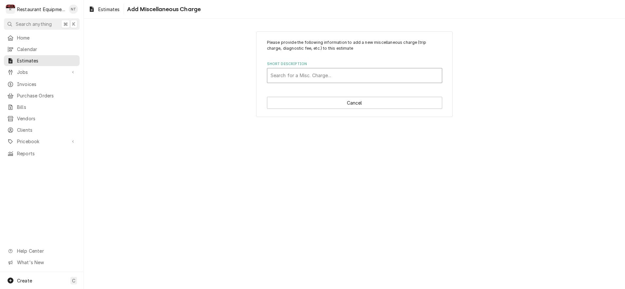
click at [323, 74] on div "Search for a Misc. Charge..." at bounding box center [354, 75] width 168 height 7
type input "ta"
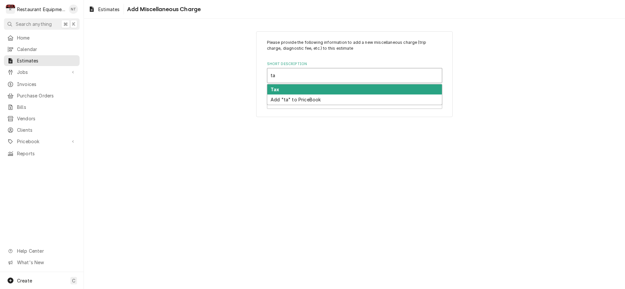
click at [318, 89] on div "Tax" at bounding box center [354, 89] width 174 height 10
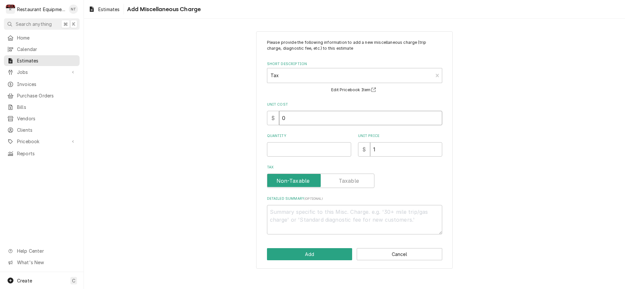
click at [315, 116] on input "0" at bounding box center [360, 118] width 163 height 14
type textarea "x"
type input "1"
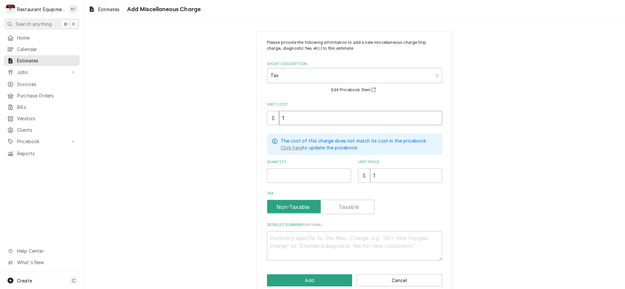
type textarea "x"
type input "17"
type textarea "x"
type input "179"
type textarea "x"
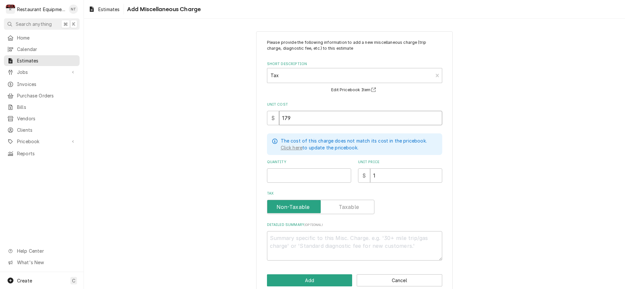
type input "179.5"
type textarea "x"
type input "179.58"
type textarea "x"
type input "179.58"
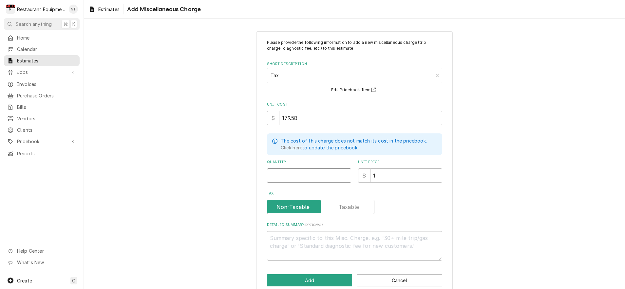
click at [286, 171] on input "Quantity" at bounding box center [309, 176] width 84 height 14
type textarea "x"
type input "1"
type textarea "x"
type input "1"
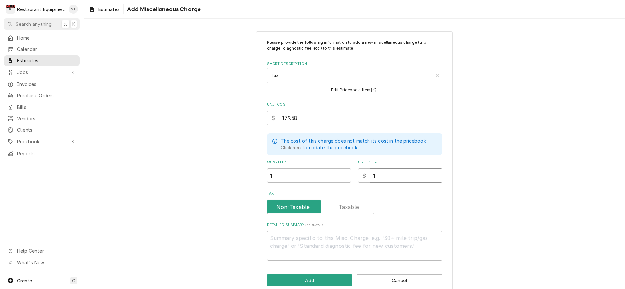
drag, startPoint x: 373, startPoint y: 177, endPoint x: 363, endPoint y: 176, distance: 9.5
click at [363, 177] on div "$ 1" at bounding box center [400, 176] width 84 height 14
type textarea "x"
type input "17"
type textarea "x"
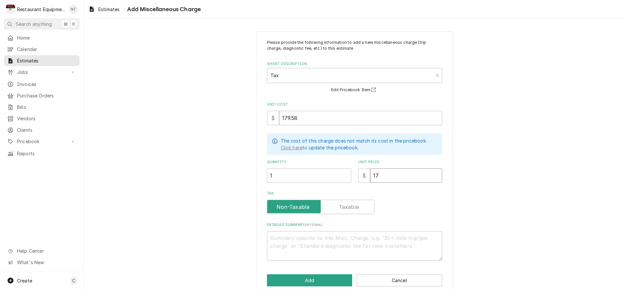
type input "179"
type textarea "x"
type input "179.5"
type textarea "x"
type input "179.58"
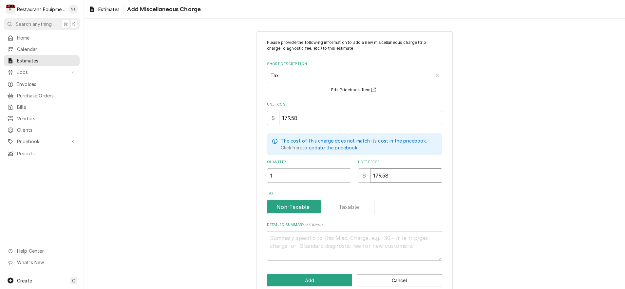
type textarea "x"
type input "179.58"
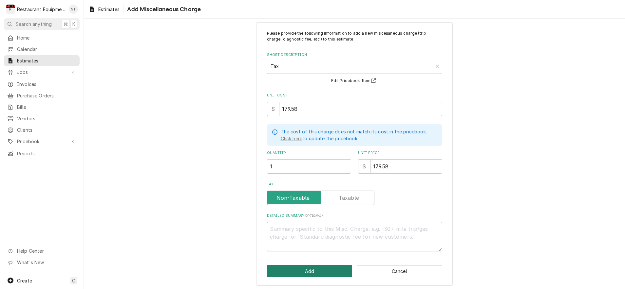
click at [339, 265] on button "Add" at bounding box center [309, 271] width 85 height 12
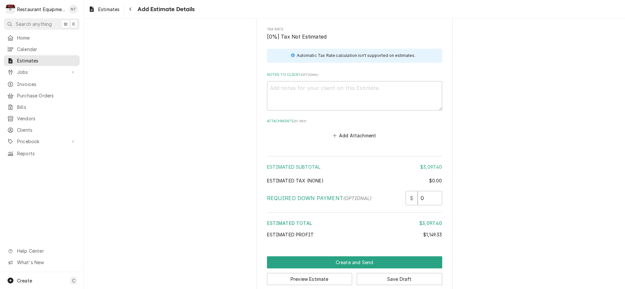
scroll to position [1597, 0]
click at [310, 82] on textarea "Notes to Client ( optional )" at bounding box center [354, 96] width 175 height 29
type textarea "x"
type textarea "9"
type textarea "x"
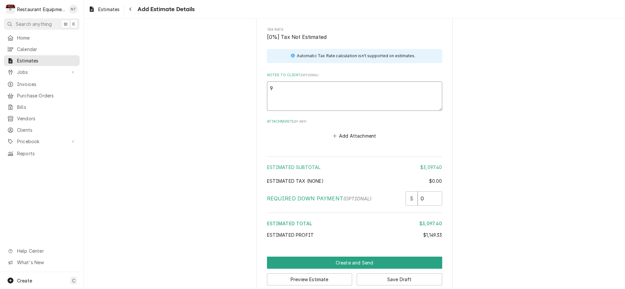
type textarea "9/"
type textarea "x"
type textarea "9/8"
type textarea "x"
type textarea "9/8/"
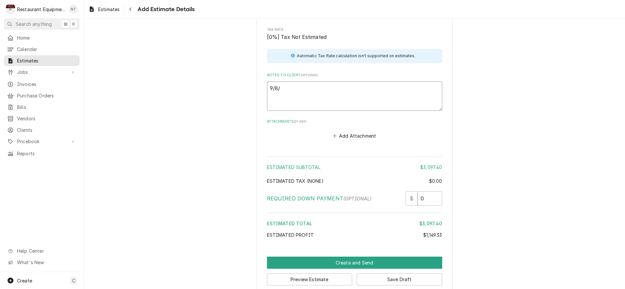
type textarea "x"
type textarea "9/8/2"
type textarea "x"
type textarea "9/8/25"
type textarea "x"
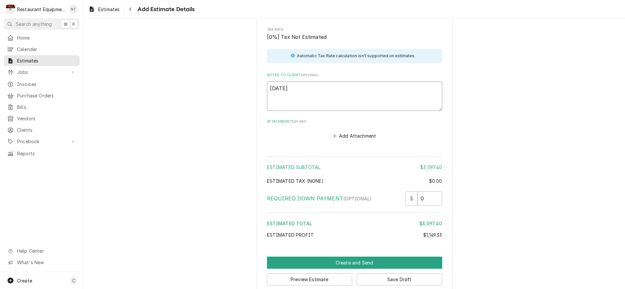
type textarea "9/8/25"
type textarea "x"
type textarea "9/8/25 T"
type textarea "x"
type textarea "9/8/25 Ti"
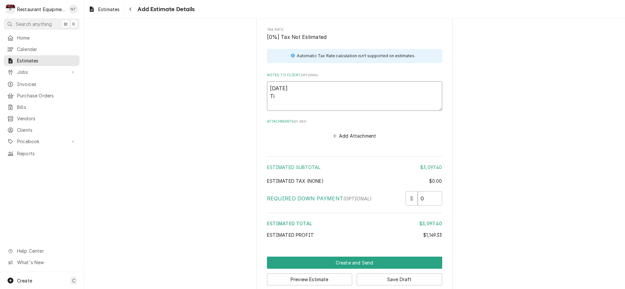
type textarea "x"
type textarea "9/8/25 Tim"
type textarea "x"
type textarea "9/8/25 Time"
type textarea "x"
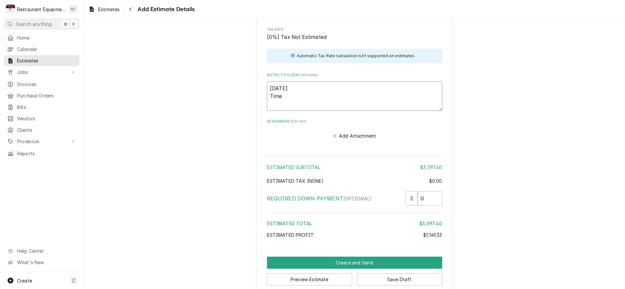
type textarea "9/8/25 Time"
type textarea "x"
type textarea "9/8/25 Time i"
type textarea "x"
type textarea "9/8/25 Time in"
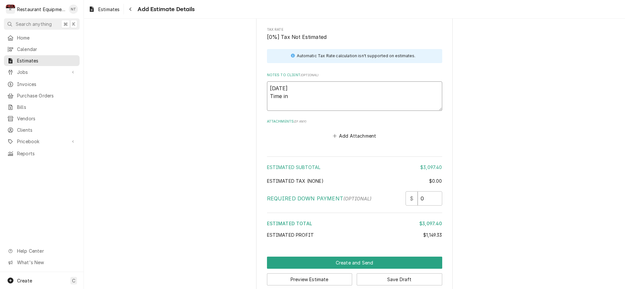
type textarea "x"
type textarea "9/8/25 Time in"
type textarea "x"
type textarea "9/8/25 Time in 1"
type textarea "x"
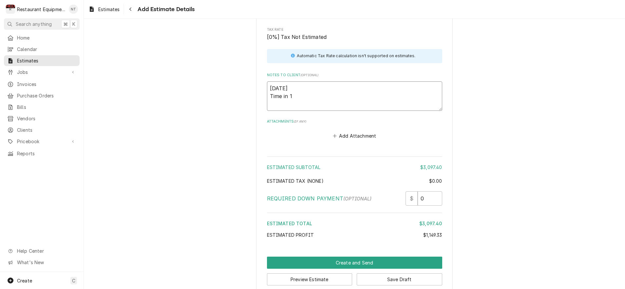
type textarea "9/8/25 Time in 10"
type textarea "x"
type textarea "9/8/25 Time in 10;"
type textarea "x"
type textarea "9/8/25 Time in 10;3"
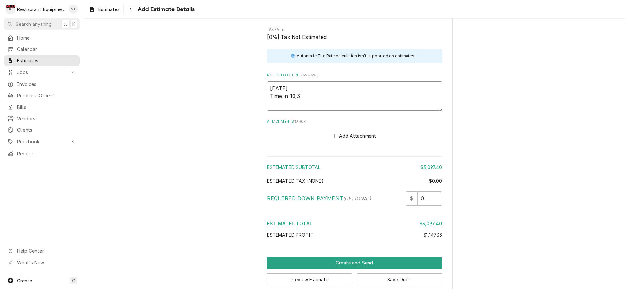
type textarea "x"
type textarea "9/8/25 Time in 10;30"
type textarea "x"
type textarea "9/8/25 Time in 10;30"
type textarea "x"
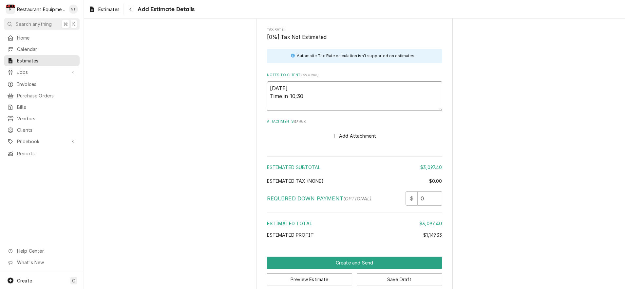
type textarea "9/8/25 Time in 10;30 T"
type textarea "x"
type textarea "9/8/25 Time in 10;30 Ti"
type textarea "x"
type textarea "9/8/25 Time in 10;30 Tim"
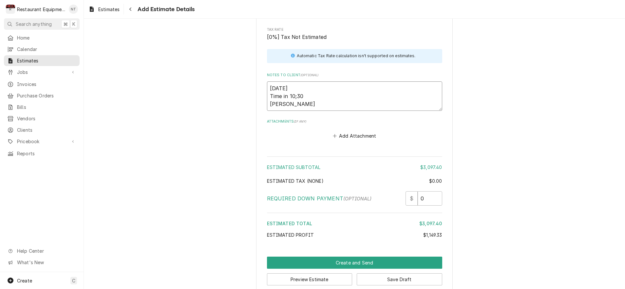
type textarea "x"
type textarea "9/8/25 Time in 10;30 Time"
type textarea "x"
type textarea "9/8/25 Time in 10;30 Time"
type textarea "x"
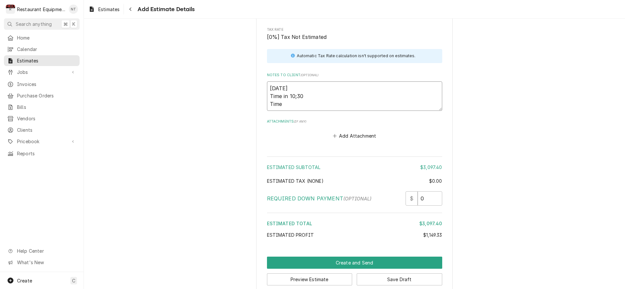
type textarea "9/8/25 Time in 10;30 Time o"
type textarea "x"
type textarea "9/8/25 Time in 10;30 Time ou"
type textarea "x"
type textarea "9/8/25 Time in 10;30 Time out"
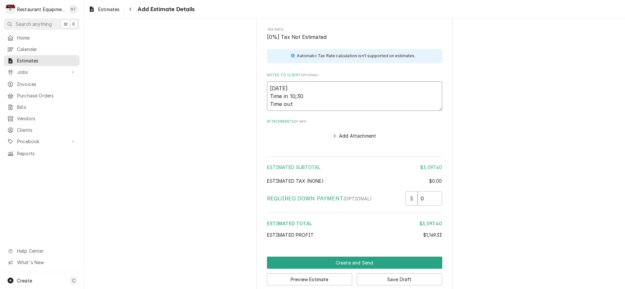
type textarea "x"
type textarea "9/8/25 Time in 10;30 Time out"
type textarea "x"
type textarea "9/8/25 Time in 10;30 Time out 1"
type textarea "x"
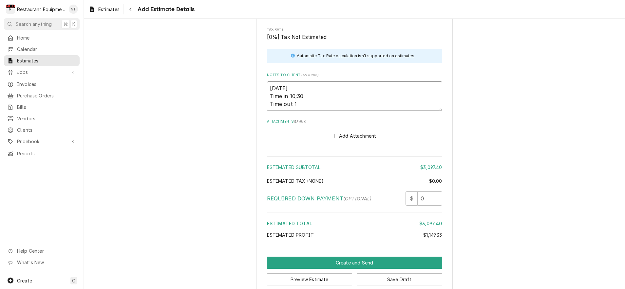
type textarea "9/8/25 Time in 10;30 Time out 12"
type textarea "x"
type textarea "9/8/25 Time in 10;30 Time out 12:"
type textarea "x"
type textarea "9/8/25 Time in 10;30 Time out 12:1"
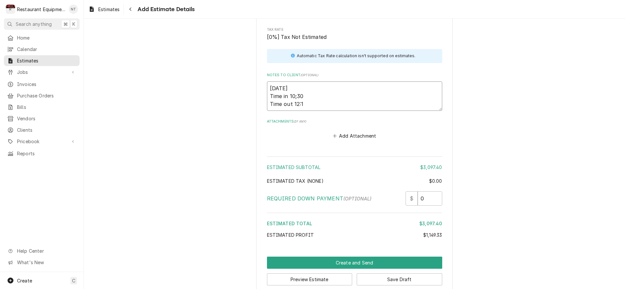
type textarea "x"
type textarea "9/8/25 Time in 10;30 Time out 12:15"
type textarea "x"
type textarea "9/8/25 Time in 10;30 Time out 12:15"
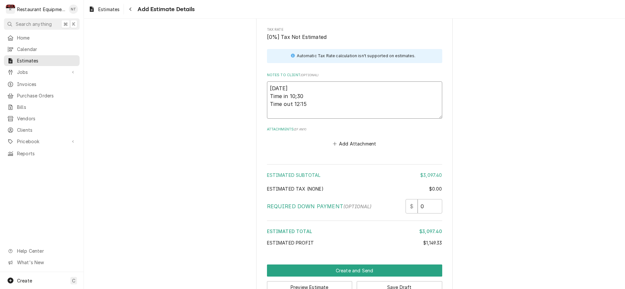
type textarea "x"
type textarea "9/8/25 Time in 10;30 Time out 12:15 2"
type textarea "x"
type textarea "9/8/25 Time in 10;30 Time out 12:15 20"
type textarea "x"
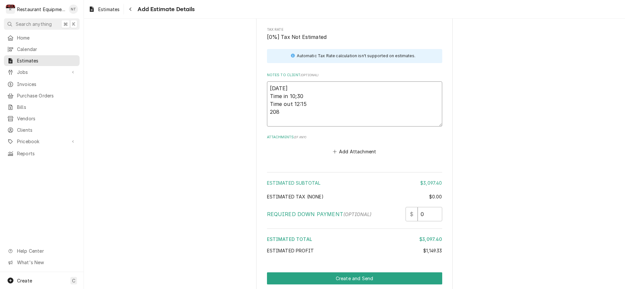
click at [309, 82] on textarea "9/8/25 Time in 10;30 Time out 12:15 208" at bounding box center [354, 104] width 175 height 45
click at [321, 109] on textarea "TN#325080125 9/8/25 Time in 10;30 Time out 12:15 208" at bounding box center [354, 104] width 175 height 45
click at [320, 110] on textarea "TN#325080125 9/8/25 Time in 10;30 Time out 12:15 208" at bounding box center [354, 104] width 175 height 45
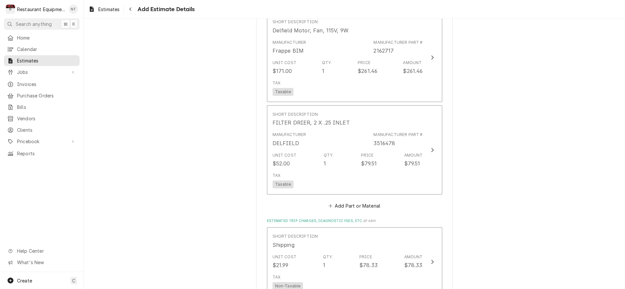
scroll to position [1109, 0]
click at [354, 202] on button "Add Part or Material" at bounding box center [354, 206] width 54 height 9
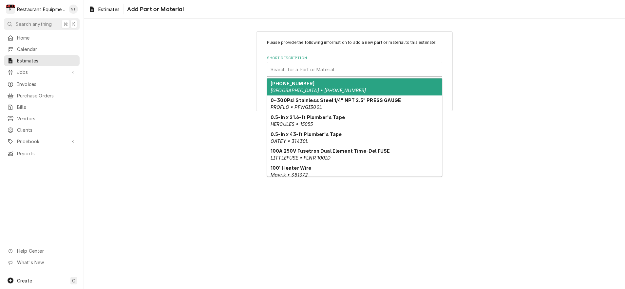
click at [331, 64] on div "Short Description" at bounding box center [354, 70] width 168 height 12
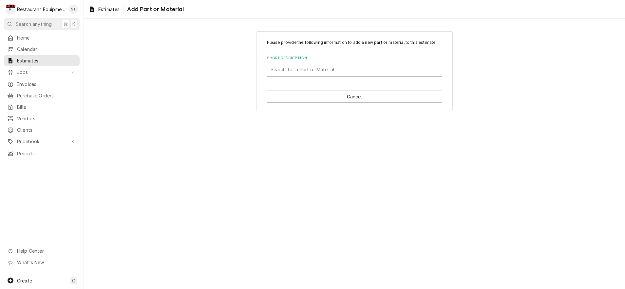
drag, startPoint x: 297, startPoint y: 66, endPoint x: 265, endPoint y: 69, distance: 31.2
click at [265, 69] on div "Please provide the following information to add a new part or material to this …" at bounding box center [354, 71] width 196 height 80
click at [338, 96] on button "Cancel" at bounding box center [354, 97] width 175 height 12
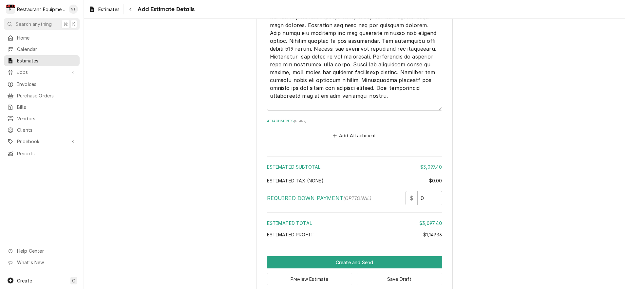
scroll to position [1786, 0]
click at [364, 96] on textarea "Notes to Client ( optional )" at bounding box center [354, 2] width 175 height 218
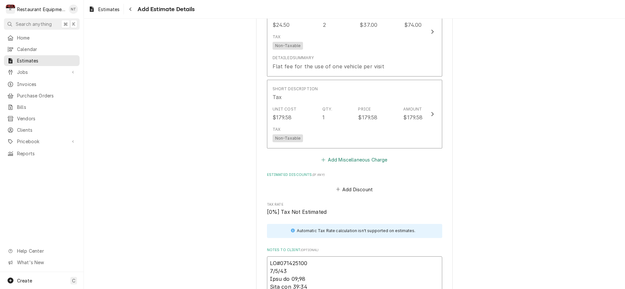
scroll to position [1422, 0]
click at [382, 156] on button "Add Miscellaneous Charge" at bounding box center [354, 160] width 68 height 9
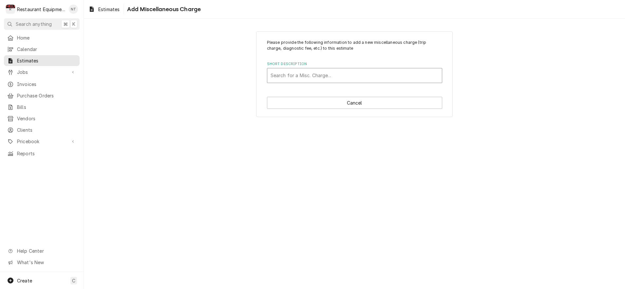
click at [353, 80] on div "Short Description" at bounding box center [354, 76] width 168 height 12
drag, startPoint x: 566, startPoint y: 122, endPoint x: 561, endPoint y: 124, distance: 5.3
click at [566, 122] on div "Please provide the following information to add a new miscellaneous charge (tri…" at bounding box center [354, 75] width 541 height 98
click at [398, 105] on button "Cancel" at bounding box center [354, 103] width 175 height 12
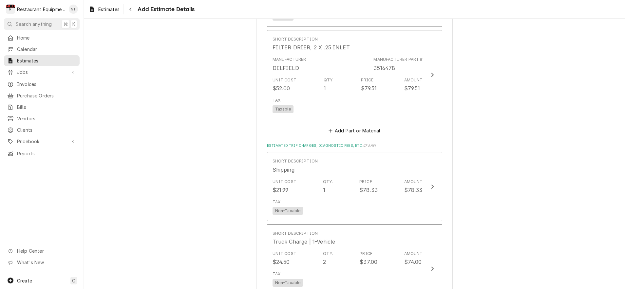
scroll to position [1184, 0]
click at [356, 127] on button "Add Part or Material" at bounding box center [354, 131] width 54 height 9
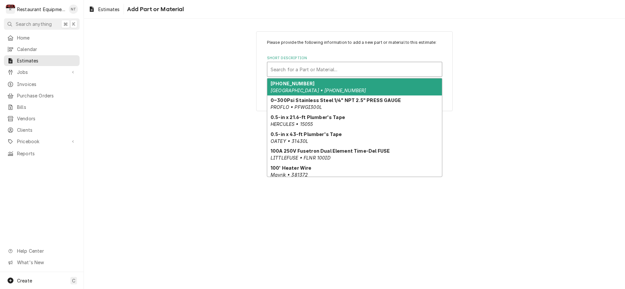
click at [321, 62] on div "Search for a Part or Material..." at bounding box center [354, 69] width 174 height 14
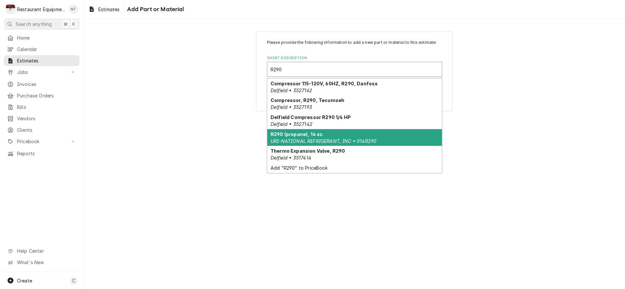
click at [346, 136] on div "R290 (propane), 14 oz. URI-NATIONAL REFRIGERANT, INC • 014R290" at bounding box center [354, 137] width 174 height 17
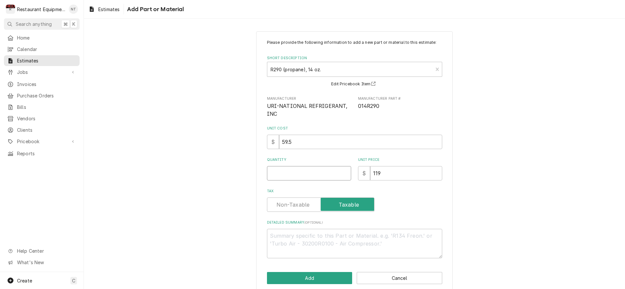
click at [319, 171] on input "Quantity" at bounding box center [309, 173] width 84 height 14
click at [332, 275] on button "Add" at bounding box center [309, 278] width 85 height 12
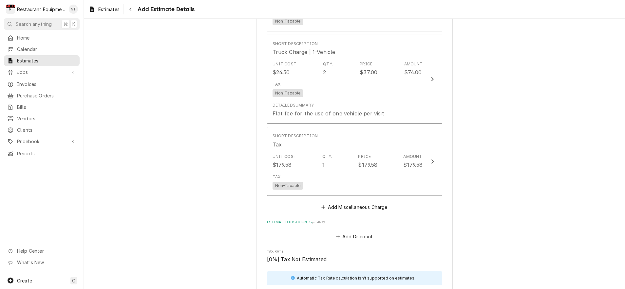
scroll to position [1470, 0]
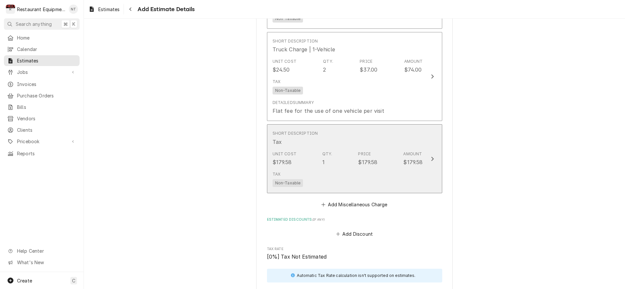
click at [438, 148] on button "Short Description Tax Unit Cost $179.58 Qty. 1 Price $179.58 Amount $179.58 Tax…" at bounding box center [354, 158] width 175 height 69
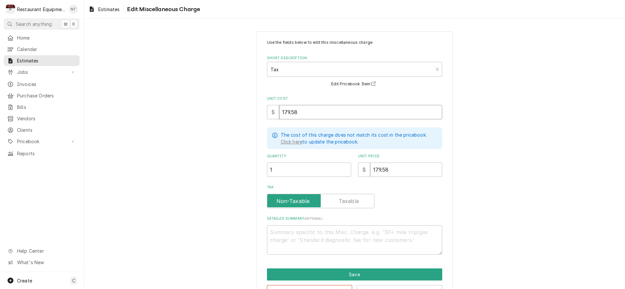
drag, startPoint x: 336, startPoint y: 115, endPoint x: 280, endPoint y: 114, distance: 55.7
click at [280, 114] on input "179.58" at bounding box center [360, 112] width 163 height 14
drag, startPoint x: 394, startPoint y: 170, endPoint x: 356, endPoint y: 168, distance: 37.7
click at [356, 168] on div "Quantity 1 Unit Price $ 179.58" at bounding box center [354, 165] width 175 height 23
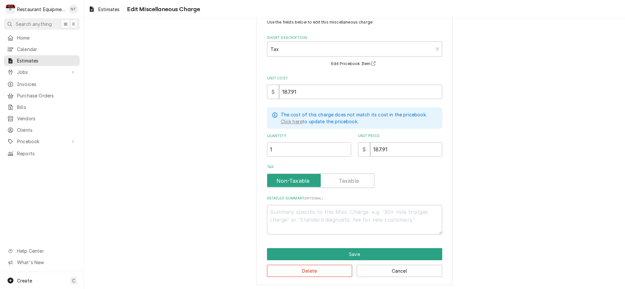
scroll to position [20, 0]
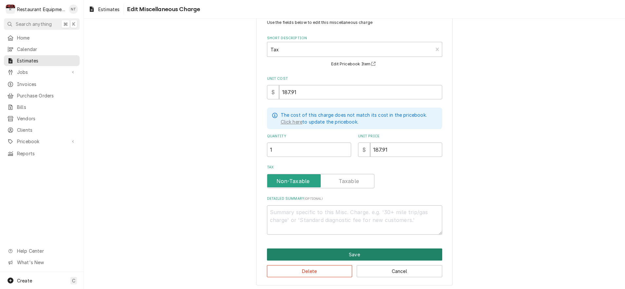
click at [432, 249] on button "Save" at bounding box center [354, 255] width 175 height 12
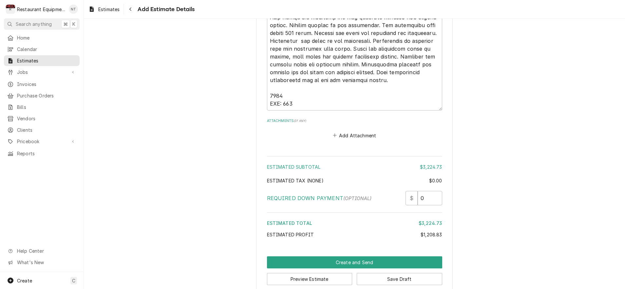
scroll to position [1894, 0]
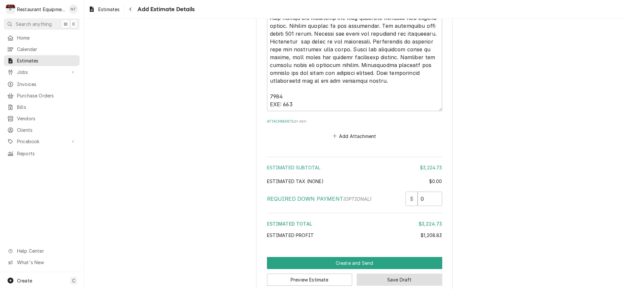
click at [434, 274] on button "Save Draft" at bounding box center [398, 280] width 85 height 12
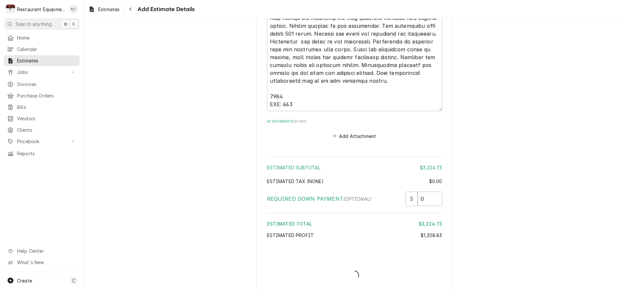
scroll to position [1890, 0]
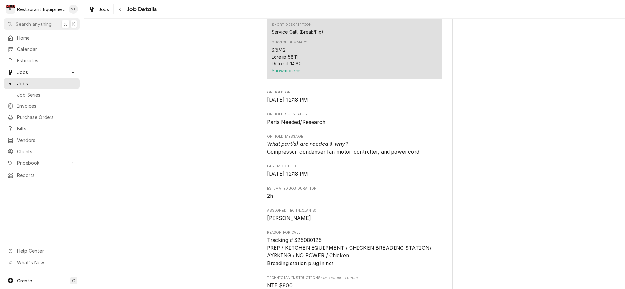
scroll to position [269, 0]
click at [337, 77] on div "Service Summary Show more" at bounding box center [354, 58] width 166 height 38
click at [300, 72] on icon "Service Summary" at bounding box center [298, 71] width 4 height 5
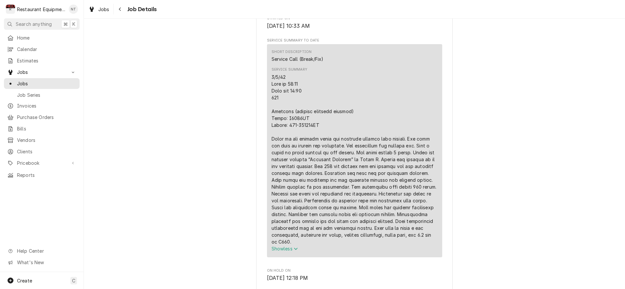
scroll to position [244, 0]
click at [265, 2] on div "Jobs Job Details" at bounding box center [354, 9] width 541 height 18
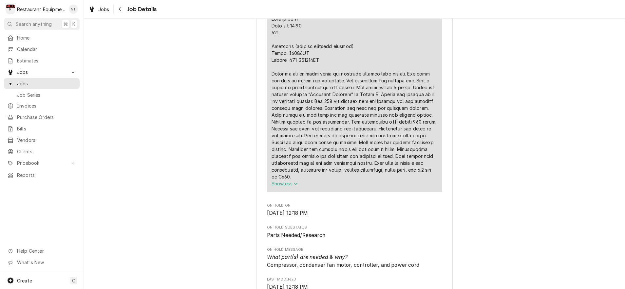
scroll to position [284, 0]
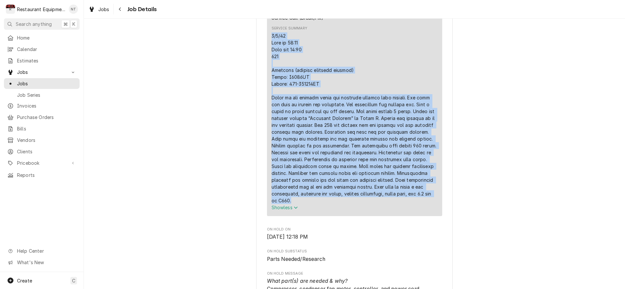
drag, startPoint x: 272, startPoint y: 38, endPoint x: 385, endPoint y: 200, distance: 197.7
click at [385, 200] on div "Service Summary" at bounding box center [354, 118] width 166 height 172
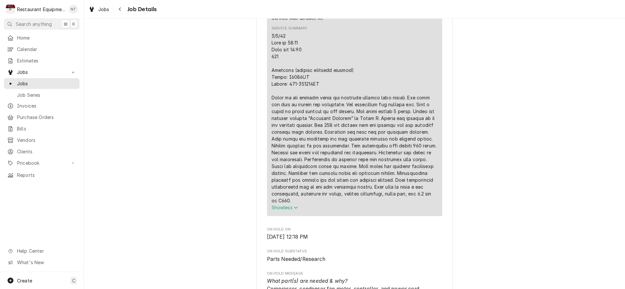
click at [370, 172] on div "Service Summary" at bounding box center [354, 118] width 166 height 172
drag, startPoint x: 273, startPoint y: 37, endPoint x: 295, endPoint y: 91, distance: 58.7
click at [295, 91] on div "Service Summary" at bounding box center [354, 118] width 166 height 172
click at [269, 35] on div "Short Description Service Call (Break/Fix) Service Summary Show less" at bounding box center [354, 109] width 175 height 213
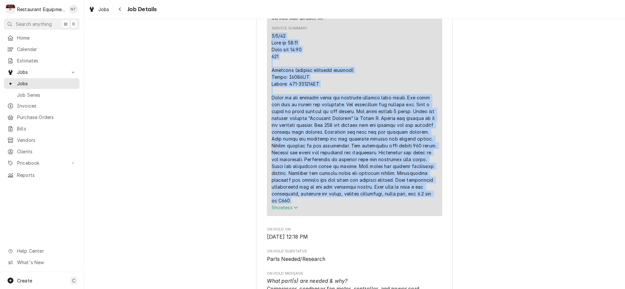
drag, startPoint x: 271, startPoint y: 35, endPoint x: 347, endPoint y: 202, distance: 182.8
click at [347, 204] on div "Short Description Service Call (Break/Fix) Service Summary Show less" at bounding box center [354, 109] width 175 height 213
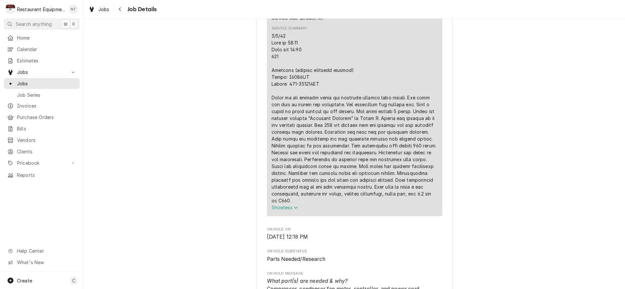
click at [339, 179] on div "Service Summary" at bounding box center [354, 118] width 166 height 172
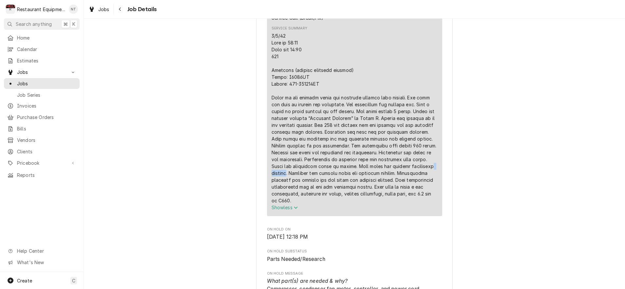
click at [433, 110] on div "Service Summary" at bounding box center [354, 118] width 166 height 172
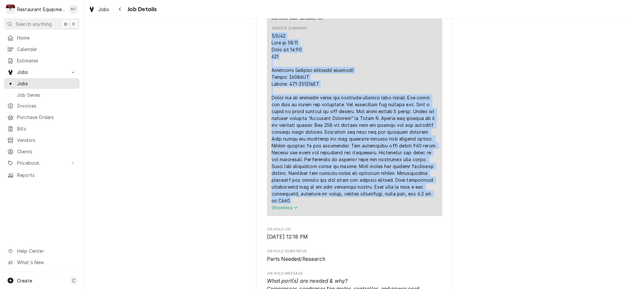
drag, startPoint x: 272, startPoint y: 39, endPoint x: 390, endPoint y: 199, distance: 199.2
click at [389, 203] on div "Service Summary" at bounding box center [354, 118] width 166 height 172
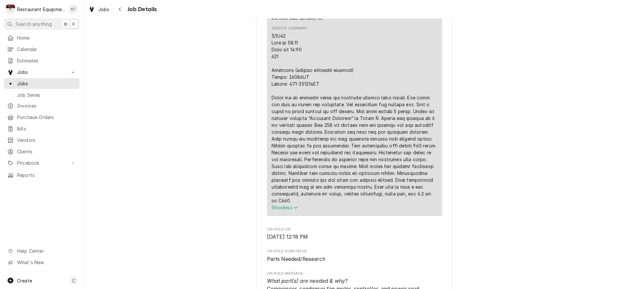
click at [390, 187] on div "Service Summary" at bounding box center [354, 118] width 166 height 172
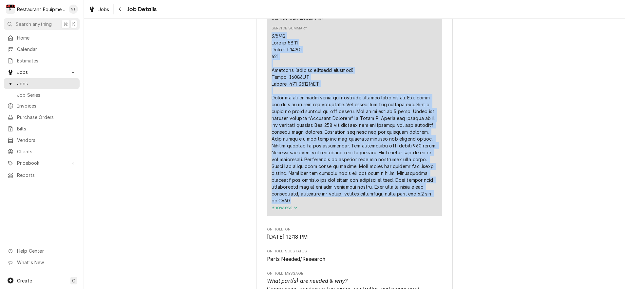
drag, startPoint x: 271, startPoint y: 39, endPoint x: 351, endPoint y: 201, distance: 181.0
click at [351, 202] on div "Service Summary" at bounding box center [354, 118] width 166 height 172
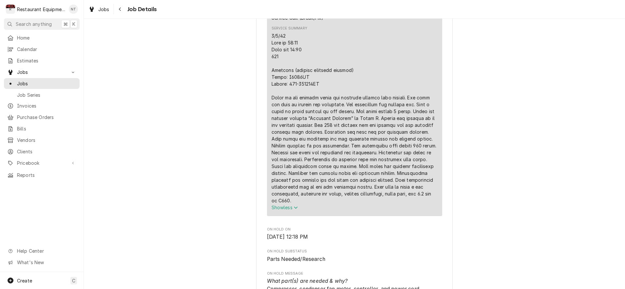
click at [348, 185] on div "Service Summary" at bounding box center [354, 118] width 166 height 172
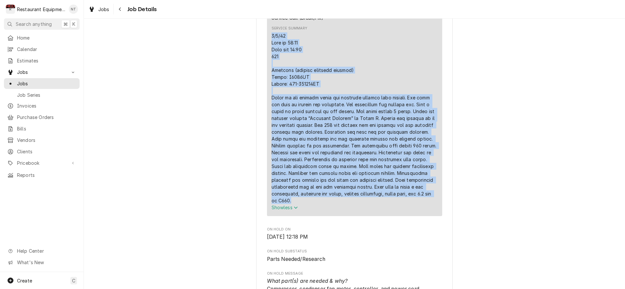
drag, startPoint x: 271, startPoint y: 39, endPoint x: 347, endPoint y: 203, distance: 181.6
click at [345, 205] on div "Short Description Service Call (Break/Fix) Service Summary Show less" at bounding box center [354, 109] width 175 height 213
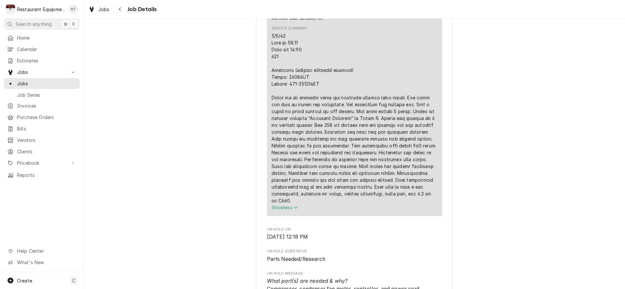
click at [338, 169] on div "Service Summary" at bounding box center [354, 118] width 166 height 172
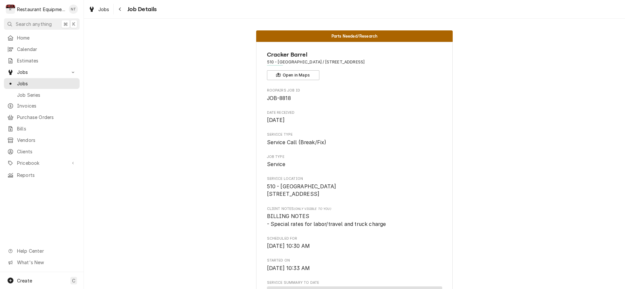
scroll to position [0, 0]
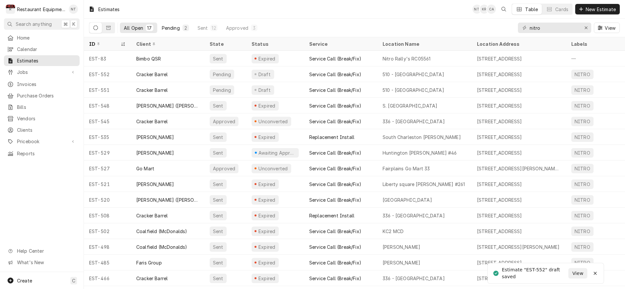
click at [170, 25] on div "Pending" at bounding box center [171, 28] width 18 height 7
